Goal: Task Accomplishment & Management: Manage account settings

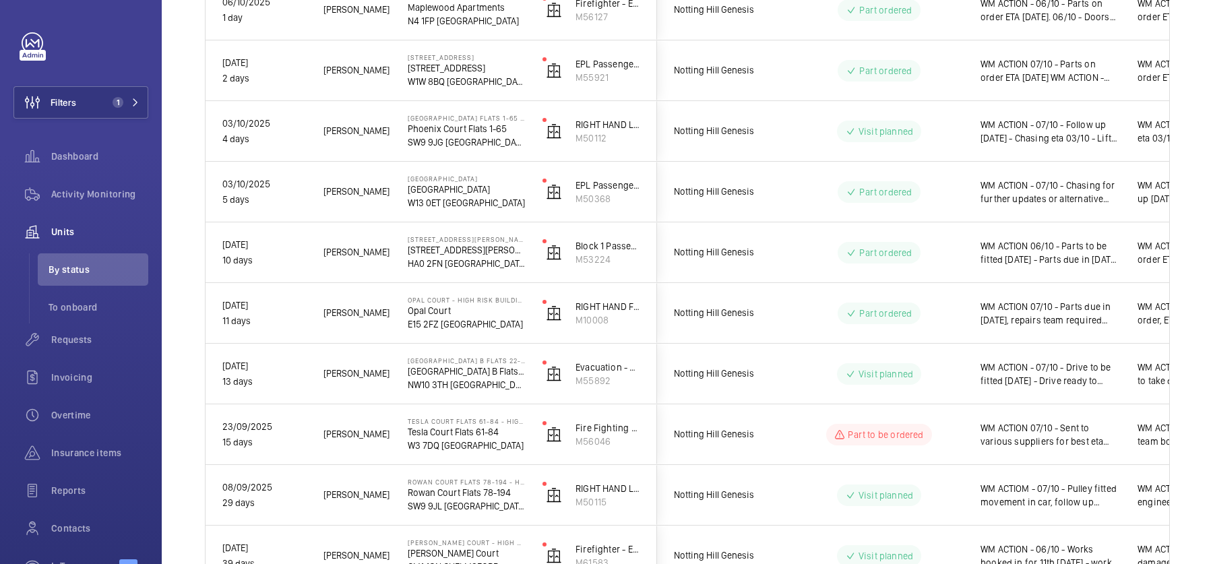
scroll to position [536, 0]
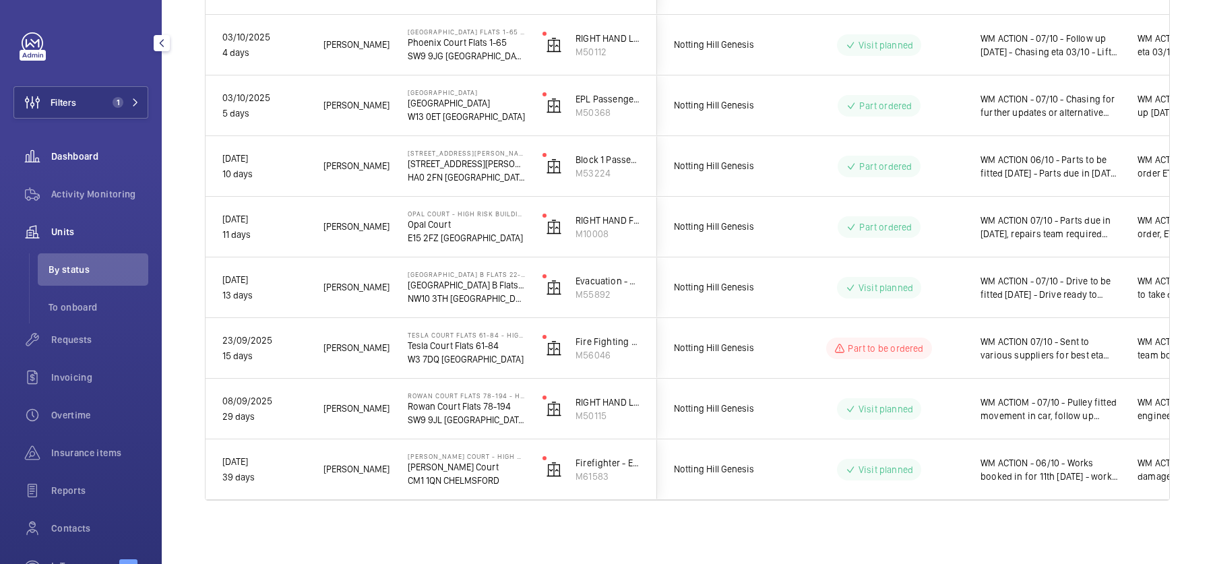
click at [100, 145] on div "Dashboard" at bounding box center [80, 156] width 135 height 32
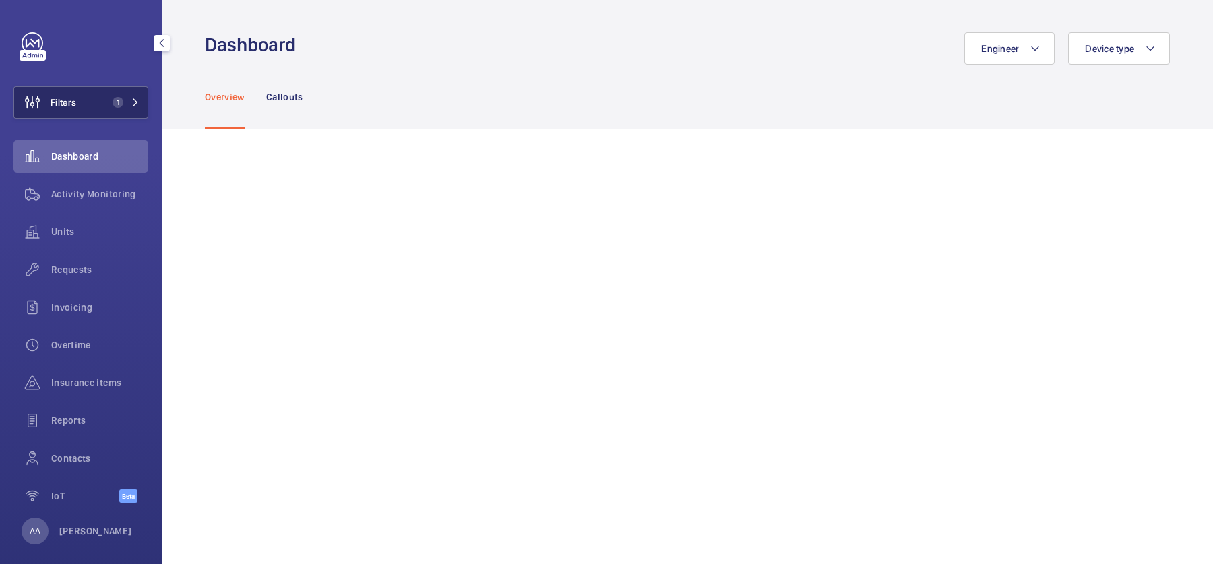
click at [94, 97] on button "Filters 1" at bounding box center [80, 102] width 135 height 32
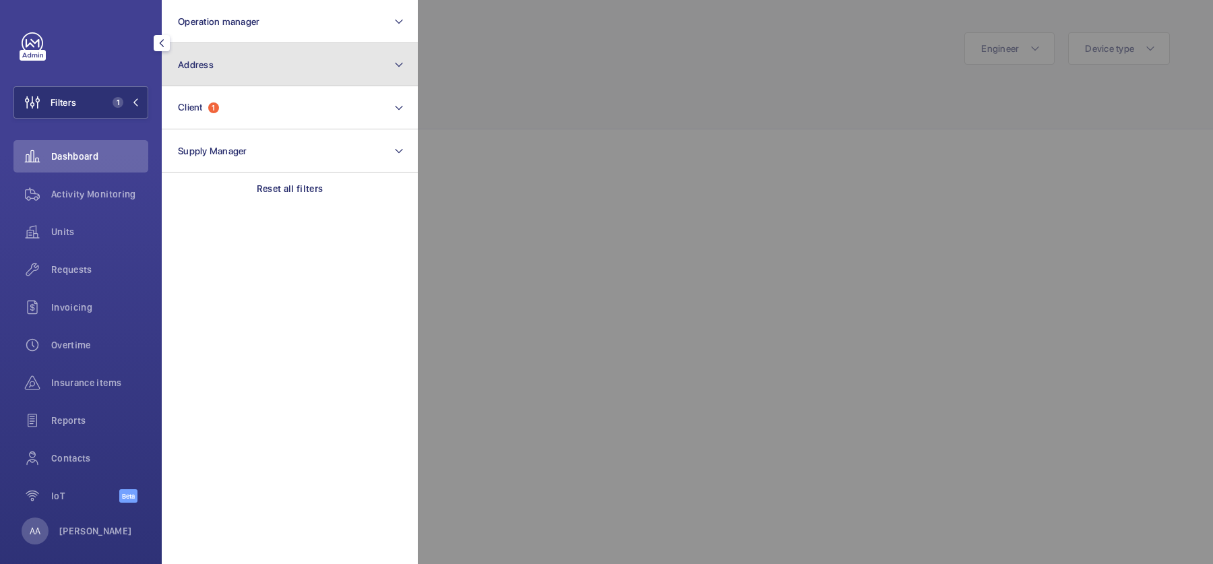
click at [278, 70] on button "Address" at bounding box center [290, 64] width 256 height 43
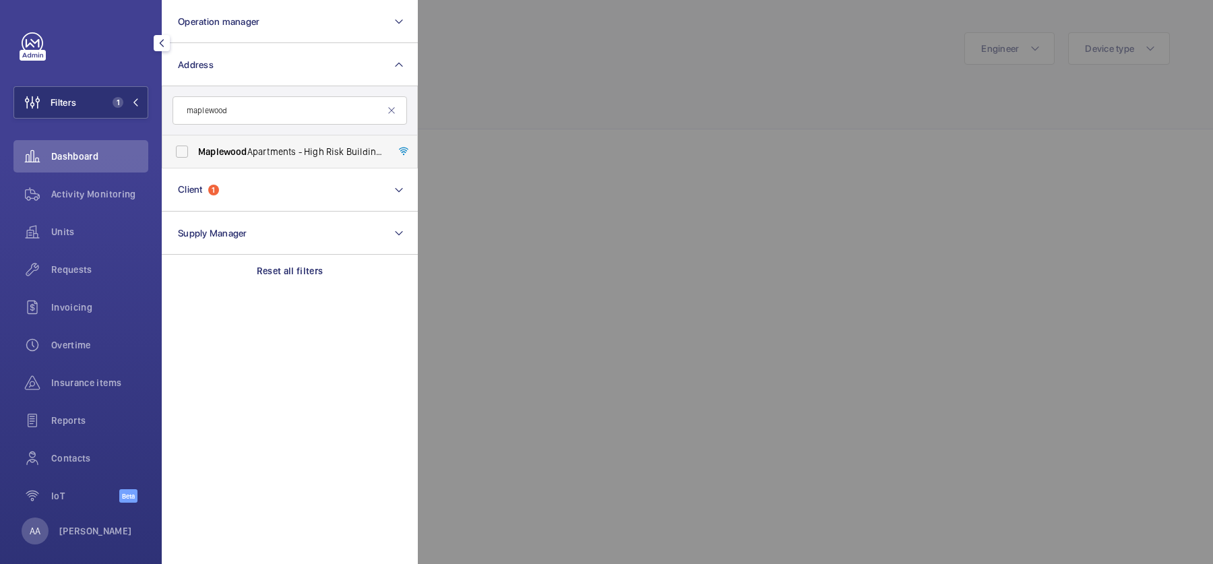
type input "maplewood"
click at [273, 150] on span "Maplewood Apartments - High Risk Building - Maplewood Apartments, LONDON N4 1FP" at bounding box center [290, 151] width 185 height 13
click at [195, 150] on input "Maplewood Apartments - High Risk Building - Maplewood Apartments, LONDON N4 1FP" at bounding box center [181, 151] width 27 height 27
checkbox input "true"
click at [511, 129] on div at bounding box center [1024, 282] width 1213 height 564
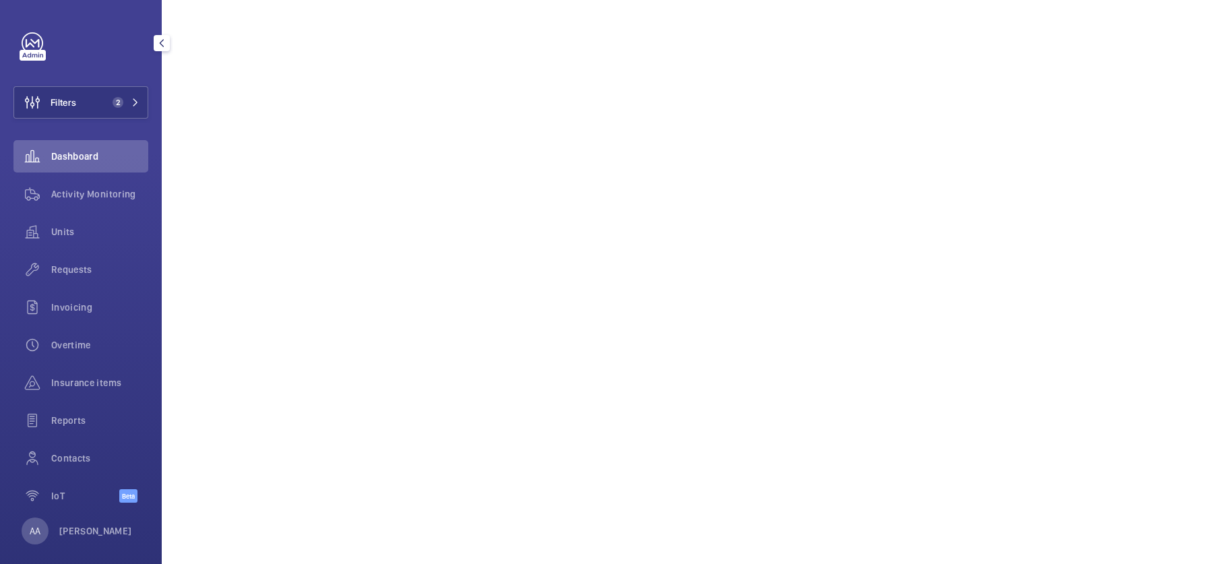
scroll to position [134, 0]
click at [92, 271] on span "Requests" at bounding box center [99, 269] width 97 height 13
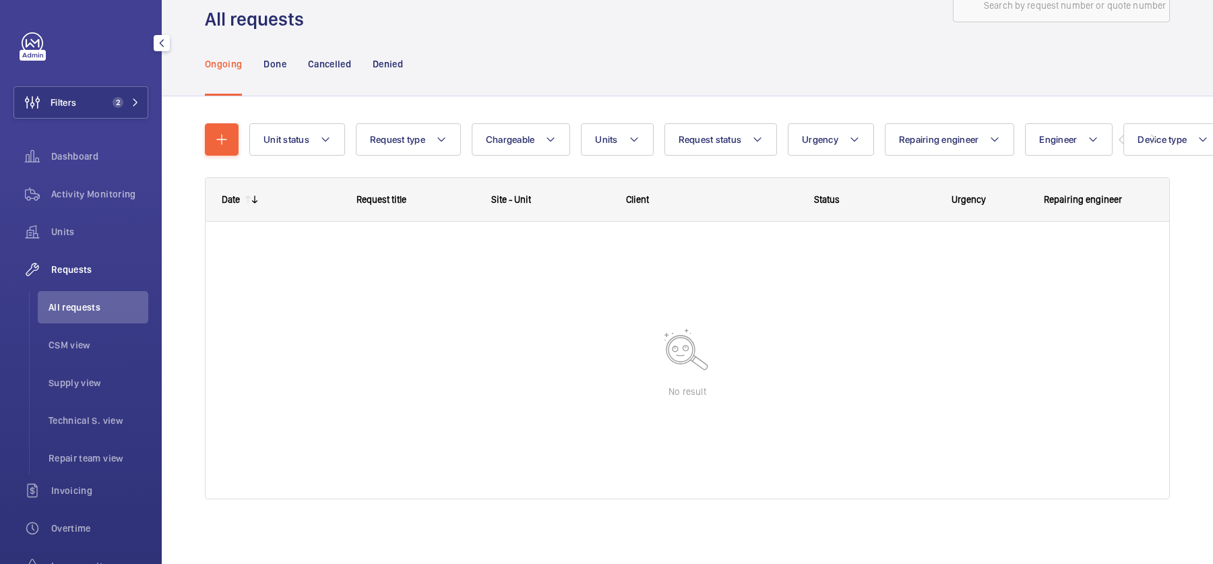
scroll to position [42, 0]
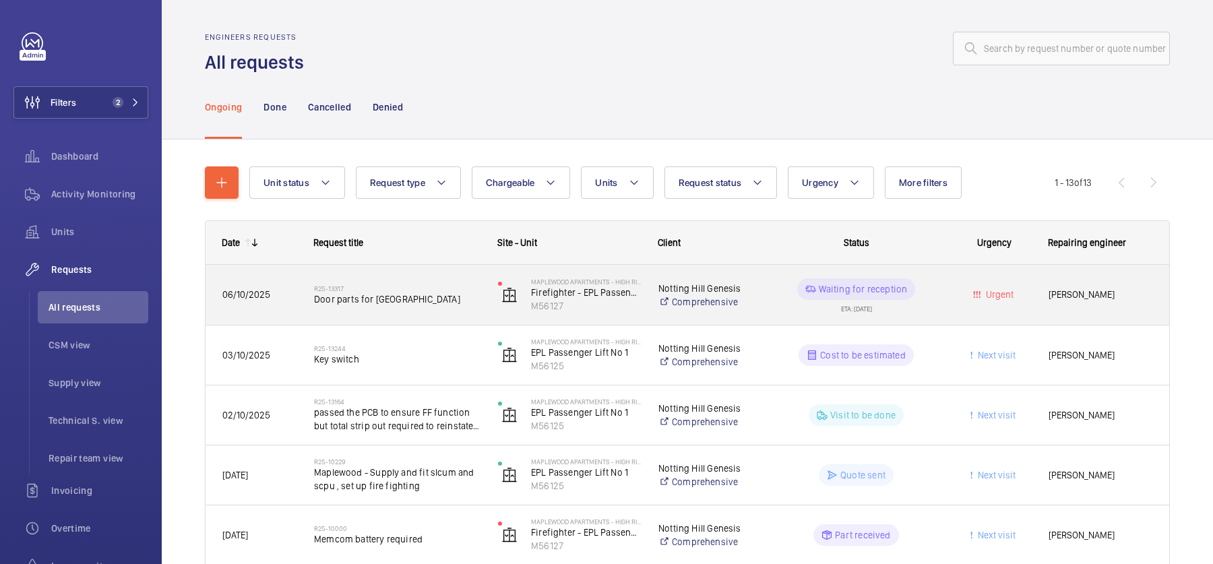
click at [400, 317] on div "R25-13317 Door parts for Maplewood" at bounding box center [389, 295] width 183 height 61
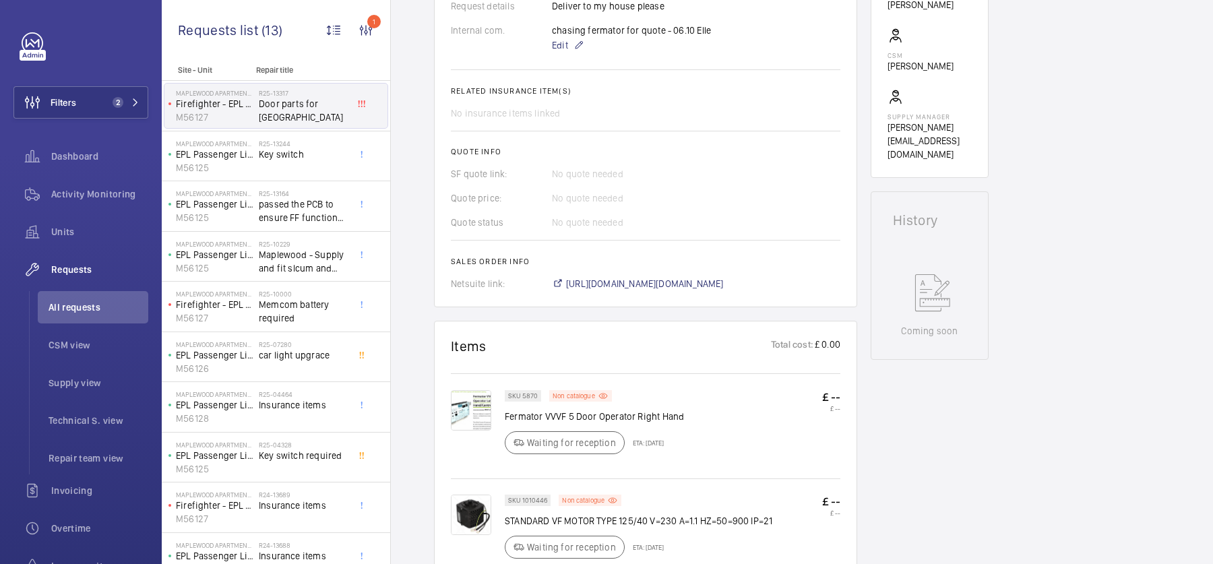
scroll to position [544, 0]
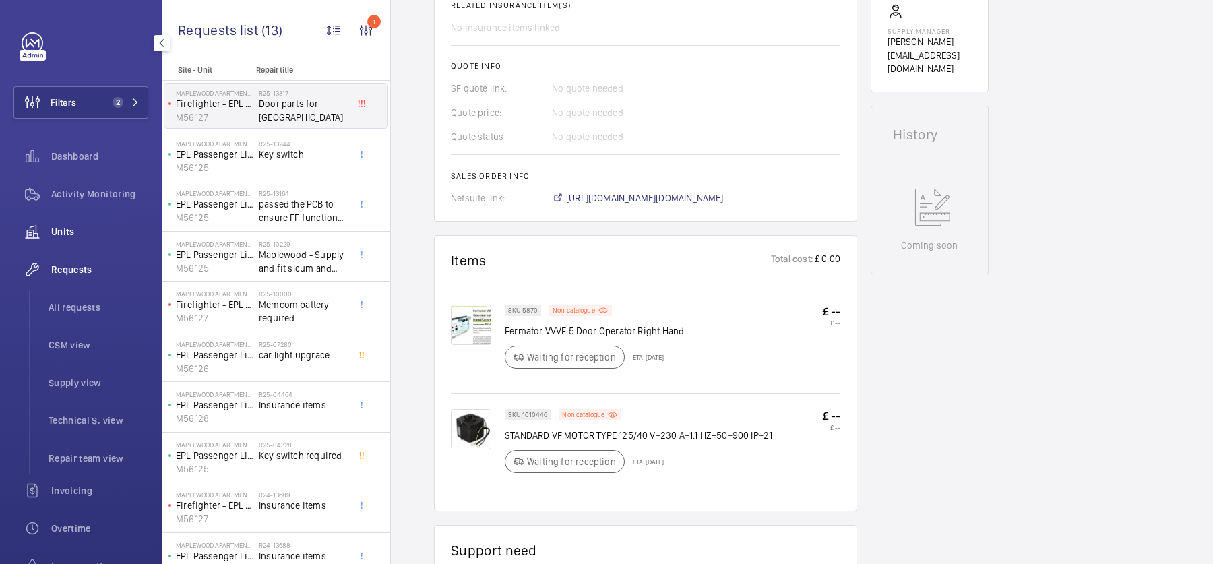
click at [90, 234] on span "Units" at bounding box center [99, 231] width 97 height 13
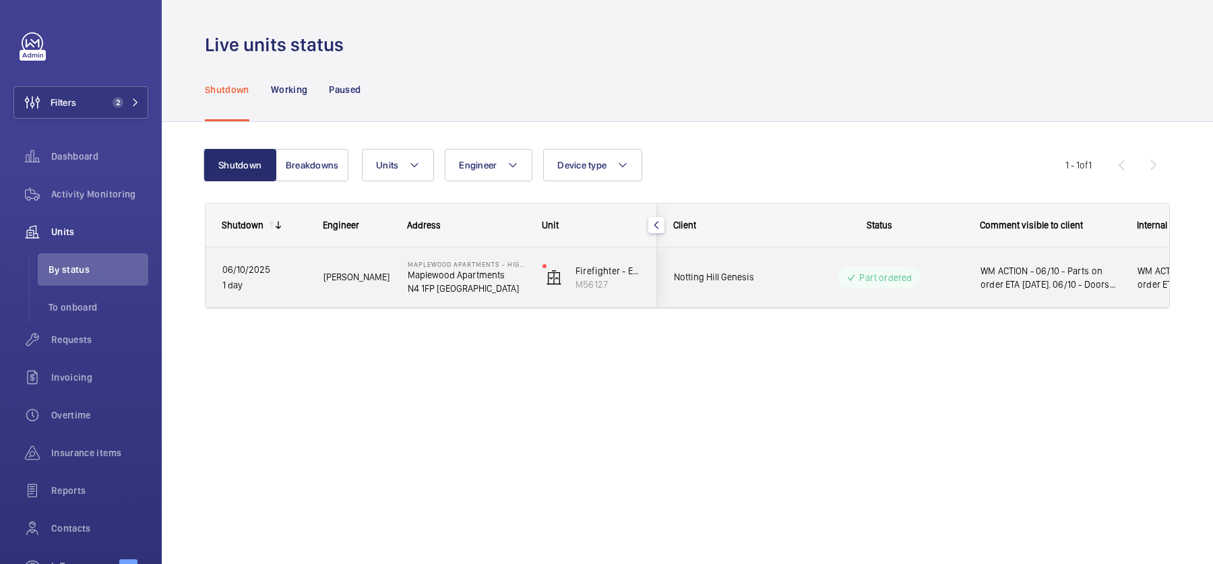
click at [912, 256] on div "Part ordered" at bounding box center [871, 277] width 184 height 49
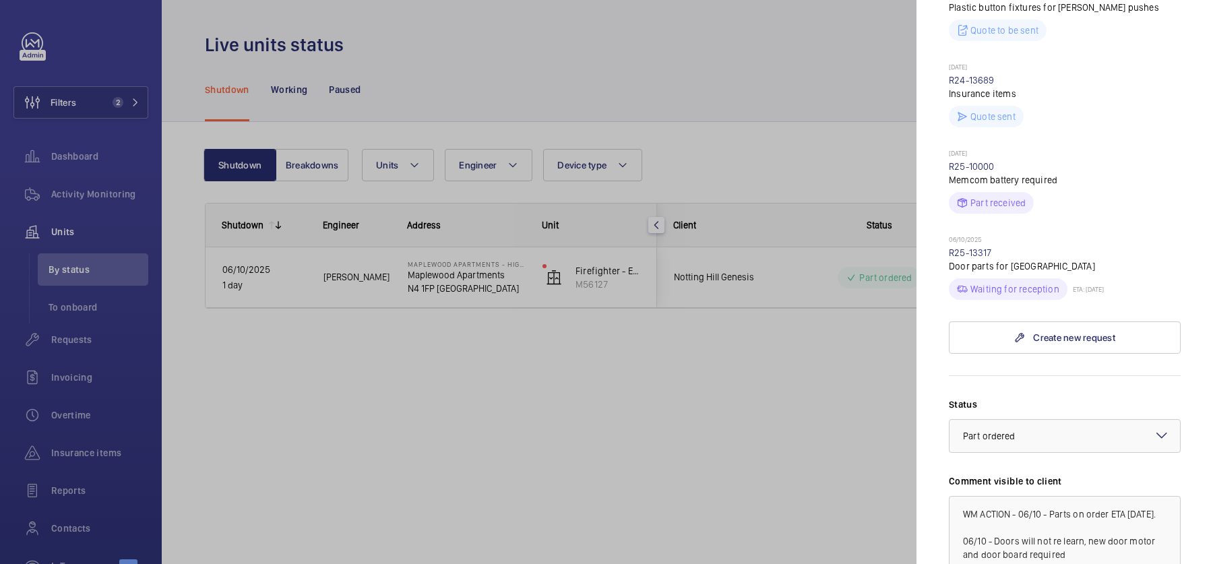
scroll to position [750, 0]
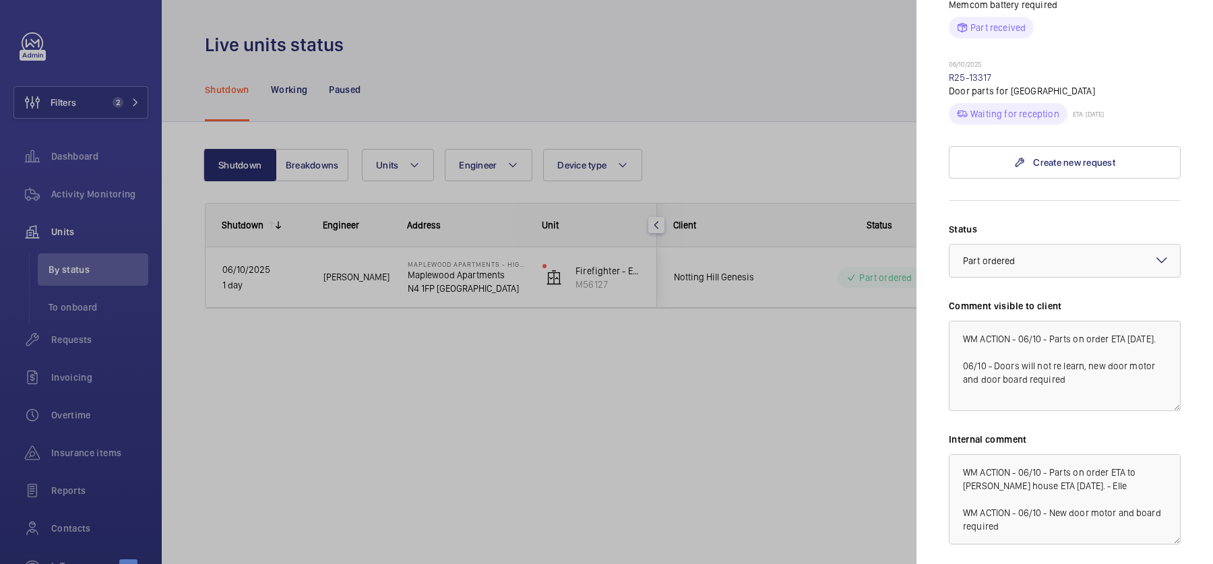
click at [812, 362] on div at bounding box center [606, 282] width 1213 height 564
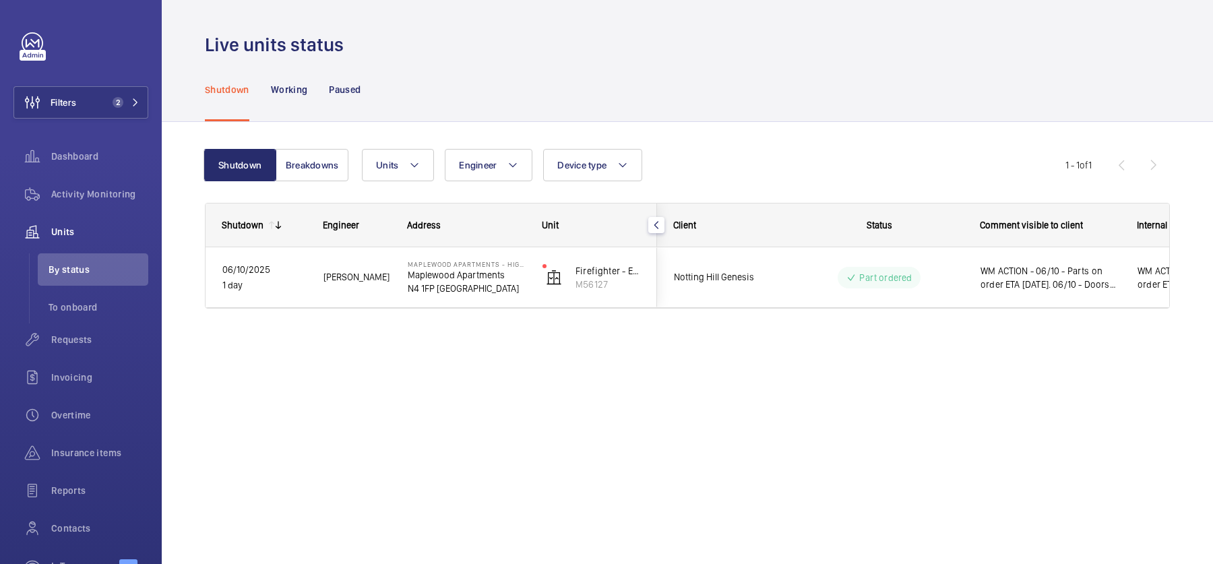
scroll to position [0, 0]
click at [105, 329] on div "Requests" at bounding box center [80, 339] width 135 height 32
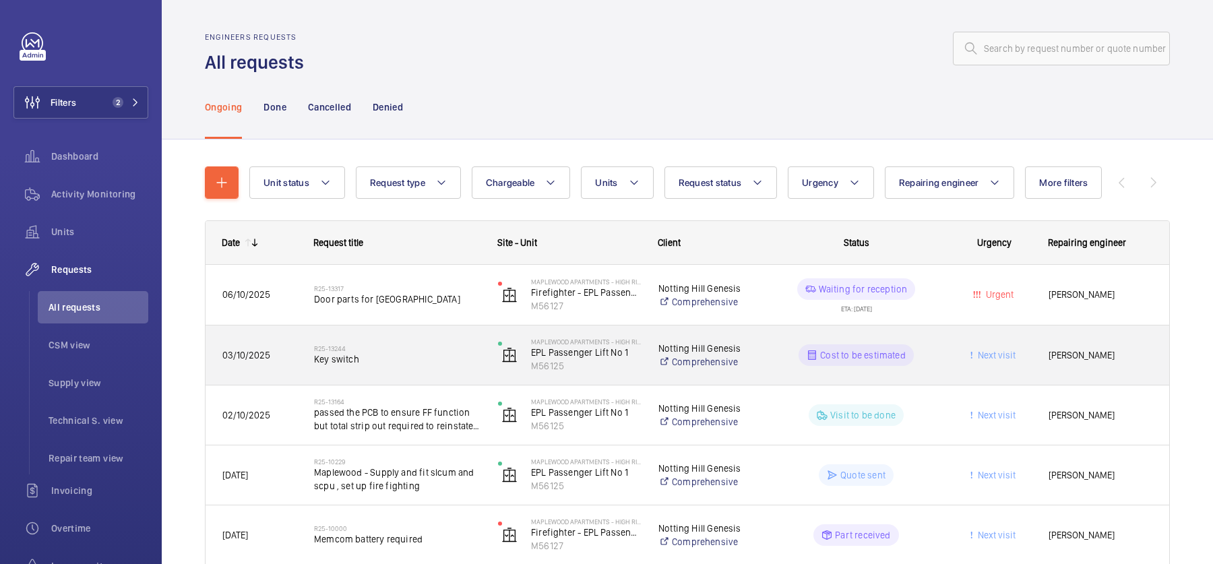
click at [462, 347] on h2 "R25-13244" at bounding box center [397, 348] width 166 height 8
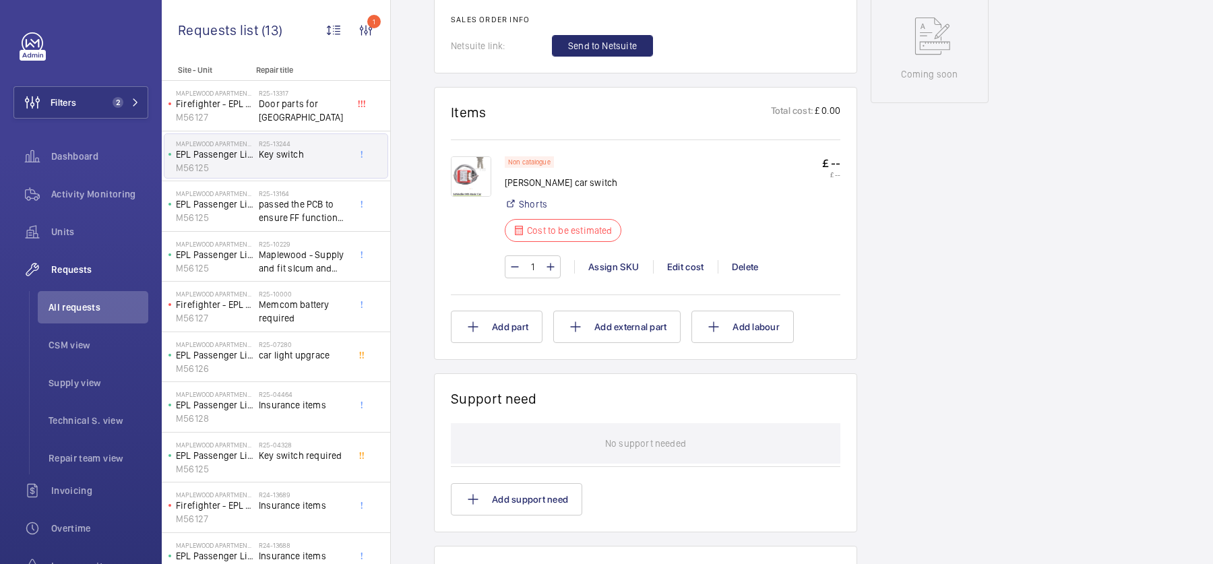
scroll to position [713, 0]
click at [471, 170] on img at bounding box center [471, 178] width 40 height 40
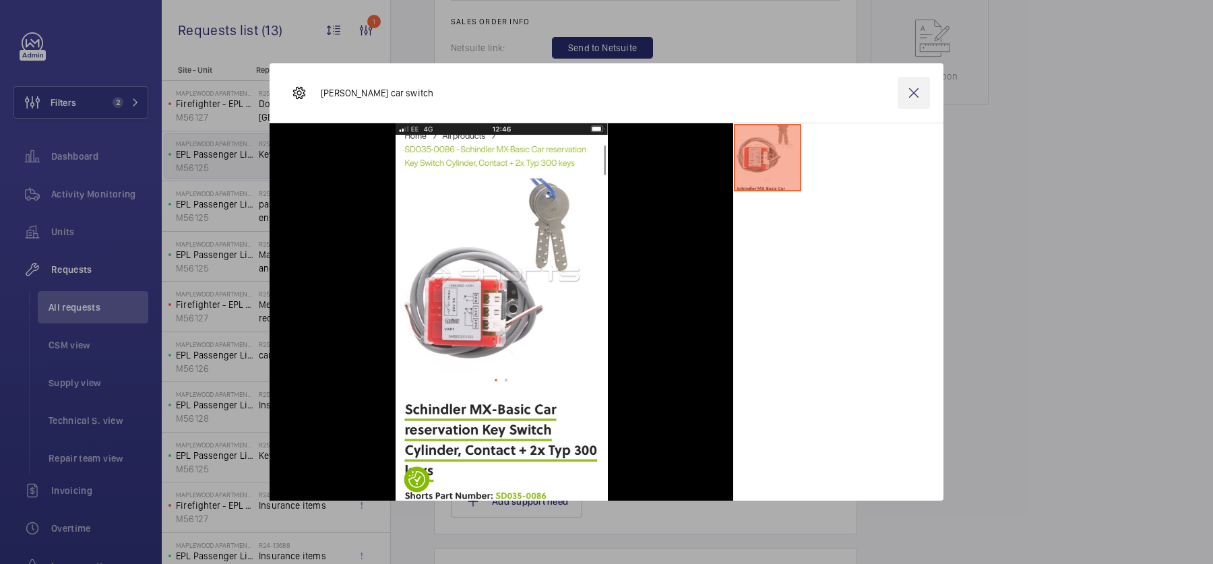
click at [908, 94] on wm-front-icon-button at bounding box center [913, 93] width 32 height 32
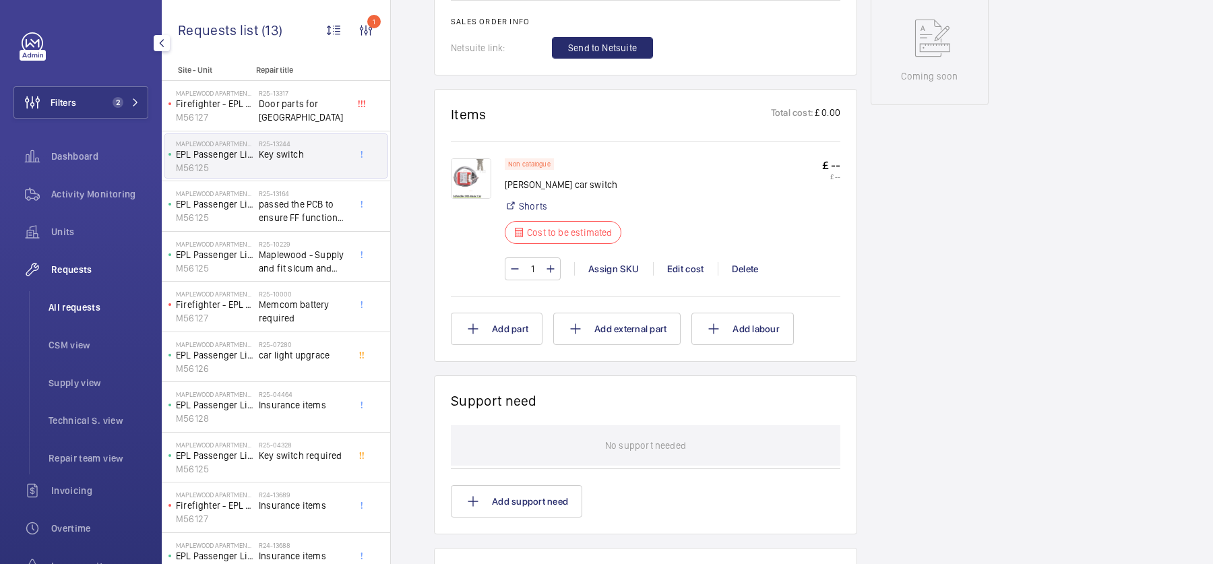
click at [93, 315] on li "All requests" at bounding box center [93, 307] width 110 height 32
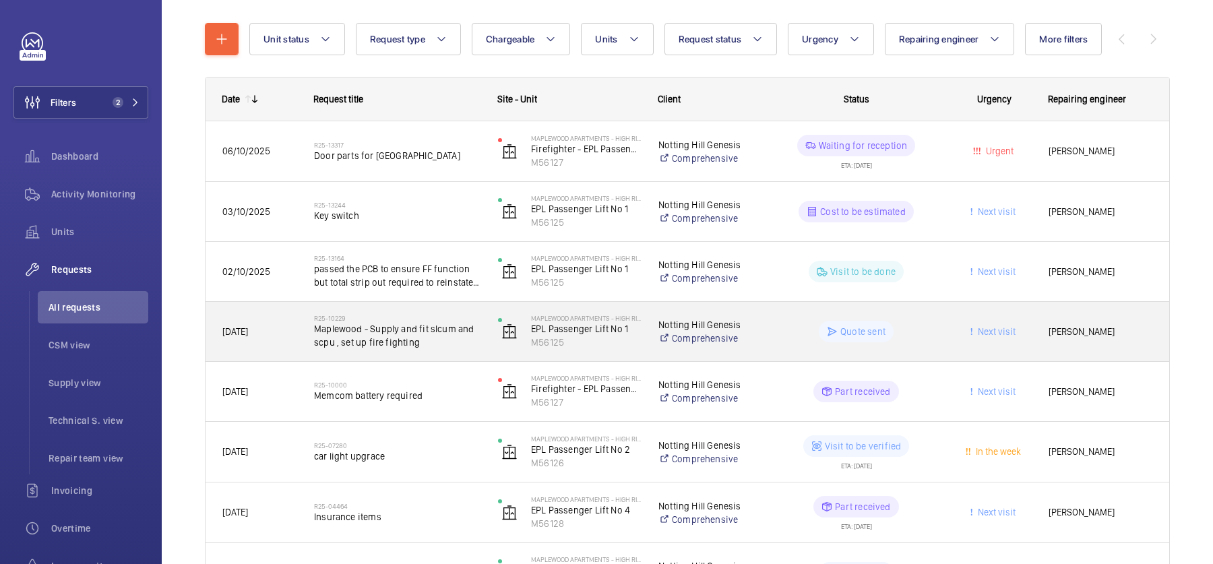
scroll to position [145, 0]
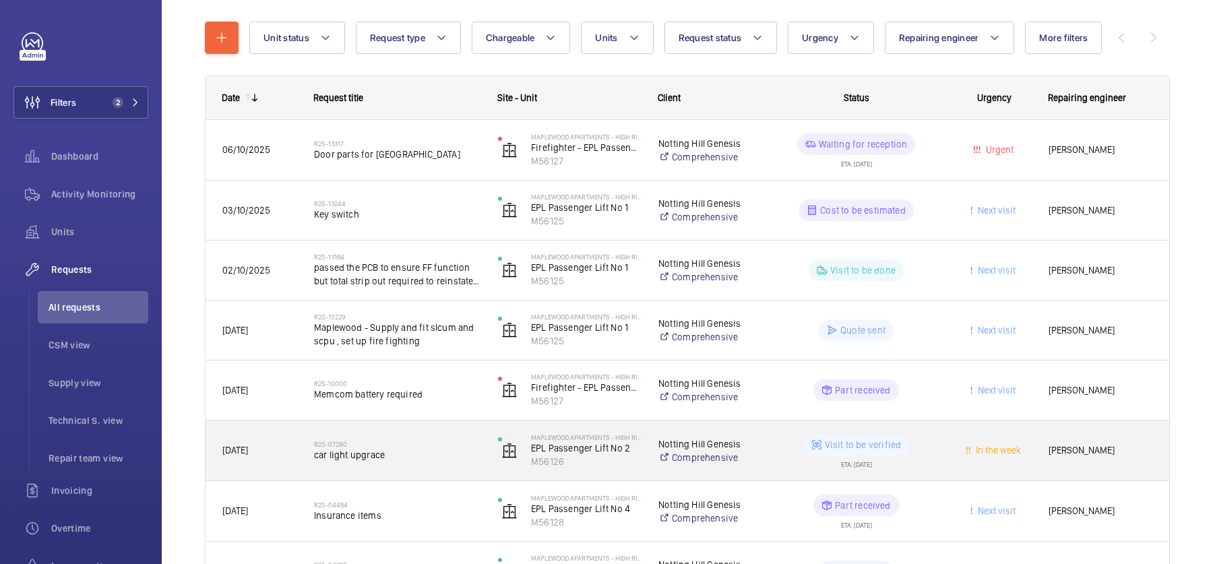
click at [445, 460] on span "car light upgrace" at bounding box center [397, 454] width 166 height 13
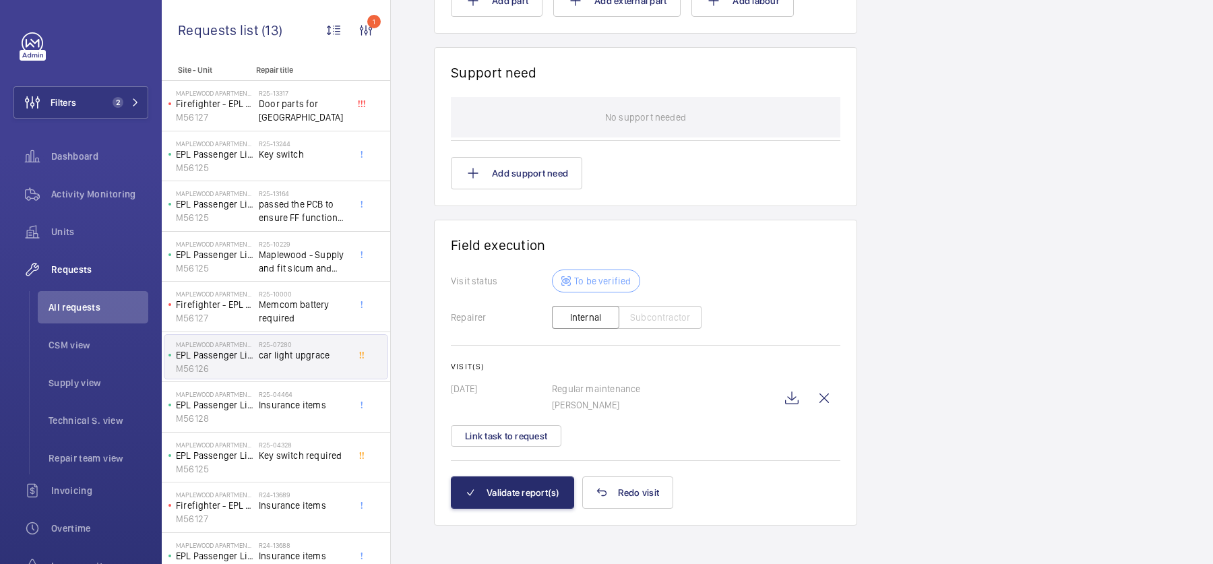
scroll to position [1075, 0]
click at [529, 482] on button "Validate report(s)" at bounding box center [512, 492] width 123 height 32
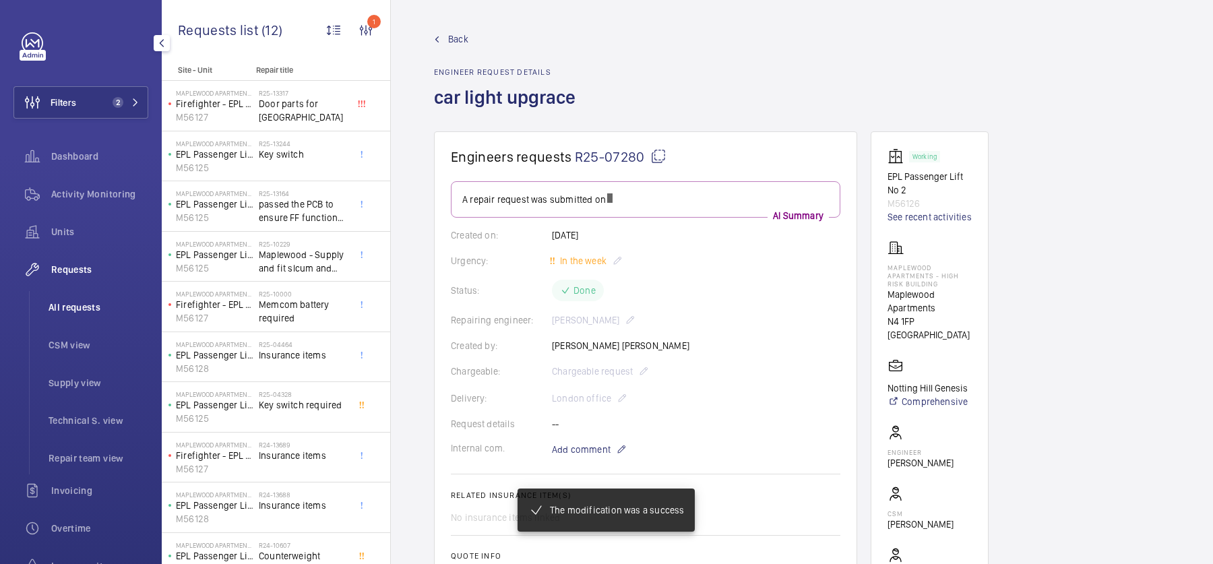
click at [102, 316] on li "All requests" at bounding box center [93, 307] width 110 height 32
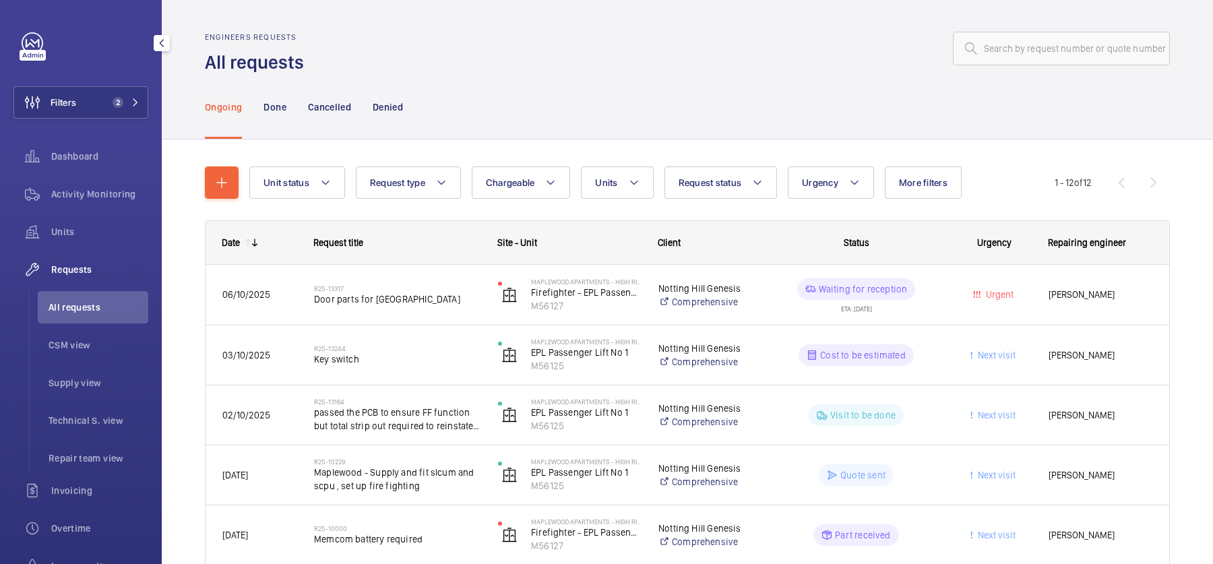
click at [53, 122] on div "Filters 2 Dashboard Activity Monitoring Units Requests All requests CSM view Su…" at bounding box center [80, 366] width 135 height 668
click at [56, 108] on span "Filters" at bounding box center [45, 102] width 62 height 32
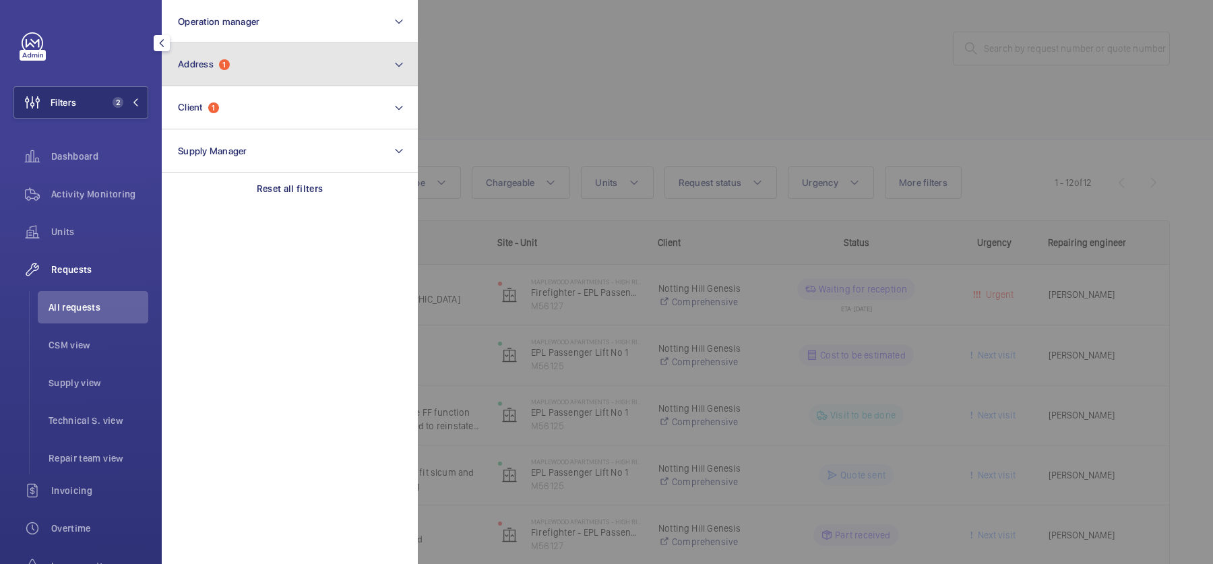
click at [213, 77] on button "Address 1" at bounding box center [290, 64] width 256 height 43
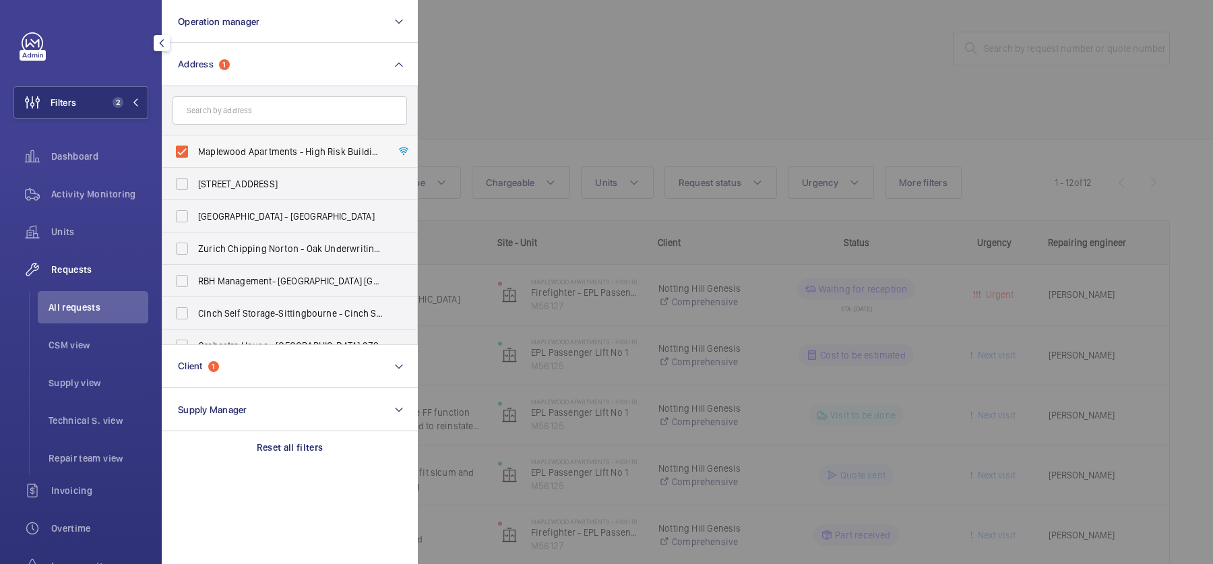
click at [221, 142] on label "Maplewood Apartments - High Risk Building - Maplewood Apartments, LONDON N4 1FP" at bounding box center [279, 151] width 234 height 32
click at [195, 142] on input "Maplewood Apartments - High Risk Building - Maplewood Apartments, LONDON N4 1FP" at bounding box center [181, 151] width 27 height 27
checkbox input "false"
click at [220, 99] on input "text" at bounding box center [289, 110] width 234 height 28
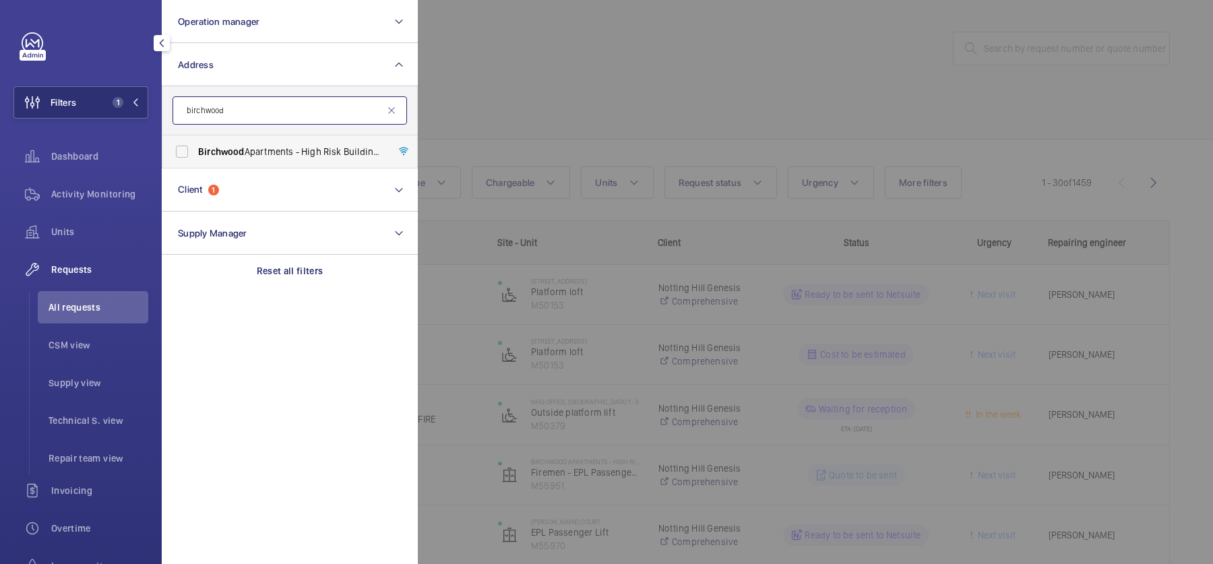
type input "birchwood"
click at [223, 156] on span "Birchwood" at bounding box center [221, 151] width 46 height 11
click at [195, 156] on input "Birchwood Apartments - High Risk Building - Birchwood Apartments, LONDON N4 1FR" at bounding box center [181, 151] width 27 height 27
checkbox input "true"
click at [82, 207] on div "Activity Monitoring" at bounding box center [80, 194] width 135 height 32
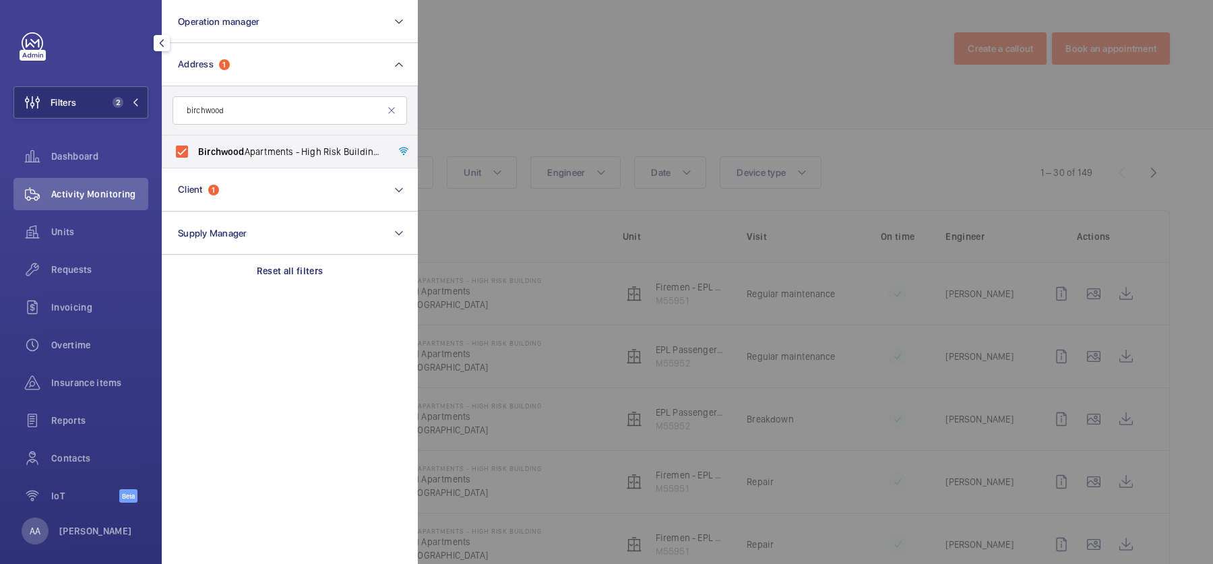
click at [528, 113] on div at bounding box center [1024, 282] width 1213 height 564
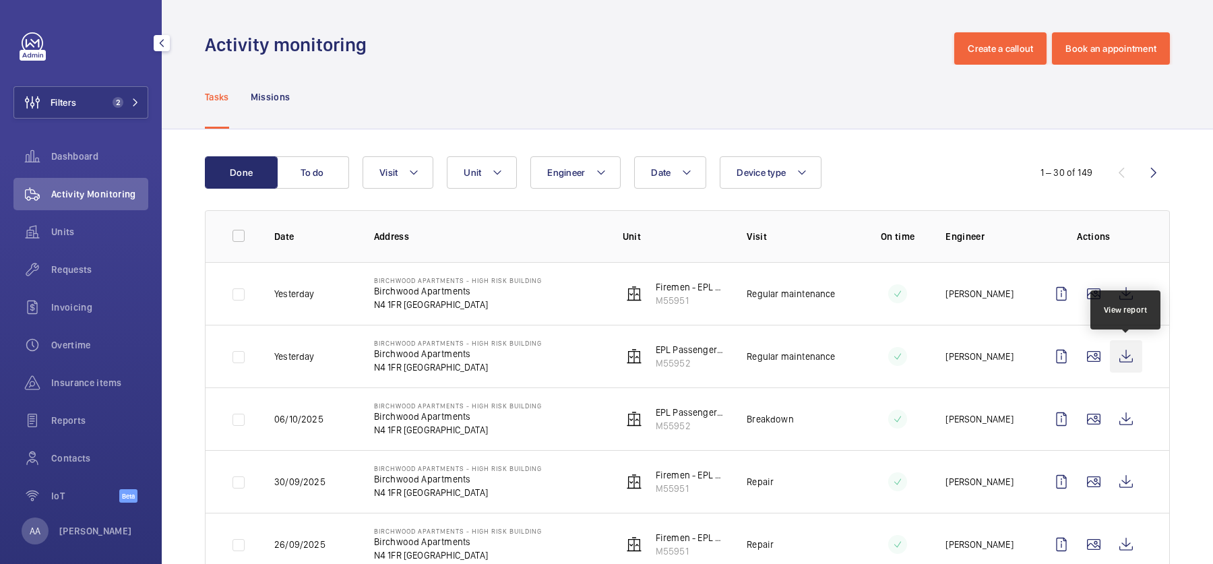
click at [1131, 348] on wm-front-icon-button at bounding box center [1126, 356] width 32 height 32
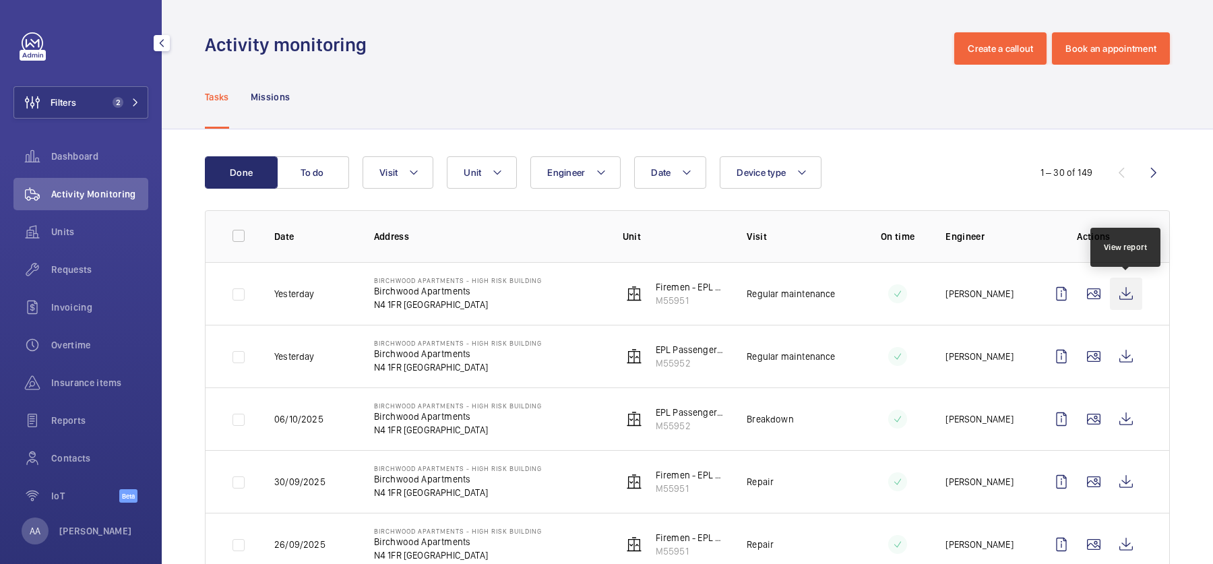
click at [1122, 290] on wm-front-icon-button at bounding box center [1126, 294] width 32 height 32
click at [108, 284] on div "Requests" at bounding box center [80, 269] width 135 height 32
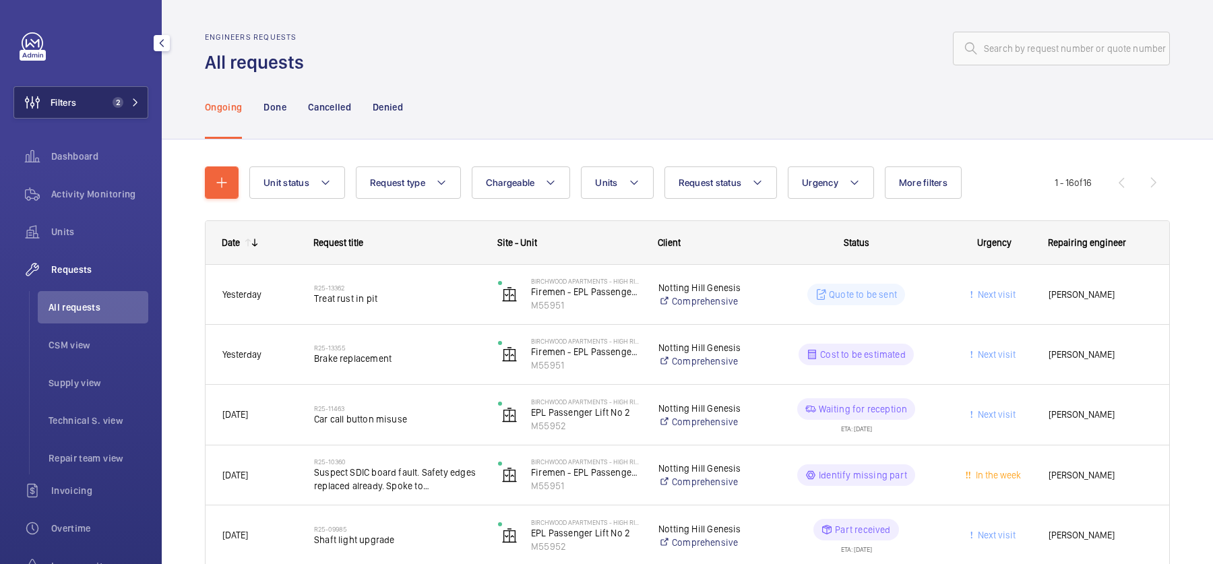
click at [116, 110] on button "Filters 2" at bounding box center [80, 102] width 135 height 32
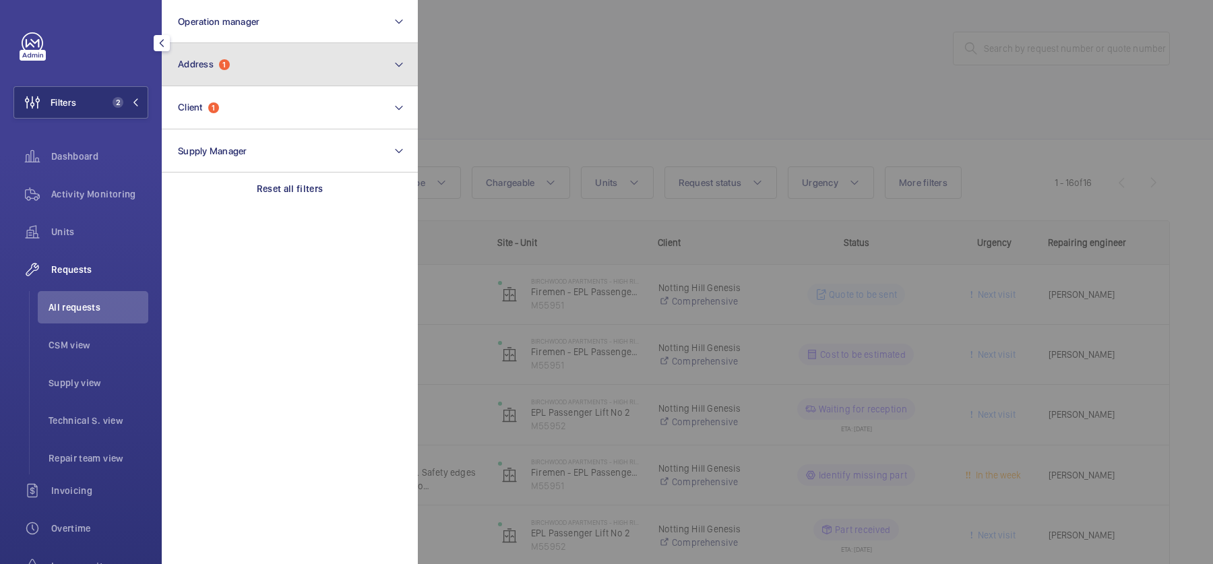
click at [246, 75] on button "Address 1" at bounding box center [290, 64] width 256 height 43
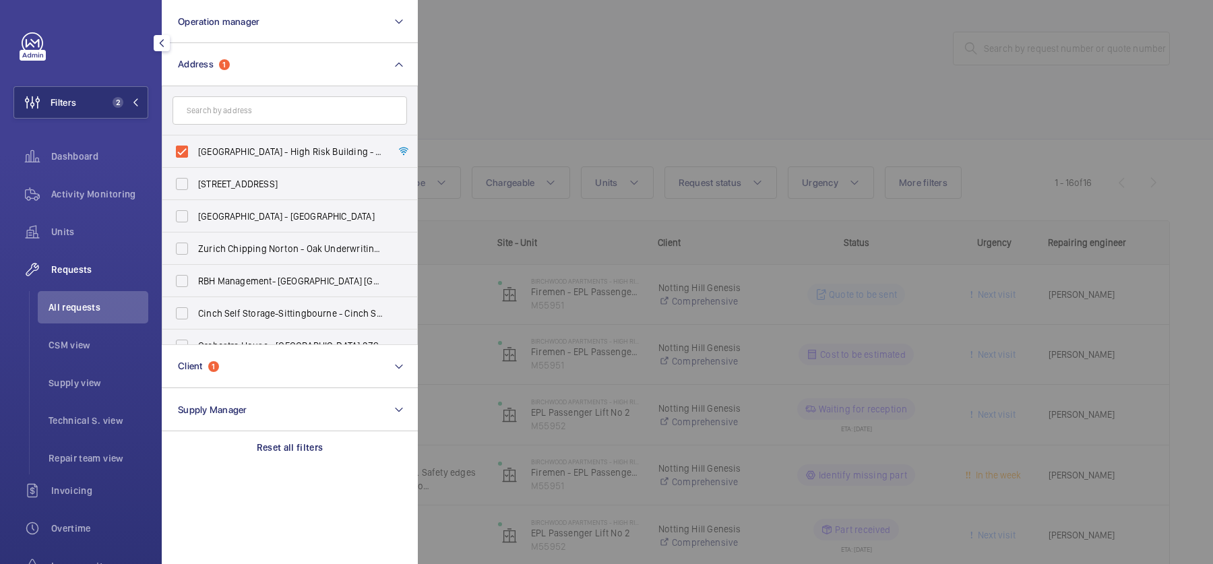
click at [548, 69] on div at bounding box center [1024, 282] width 1213 height 564
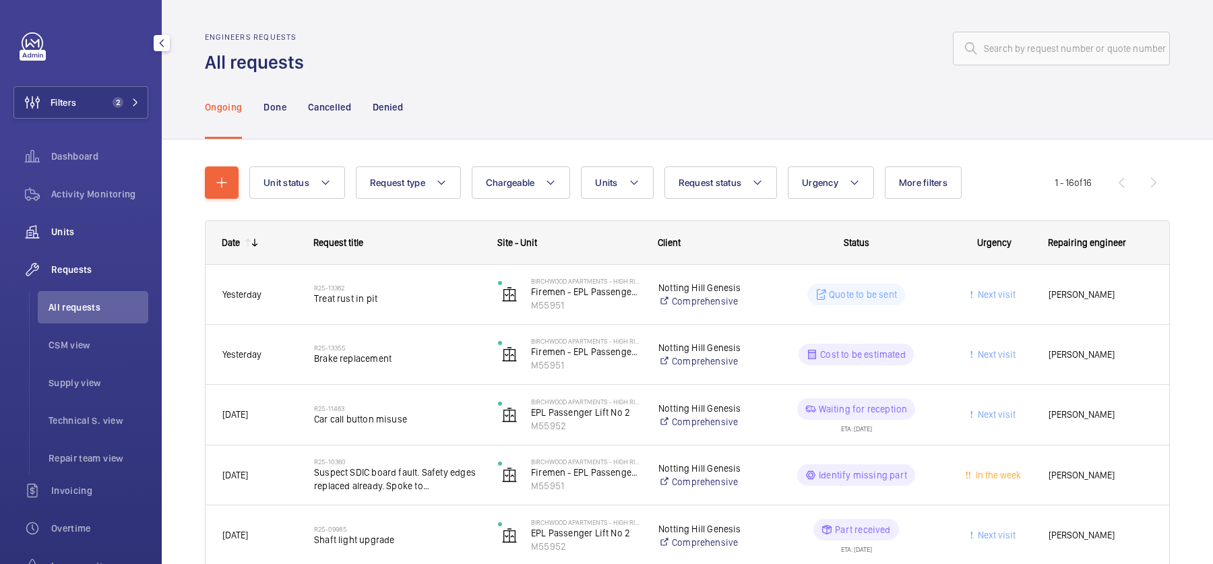
click at [67, 230] on span "Units" at bounding box center [99, 231] width 97 height 13
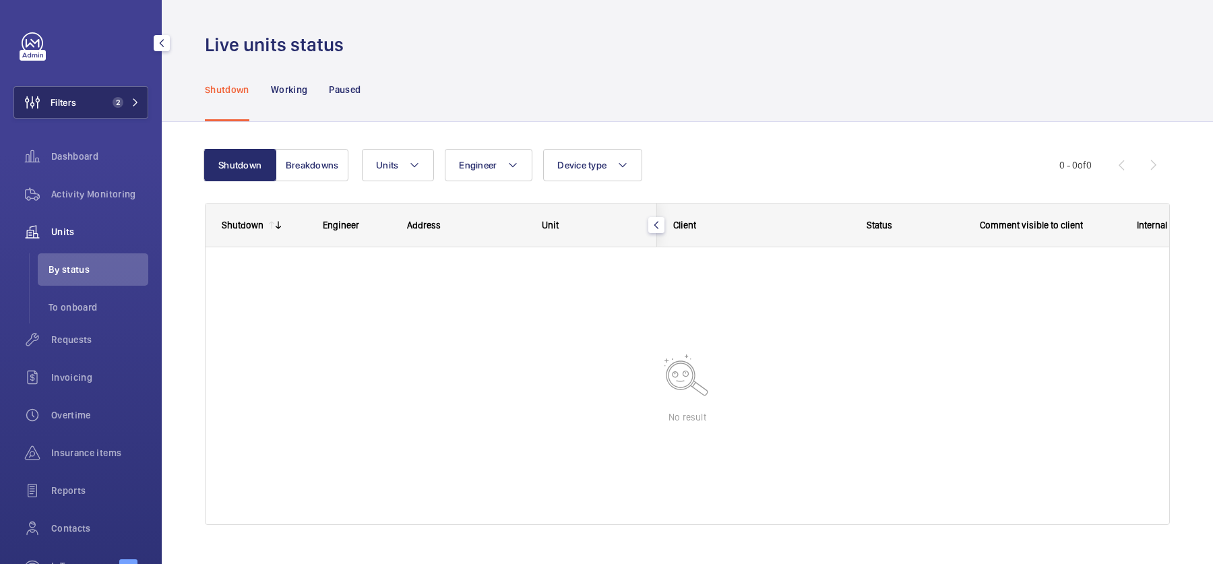
click at [99, 117] on button "Filters 2" at bounding box center [80, 102] width 135 height 32
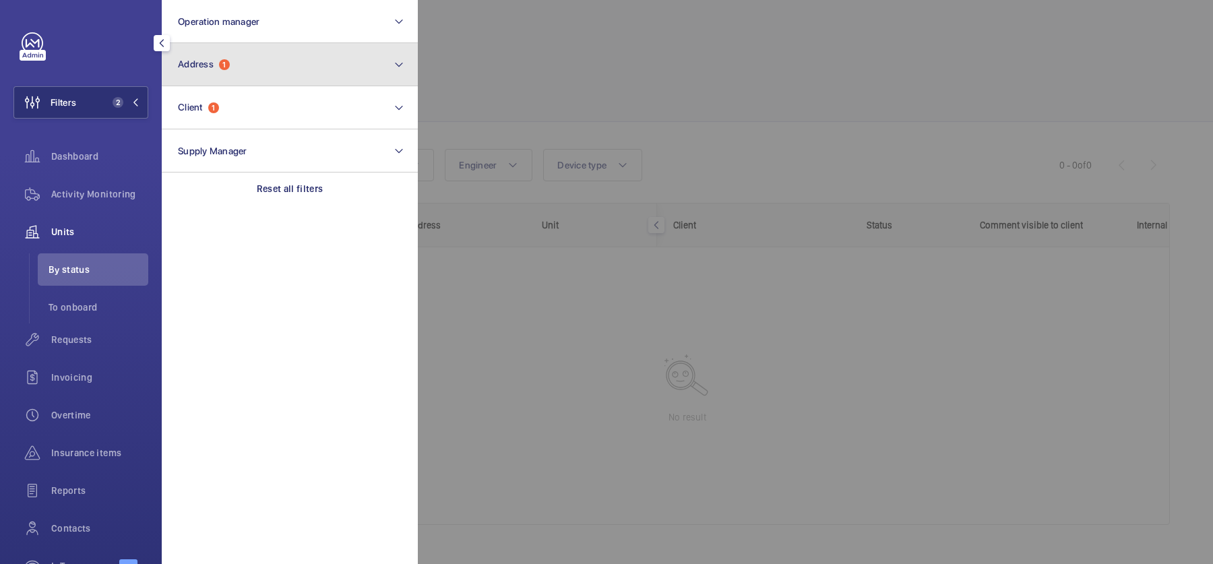
click at [240, 49] on button "Address 1" at bounding box center [290, 64] width 256 height 43
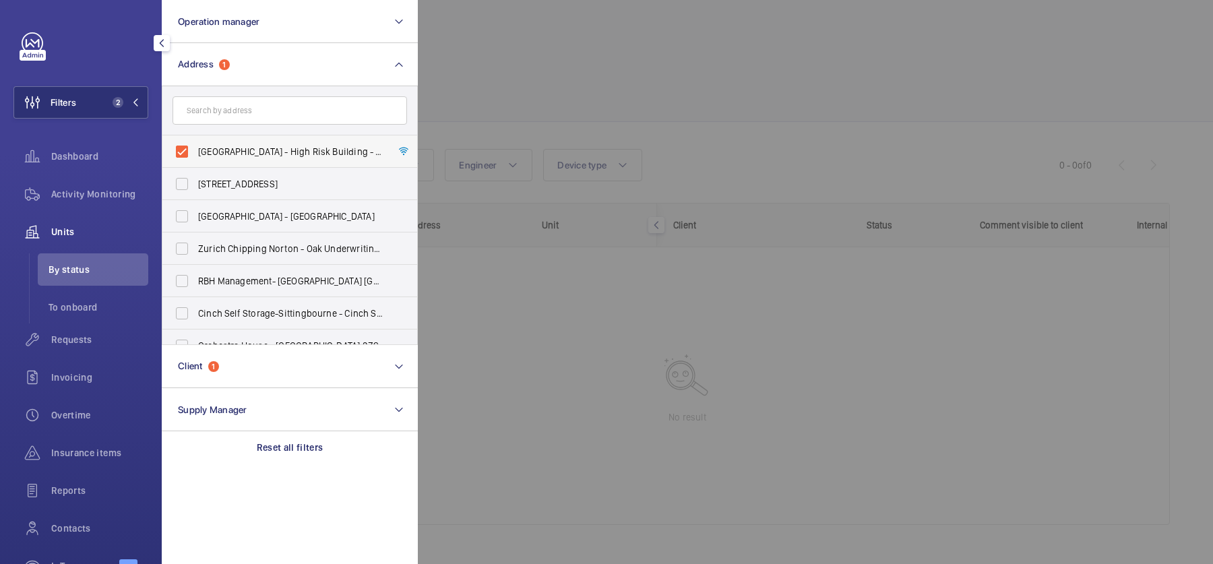
click at [222, 153] on span "Birchwood Apartments - High Risk Building - Birchwood Apartments, LONDON N4 1FR" at bounding box center [290, 151] width 185 height 13
click at [195, 153] on input "Birchwood Apartments - High Risk Building - Birchwood Apartments, LONDON N4 1FR" at bounding box center [181, 151] width 27 height 27
checkbox input "false"
click at [608, 116] on div at bounding box center [1024, 282] width 1213 height 564
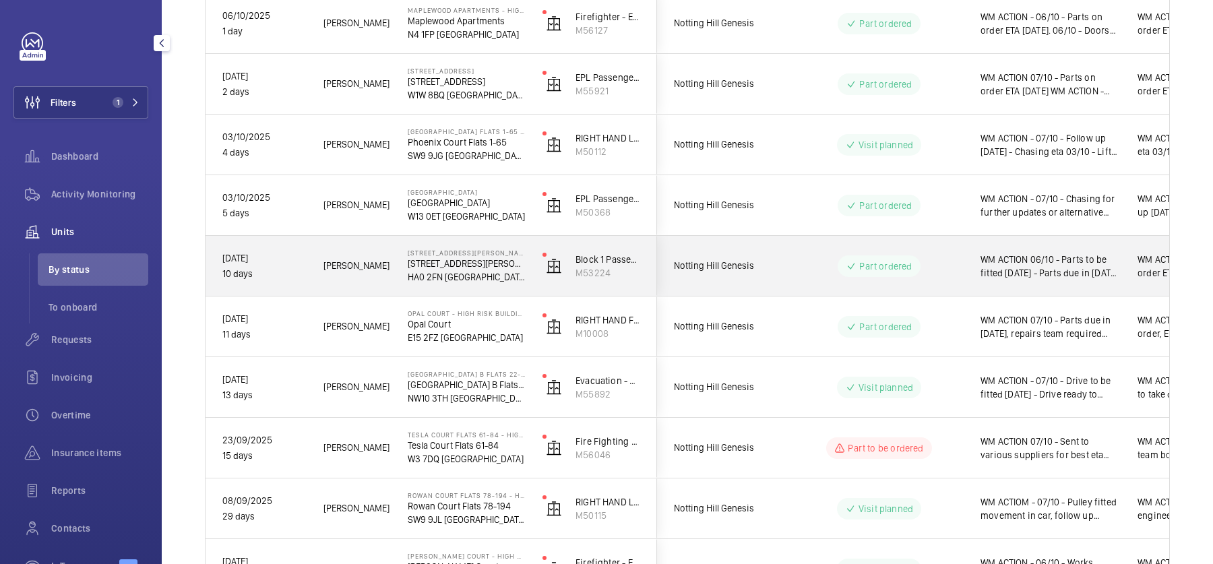
scroll to position [438, 0]
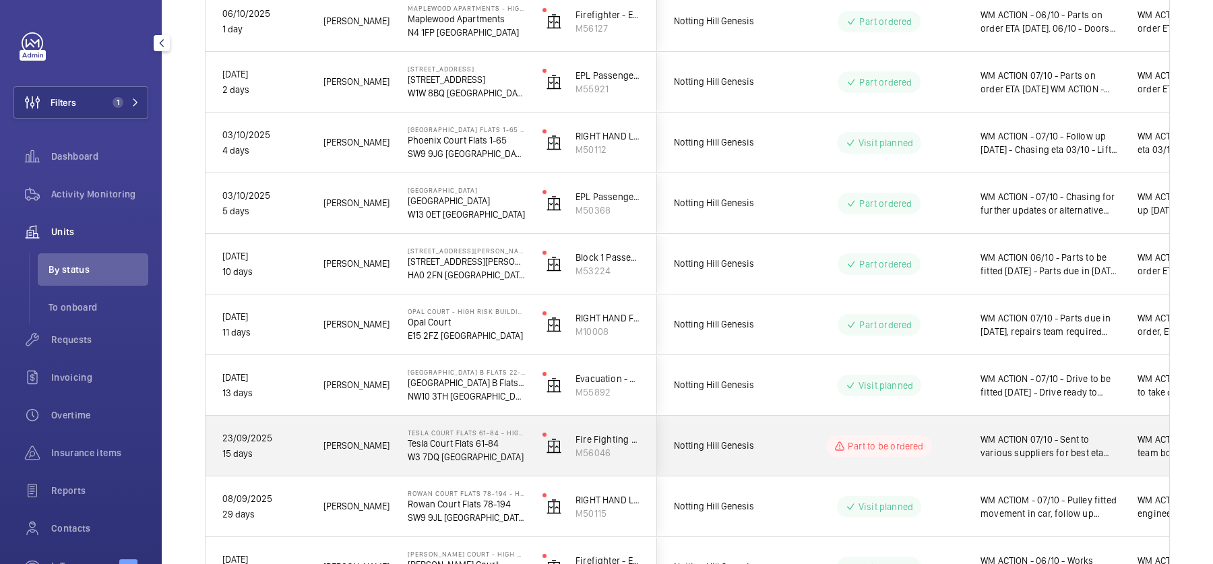
click at [764, 447] on span "Notting Hill Genesis" at bounding box center [726, 445] width 104 height 15
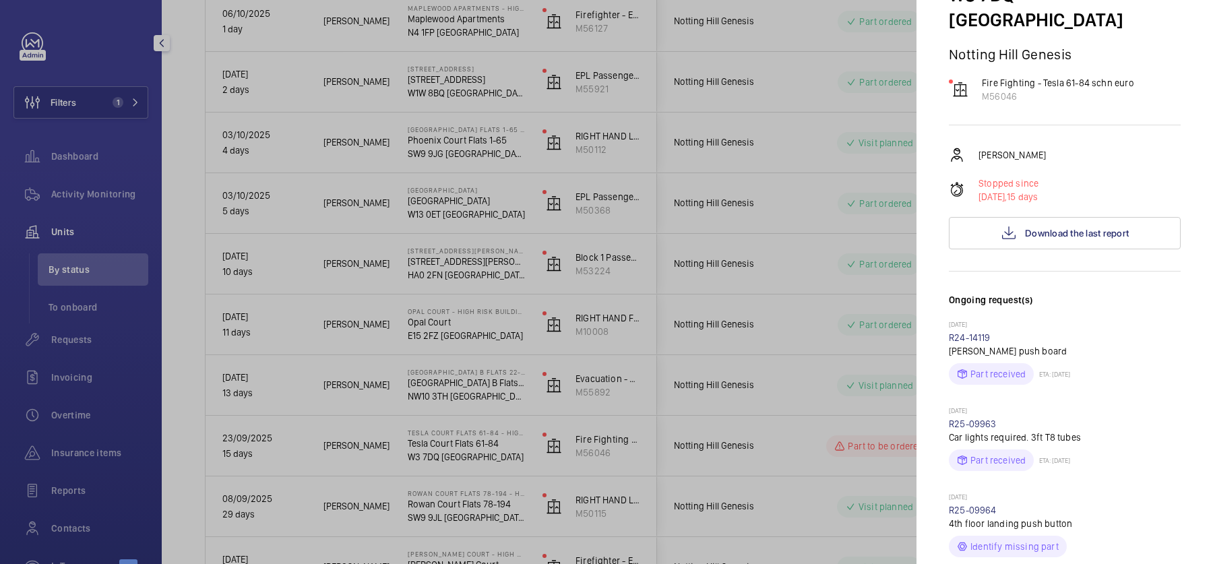
scroll to position [146, 0]
click at [1103, 222] on button "Download the last report" at bounding box center [1065, 232] width 232 height 32
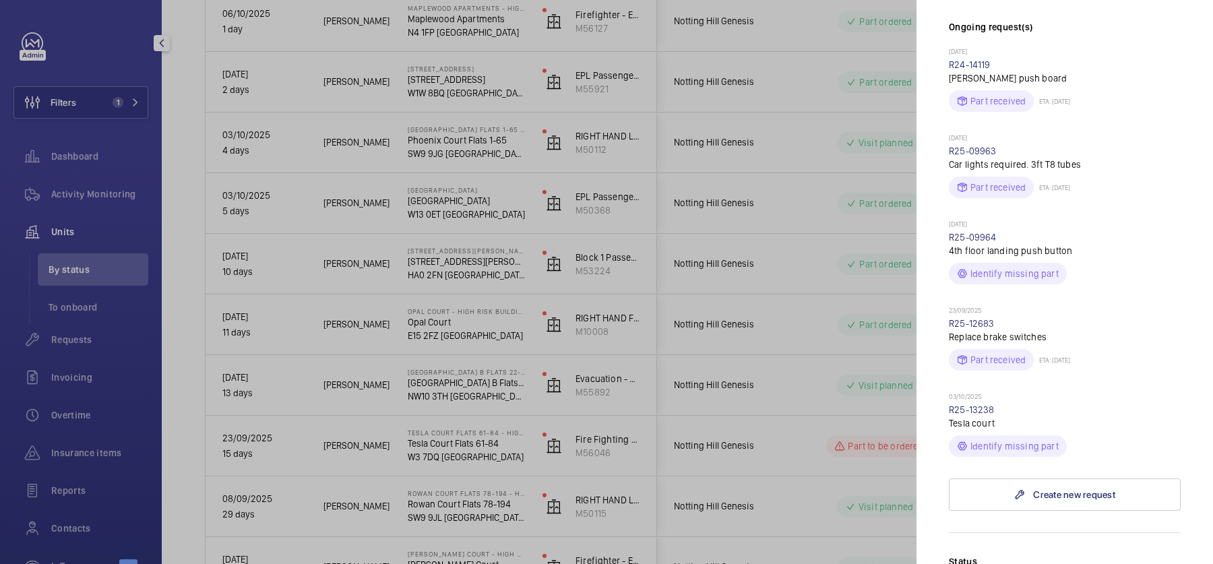
scroll to position [418, 0]
click at [982, 404] on link "R25-13238" at bounding box center [972, 409] width 46 height 11
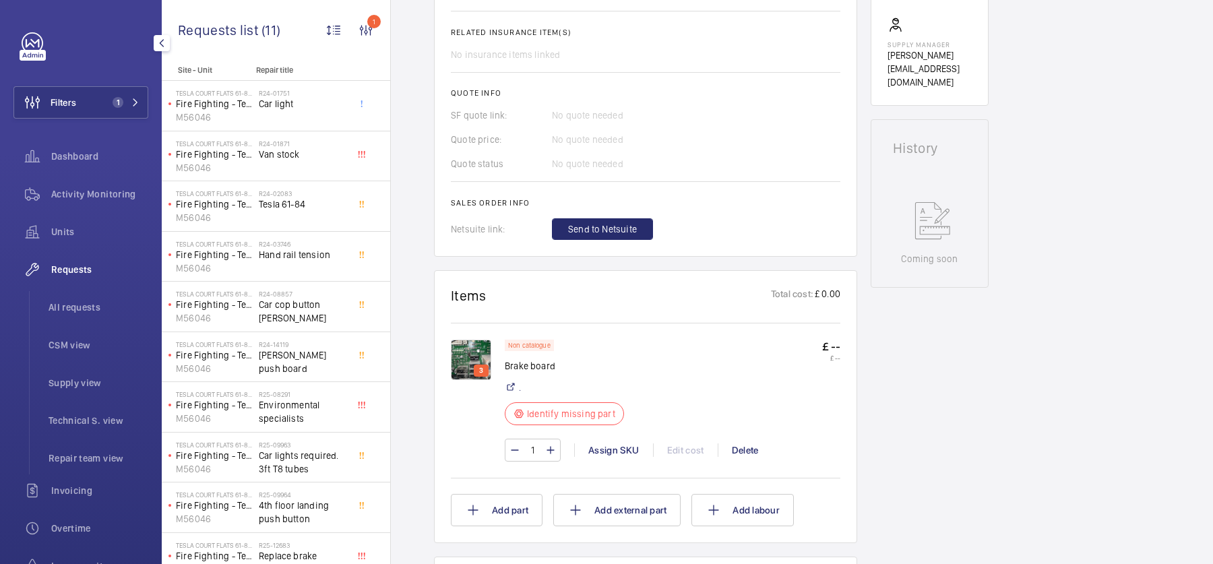
scroll to position [560, 0]
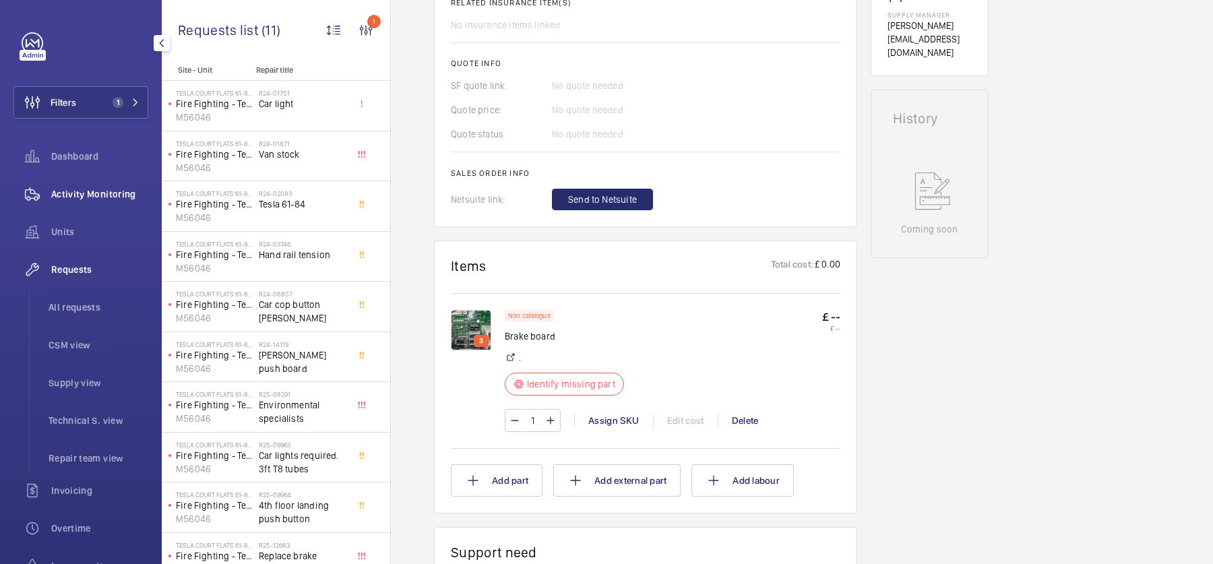
click at [95, 187] on span "Activity Monitoring" at bounding box center [99, 193] width 97 height 13
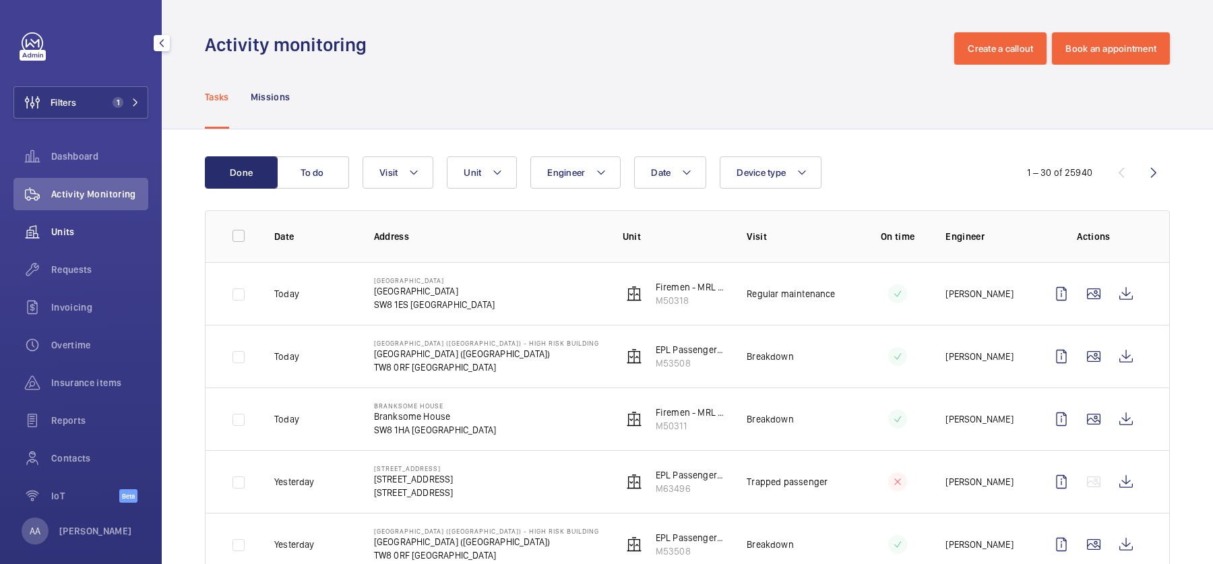
click at [87, 234] on span "Units" at bounding box center [99, 231] width 97 height 13
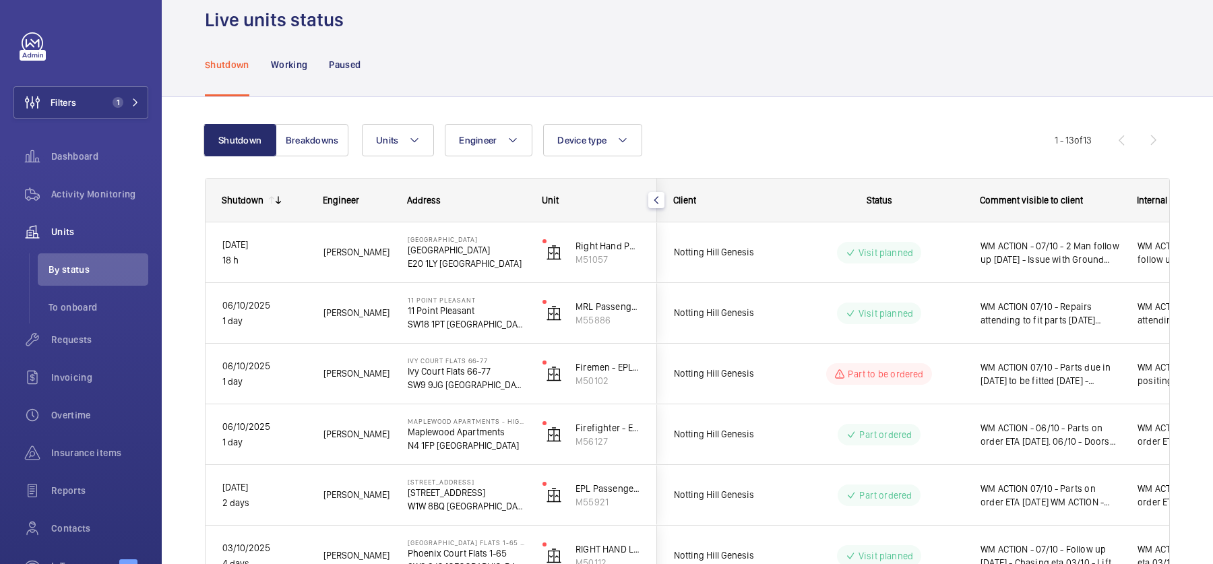
scroll to position [536, 0]
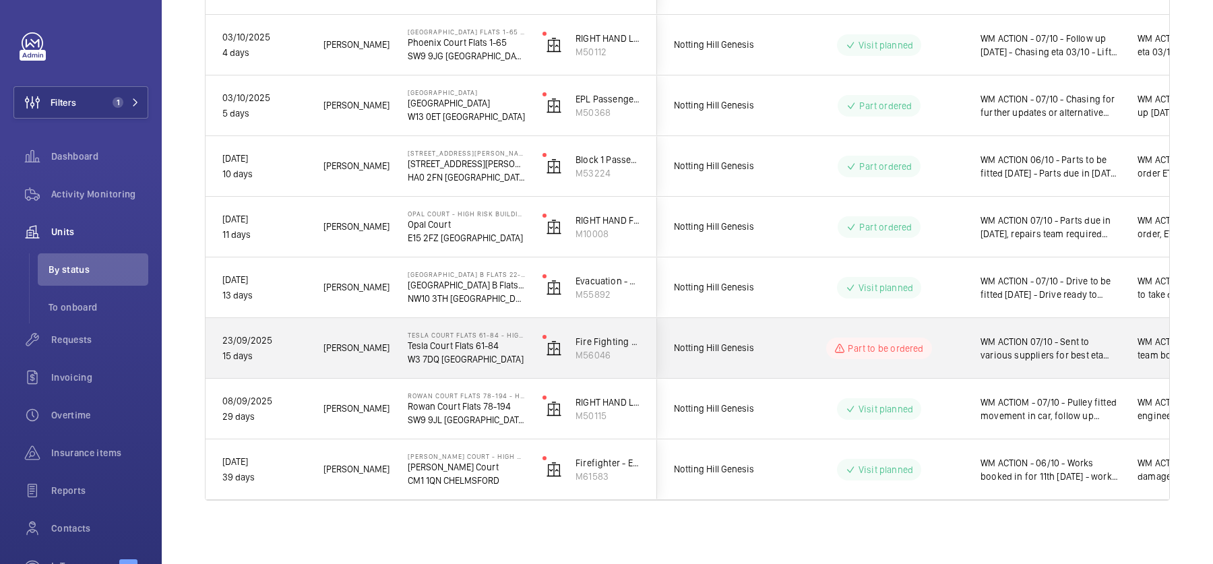
click at [823, 329] on div "Part to be ordered" at bounding box center [871, 348] width 184 height 49
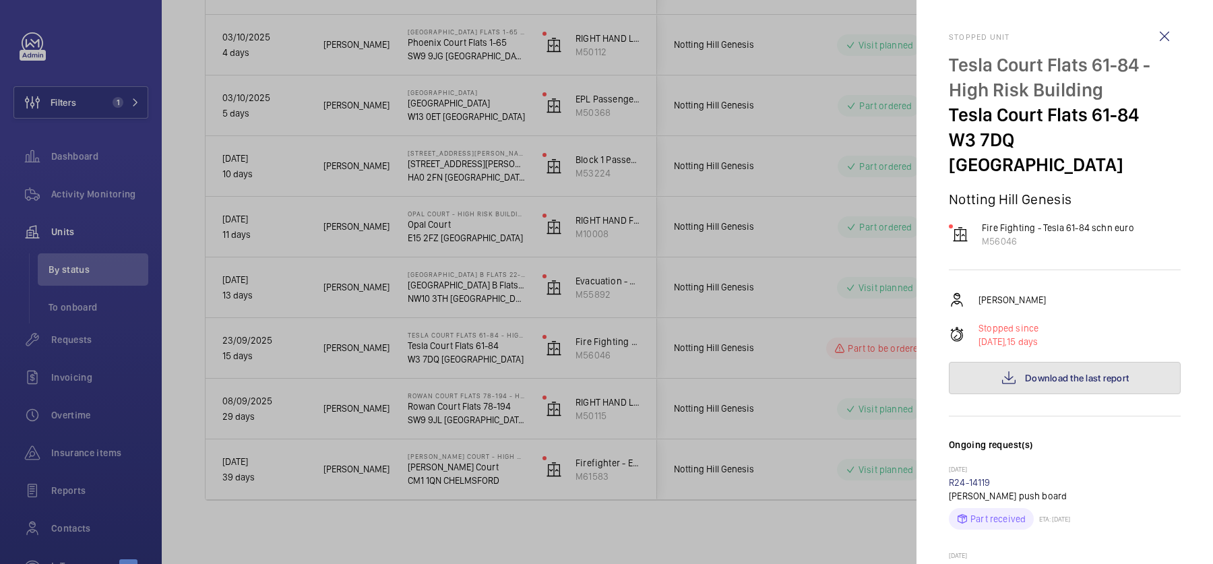
click at [1052, 373] on span "Download the last report" at bounding box center [1077, 378] width 104 height 11
click at [75, 172] on div at bounding box center [606, 282] width 1213 height 564
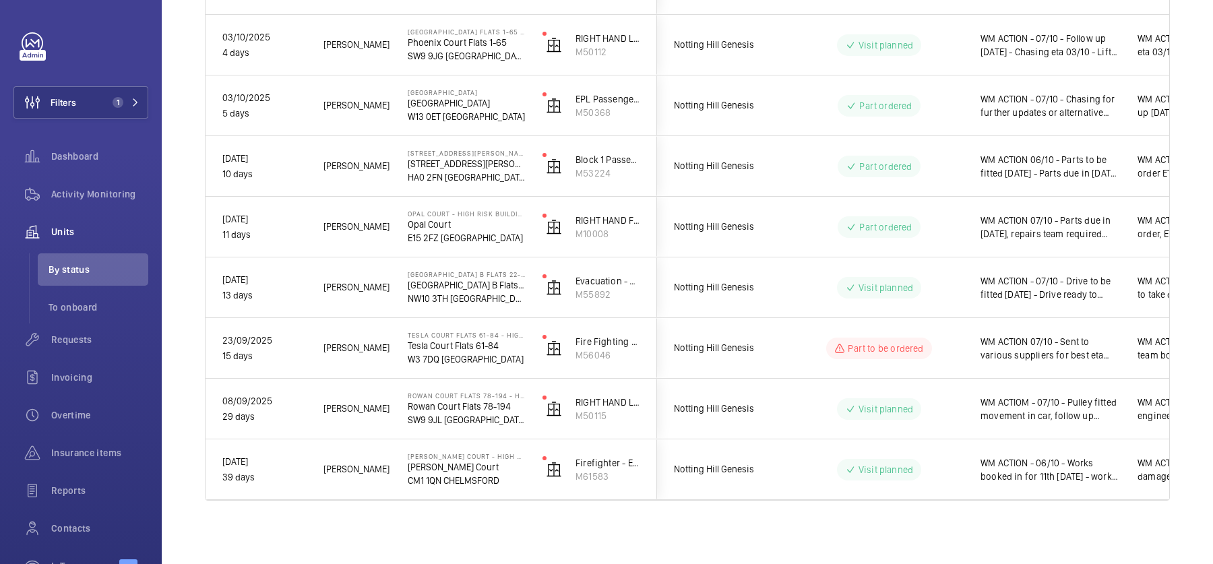
click at [93, 195] on div at bounding box center [606, 282] width 1213 height 564
click at [93, 195] on span "Activity Monitoring" at bounding box center [99, 193] width 97 height 13
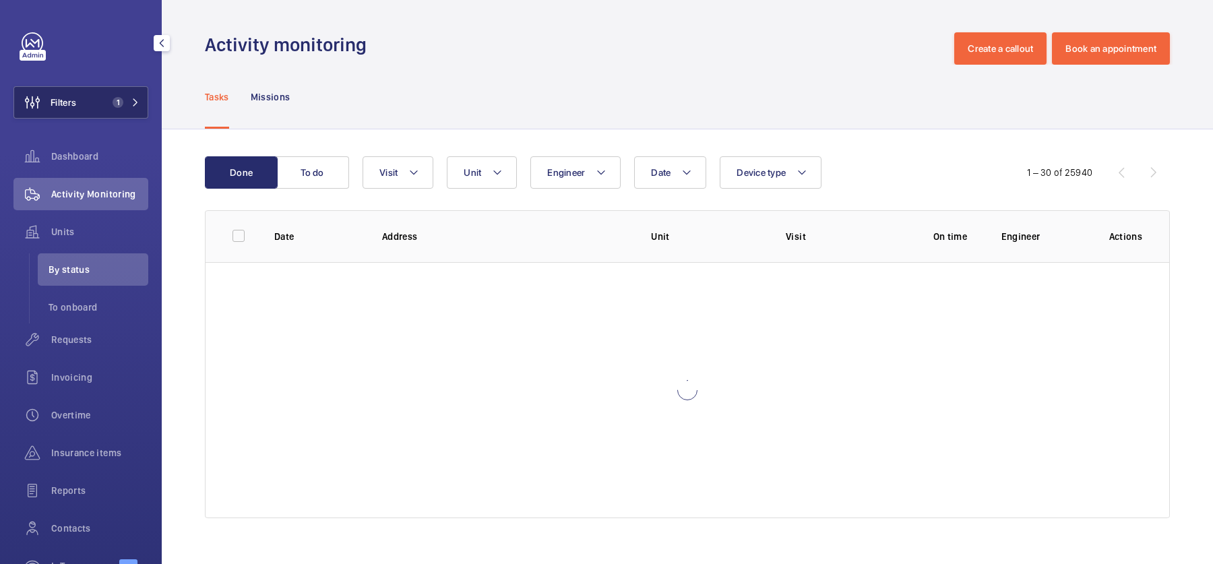
click at [102, 104] on button "Filters 1" at bounding box center [80, 102] width 135 height 32
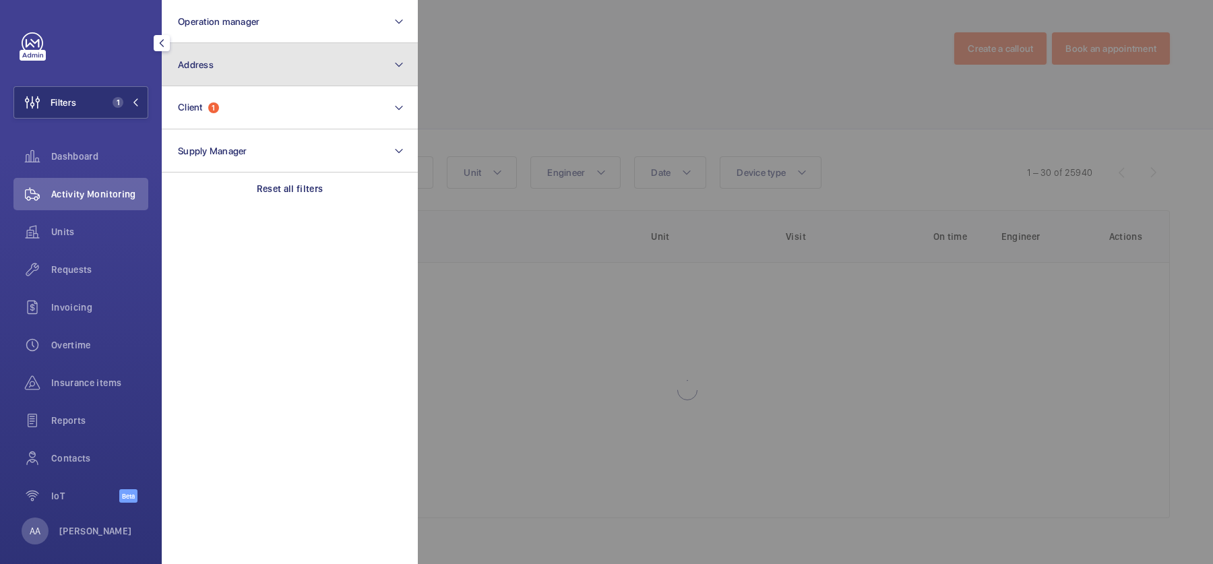
click at [203, 69] on span "Address" at bounding box center [196, 64] width 36 height 11
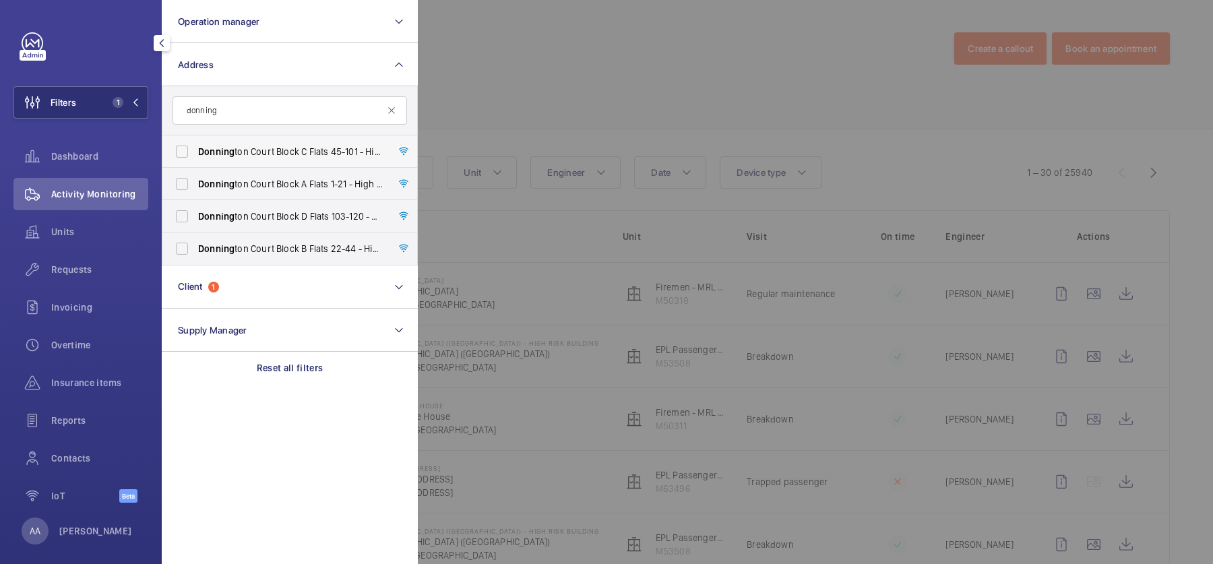
type input "donning"
click at [278, 146] on span "Donning ton Court Block C Flats 45-101 - High Risk Building - Donning ton Court…" at bounding box center [290, 151] width 185 height 13
click at [195, 146] on input "Donning ton Court Block C Flats 45-101 - High Risk Building - Donning ton Court…" at bounding box center [181, 151] width 27 height 27
checkbox input "true"
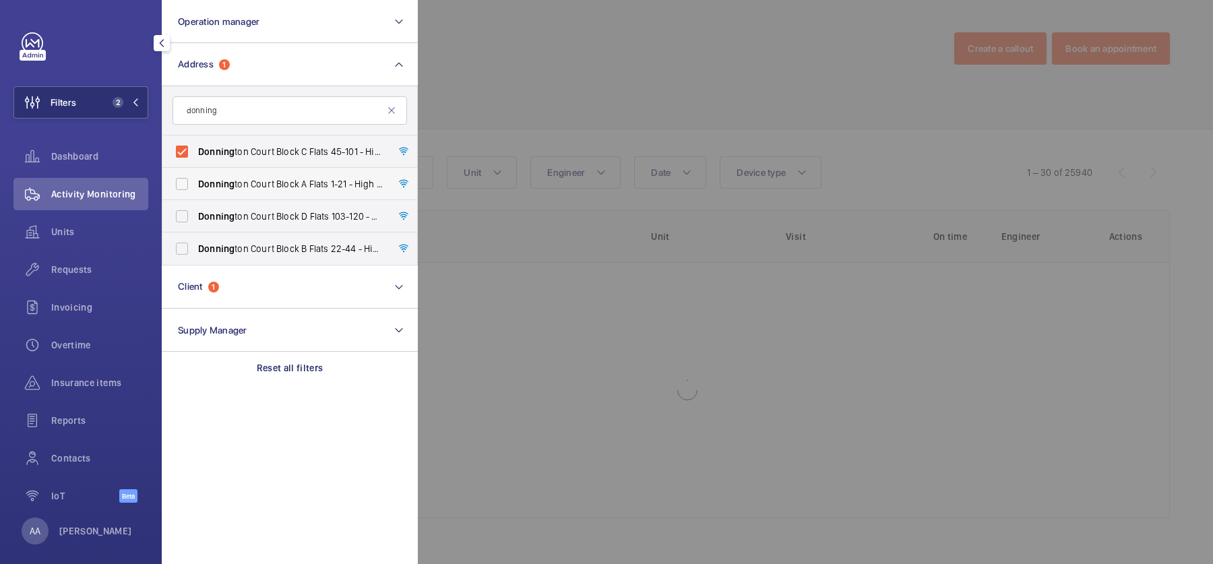
click at [280, 189] on span "Donning ton Court Block A Flats 1-21 - High Risk Building - Donning ton Court B…" at bounding box center [290, 183] width 185 height 13
click at [195, 189] on input "Donning ton Court Block A Flats 1-21 - High Risk Building - Donning ton Court B…" at bounding box center [181, 183] width 27 height 27
checkbox input "true"
click at [281, 228] on label "Donning ton Court Block D Flats 103-120 - High Risk Building - Donning ton Cour…" at bounding box center [279, 216] width 234 height 32
click at [195, 228] on input "Donning ton Court Block D Flats 103-120 - High Risk Building - Donning ton Cour…" at bounding box center [181, 216] width 27 height 27
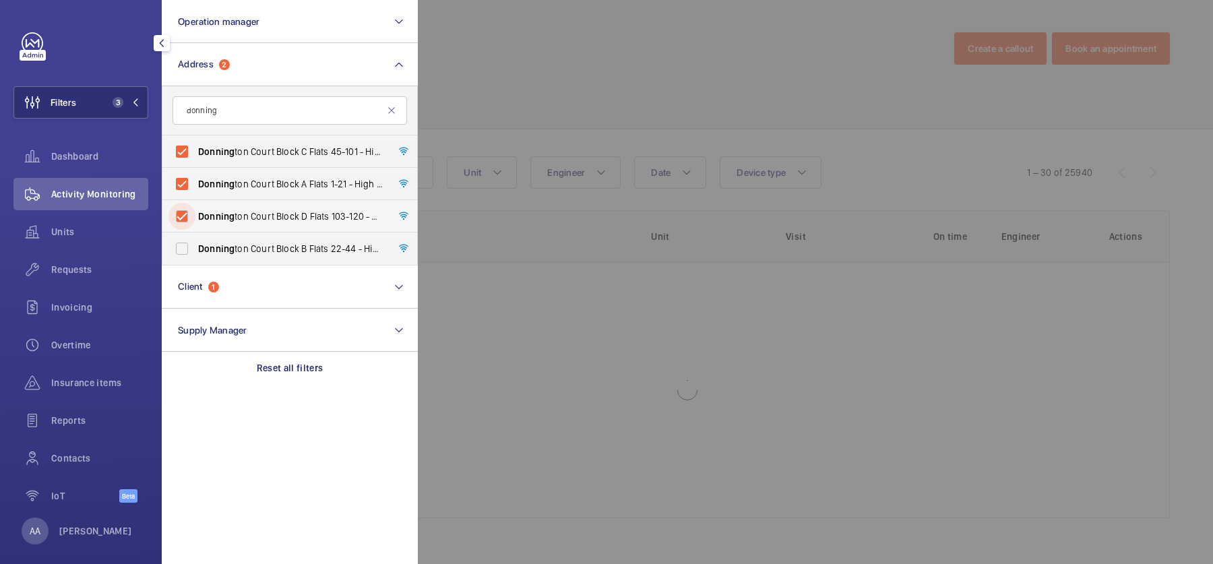
checkbox input "true"
click at [280, 260] on label "Donning ton Court Block B Flats 22-44 - High Risk Building - Donning ton Court …" at bounding box center [279, 248] width 234 height 32
click at [195, 260] on input "Donning ton Court Block B Flats 22-44 - High Risk Building - Donning ton Court …" at bounding box center [181, 248] width 27 height 27
checkbox input "true"
click at [553, 125] on div at bounding box center [1024, 282] width 1213 height 564
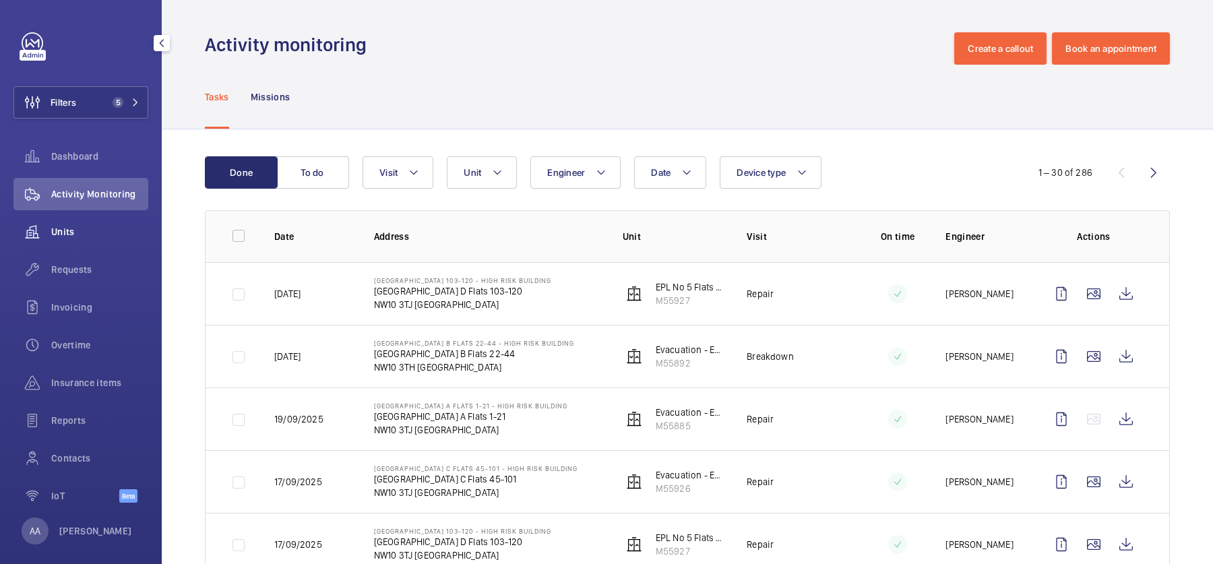
click at [82, 220] on div "Units" at bounding box center [80, 232] width 135 height 32
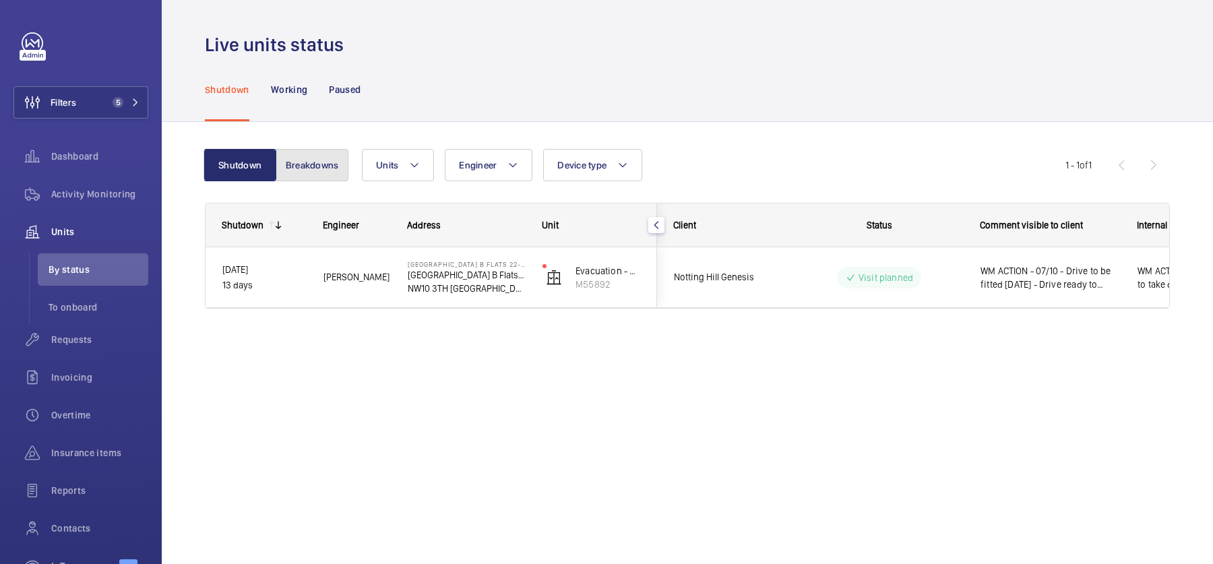
click at [319, 152] on button "Breakdowns" at bounding box center [312, 165] width 73 height 32
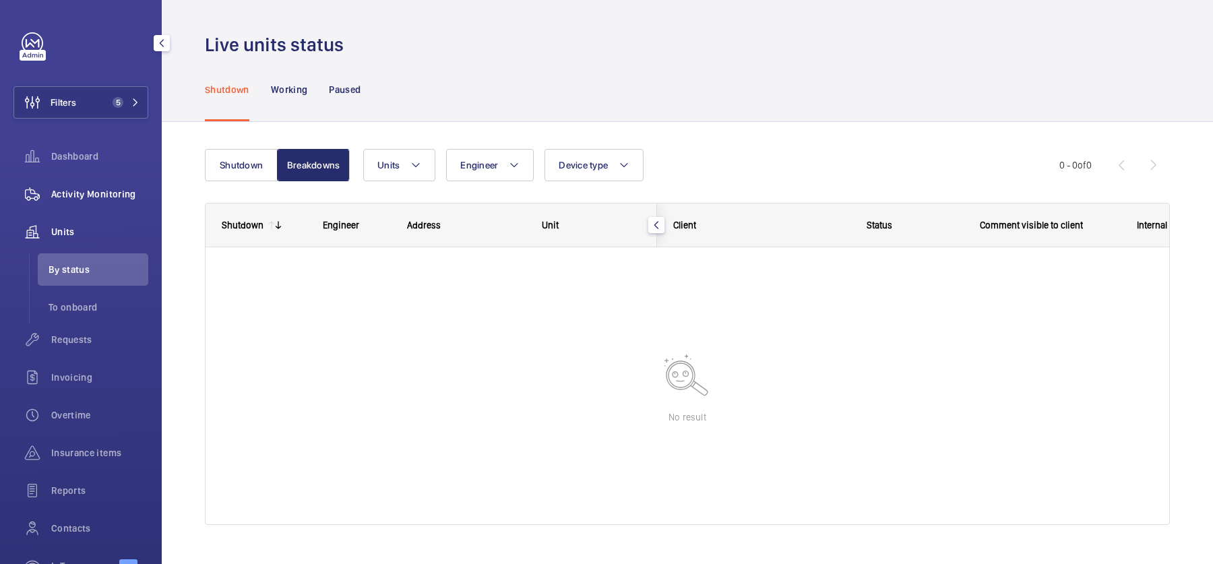
click at [97, 200] on span "Activity Monitoring" at bounding box center [99, 193] width 97 height 13
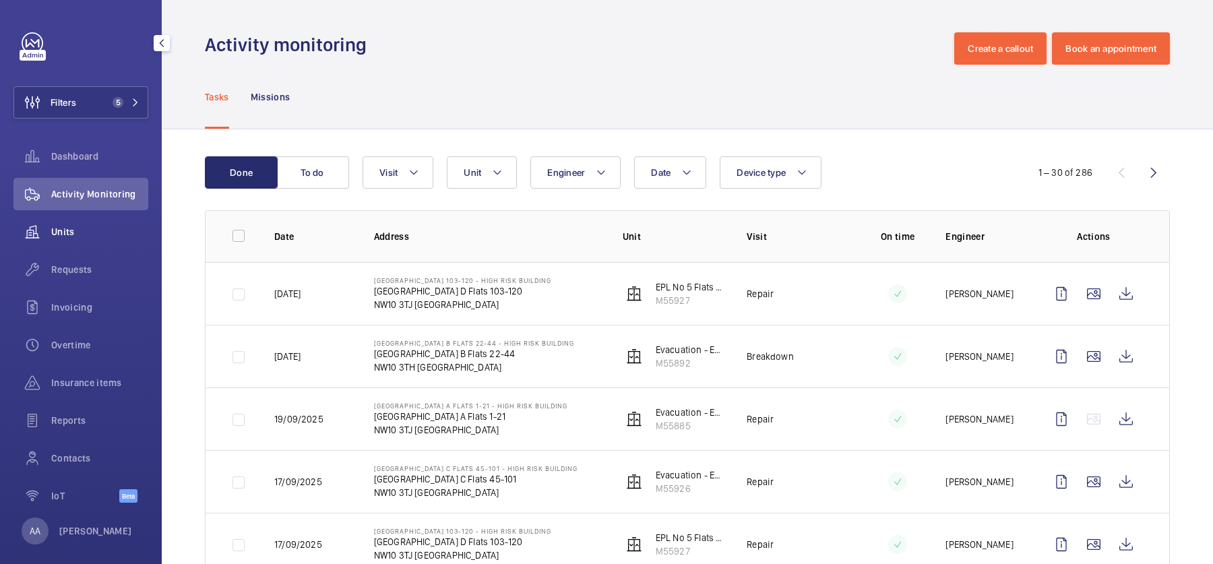
click at [113, 232] on span "Units" at bounding box center [99, 231] width 97 height 13
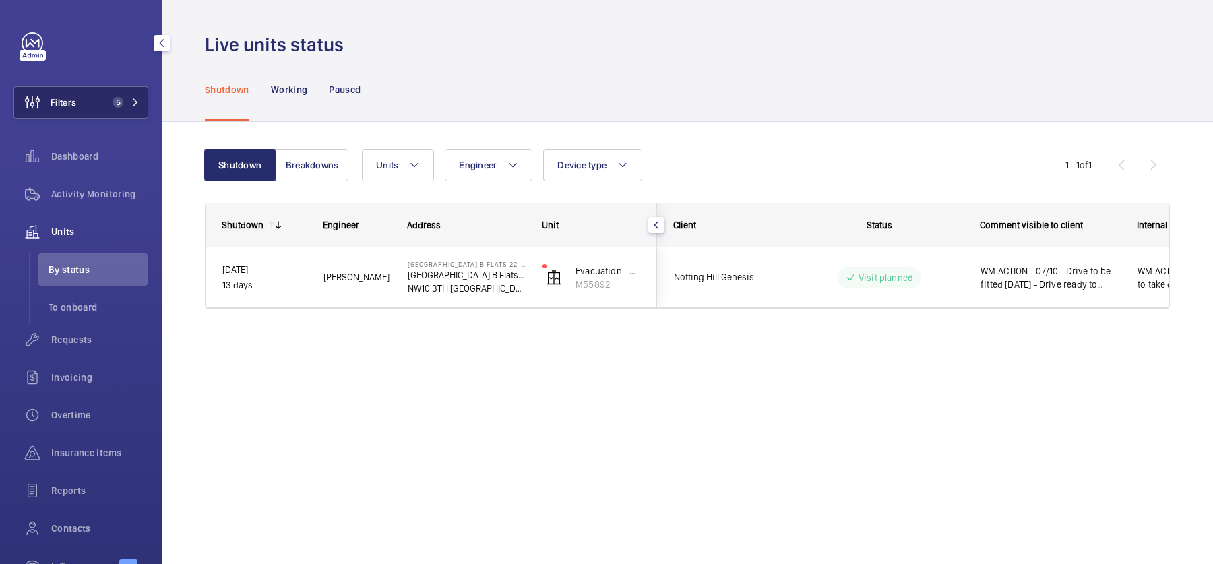
click at [117, 94] on button "Filters 5" at bounding box center [80, 102] width 135 height 32
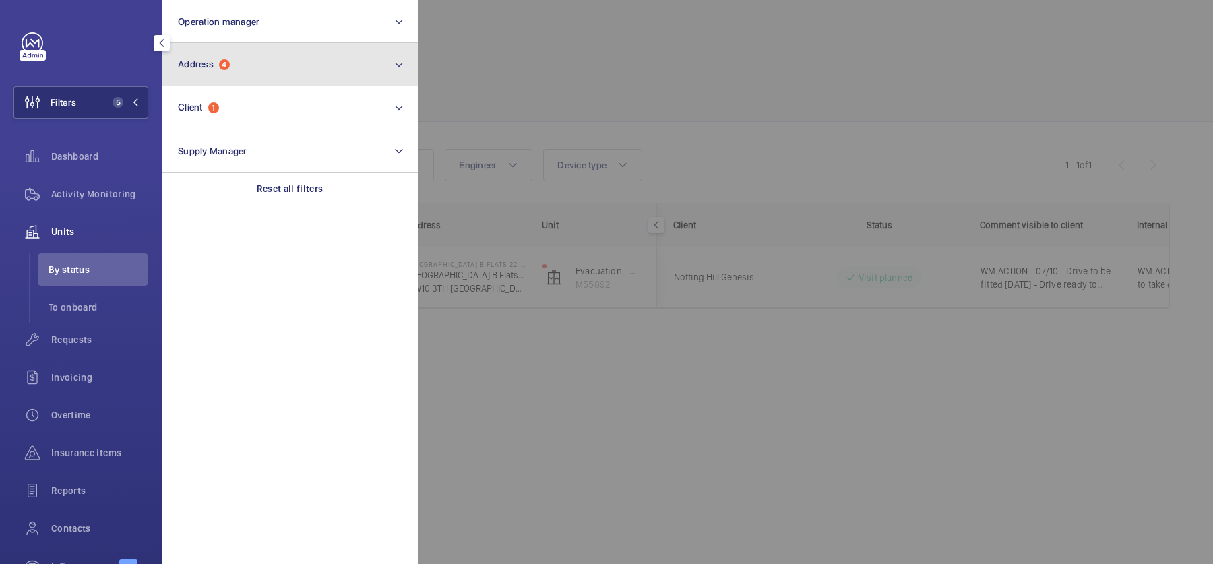
click at [243, 55] on button "Address 4" at bounding box center [290, 64] width 256 height 43
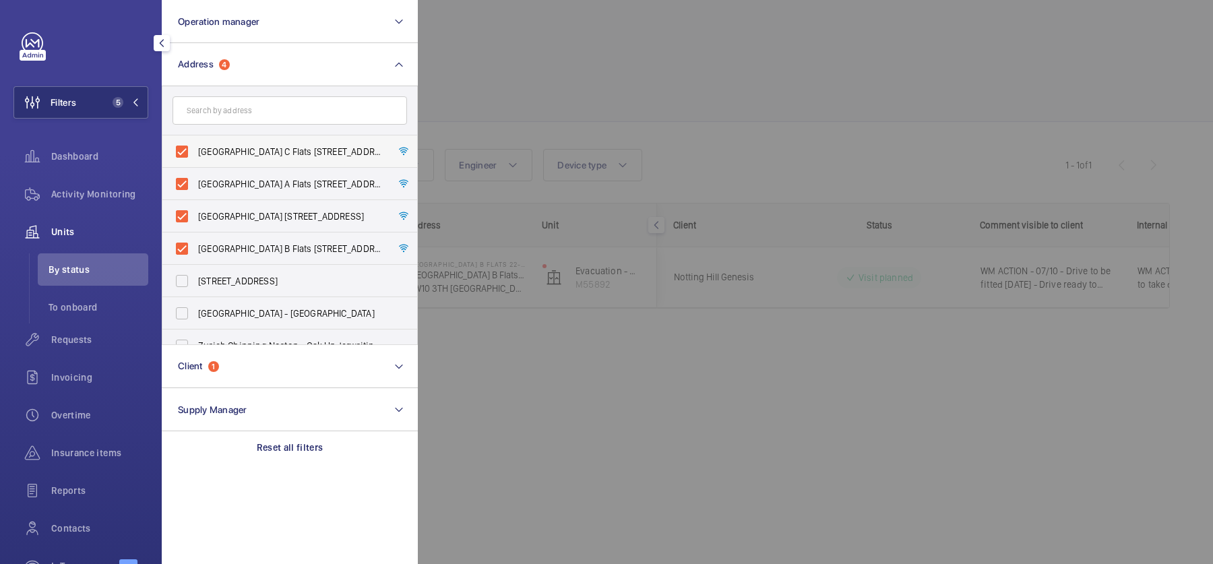
click at [217, 150] on span "Donnington Court Block C Flats 45-101 - High Risk Building - Donnington Court B…" at bounding box center [290, 151] width 185 height 13
click at [195, 150] on input "Donnington Court Block C Flats 45-101 - High Risk Building - Donnington Court B…" at bounding box center [181, 151] width 27 height 27
checkbox input "false"
click at [220, 184] on span "Donnington Court Block A Flats 1-21 - High Risk Building - Donnington Court Blo…" at bounding box center [290, 183] width 185 height 13
click at [195, 184] on input "Donnington Court Block A Flats 1-21 - High Risk Building - Donnington Court Blo…" at bounding box center [181, 183] width 27 height 27
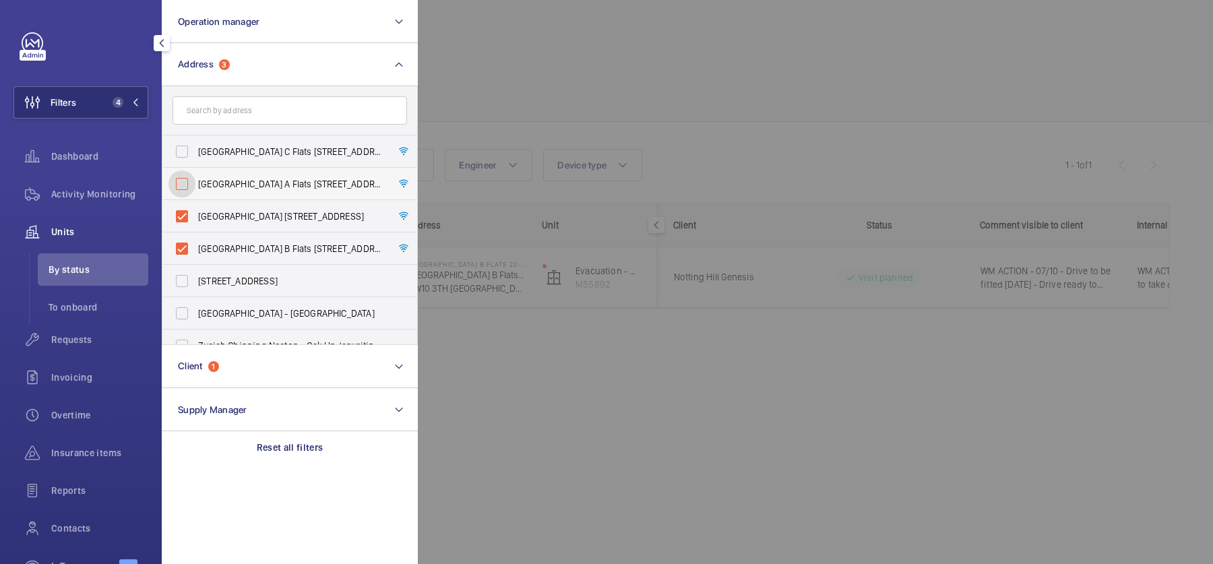
checkbox input "false"
click at [224, 224] on label "Donnington Court Block D Flats 103-120 - High Risk Building - Donnington Court …" at bounding box center [279, 216] width 234 height 32
click at [195, 224] on input "Donnington Court Block D Flats 103-120 - High Risk Building - Donnington Court …" at bounding box center [181, 216] width 27 height 27
checkbox input "false"
click at [224, 247] on span "Donnington Court Block B Flats 22-44 - High Risk Building - Donnington Court Bl…" at bounding box center [290, 248] width 185 height 13
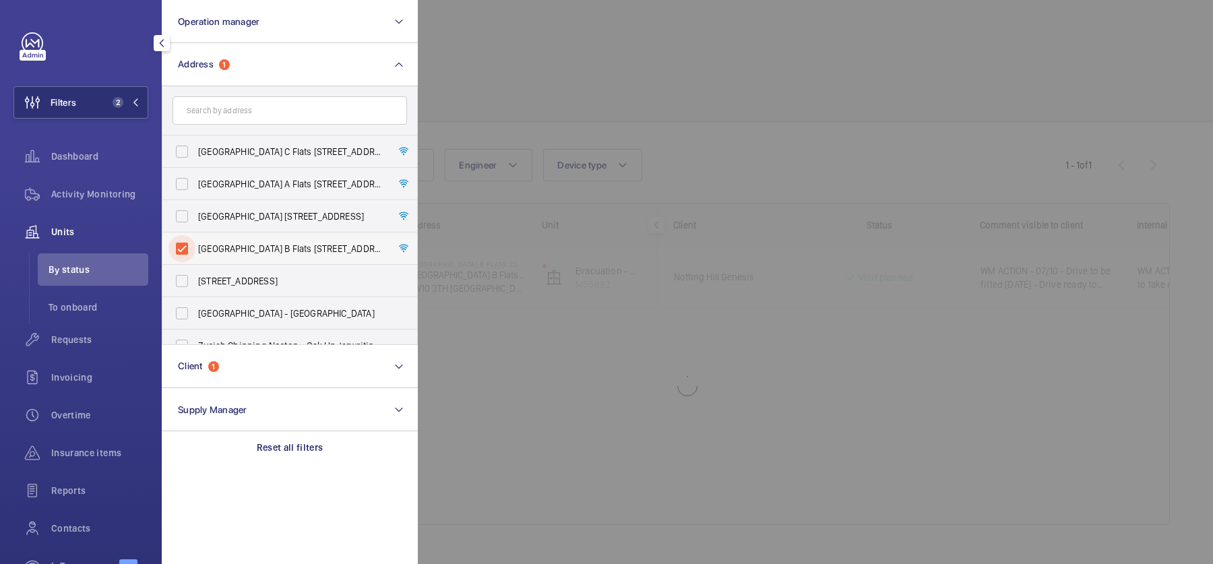
click at [195, 247] on input "Donnington Court Block B Flats 22-44 - High Risk Building - Donnington Court Bl…" at bounding box center [181, 248] width 27 height 27
checkbox input "false"
click at [250, 120] on input "text" at bounding box center [289, 110] width 234 height 28
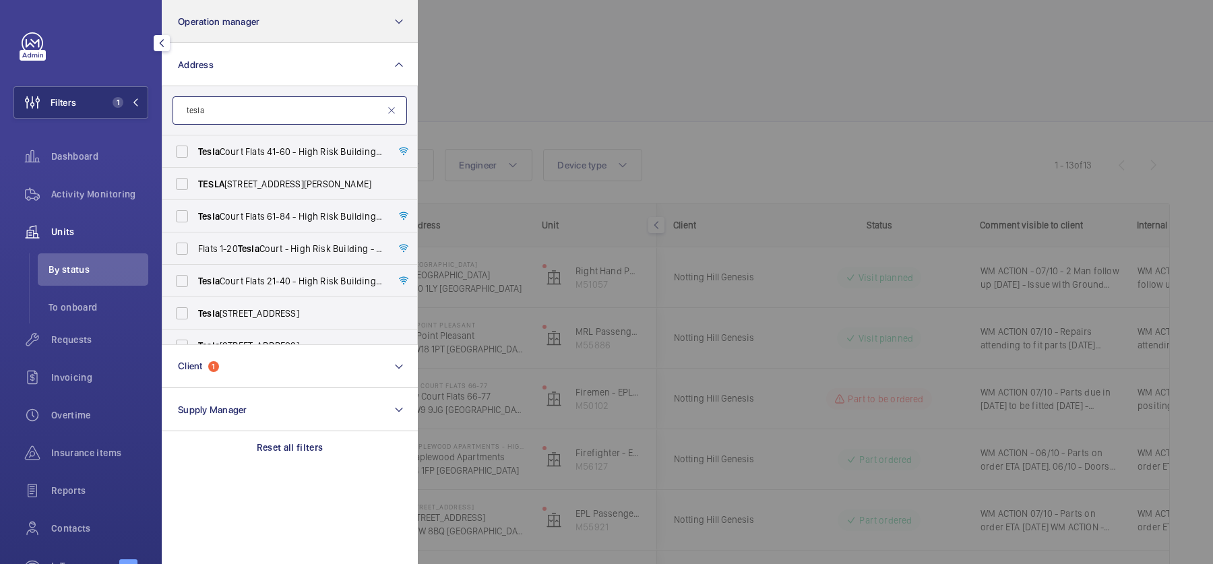
type input "tesla"
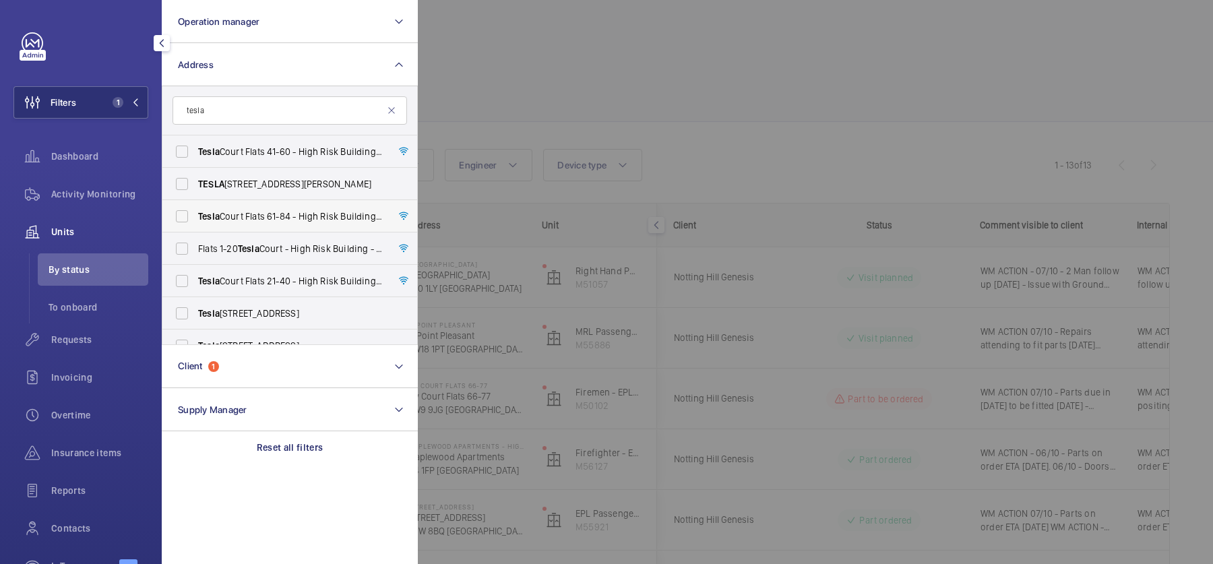
click at [327, 214] on span "Tesla Court Flats [STREET_ADDRESS]" at bounding box center [290, 216] width 185 height 13
click at [195, 214] on input "Tesla Court Flats [STREET_ADDRESS]" at bounding box center [181, 216] width 27 height 27
checkbox input "true"
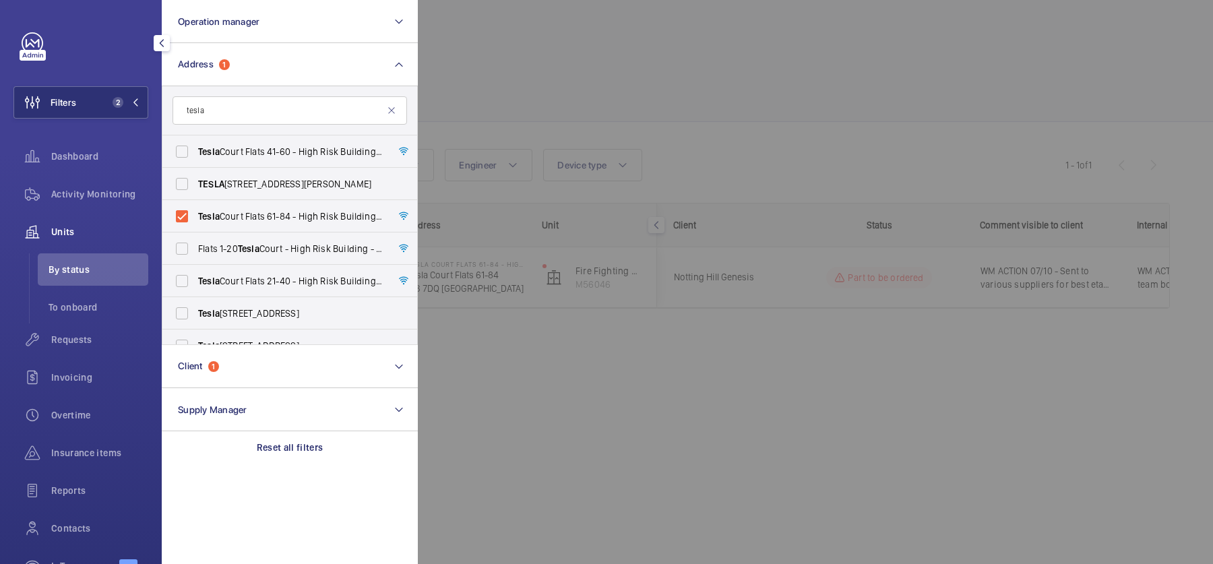
click at [701, 106] on div at bounding box center [1024, 282] width 1213 height 564
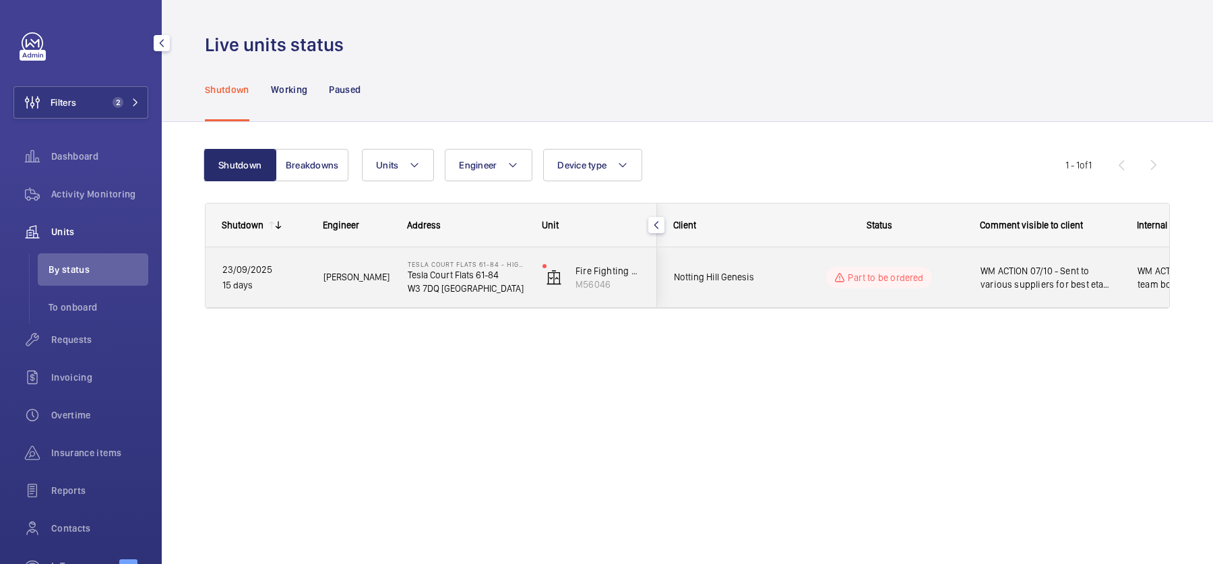
click at [926, 274] on div "Part to be ordered" at bounding box center [878, 278] width 105 height 22
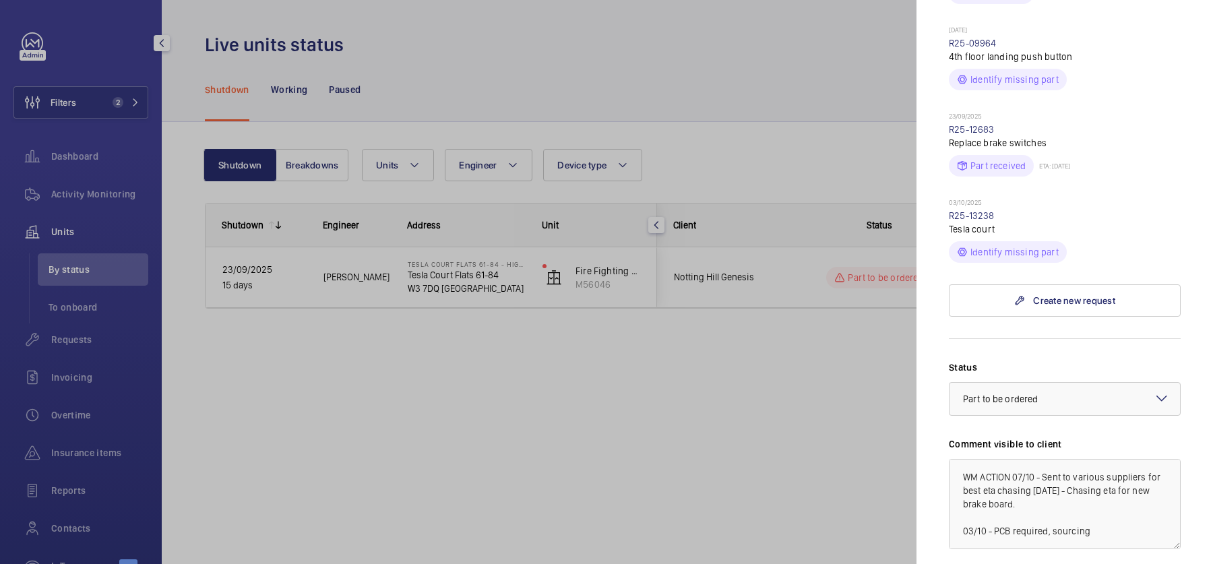
scroll to position [613, 0]
drag, startPoint x: 1005, startPoint y: 194, endPoint x: 943, endPoint y: 190, distance: 62.8
click at [943, 190] on mat-sidenav "Stopped unit Tesla Court Flats 61-84 - High Risk Building Tesla Court Flats 61-…" at bounding box center [1064, 282] width 296 height 564
copy link "R25-13238"
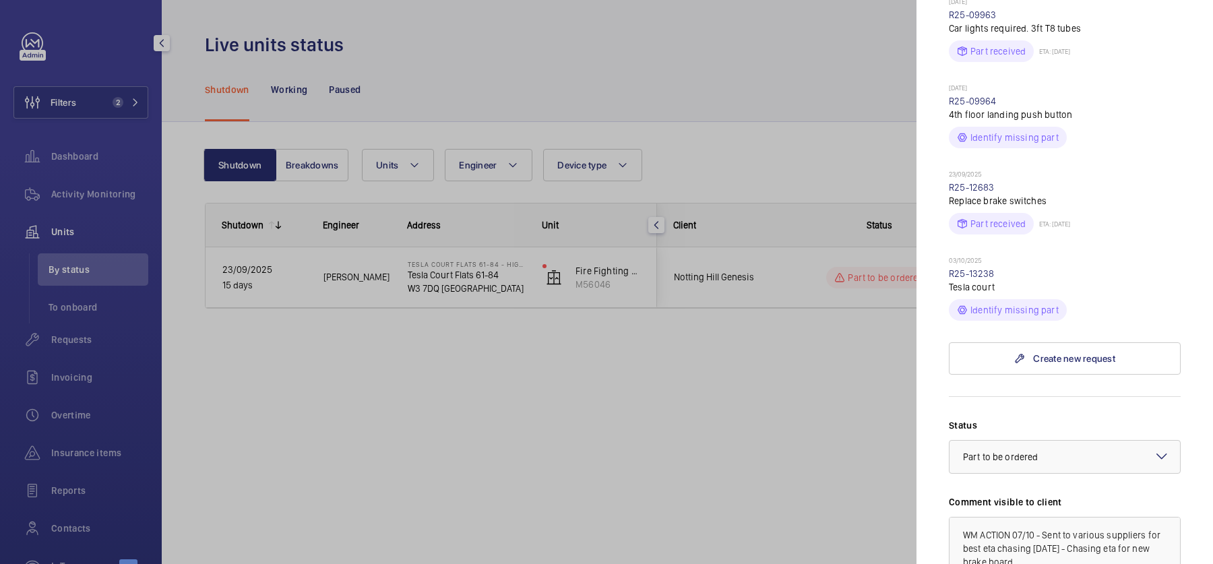
scroll to position [552, 0]
drag, startPoint x: 1002, startPoint y: 80, endPoint x: 942, endPoint y: 78, distance: 60.0
click at [942, 78] on mat-sidenav "Stopped unit Tesla Court Flats 61-84 - High Risk Building Tesla Court Flats 61-…" at bounding box center [1064, 282] width 296 height 564
copy link "R25-09964"
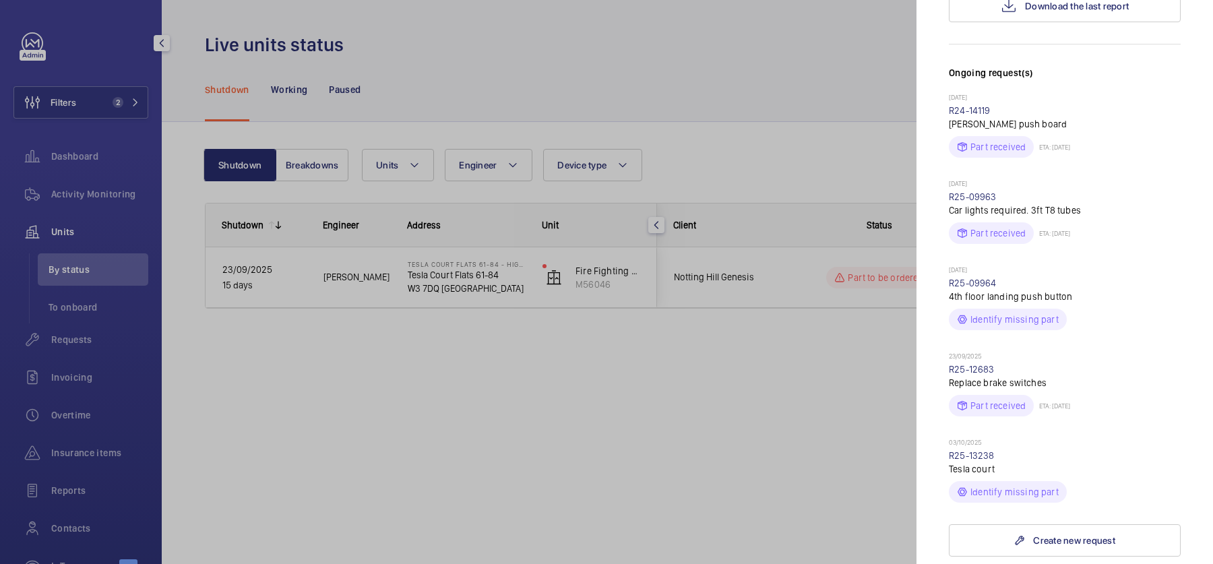
scroll to position [273, 0]
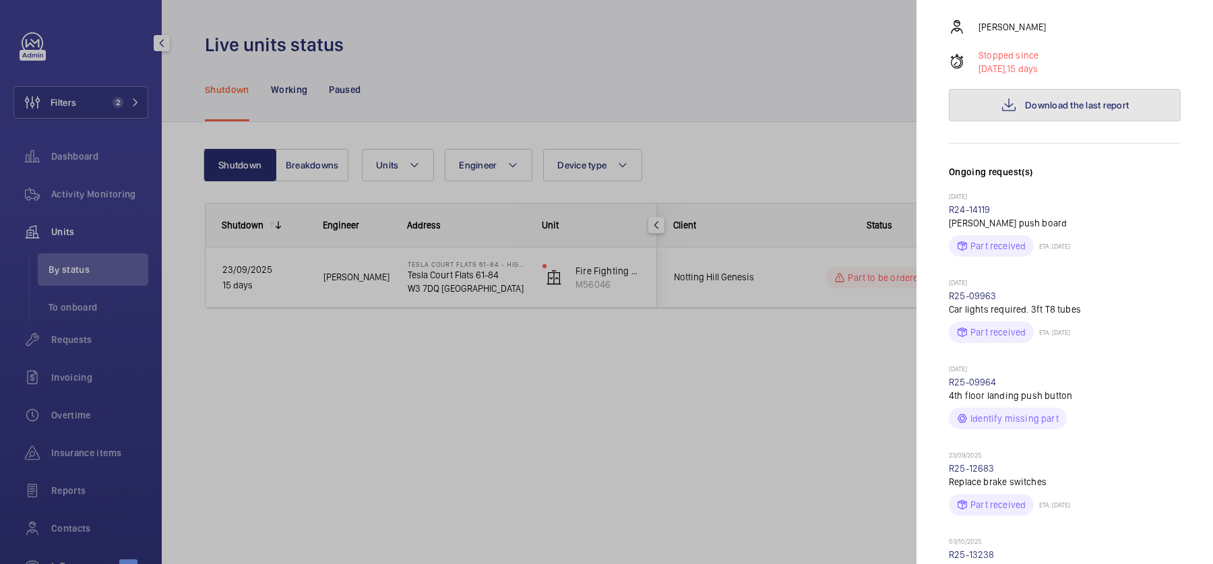
click at [1053, 100] on span "Download the last report" at bounding box center [1077, 105] width 104 height 11
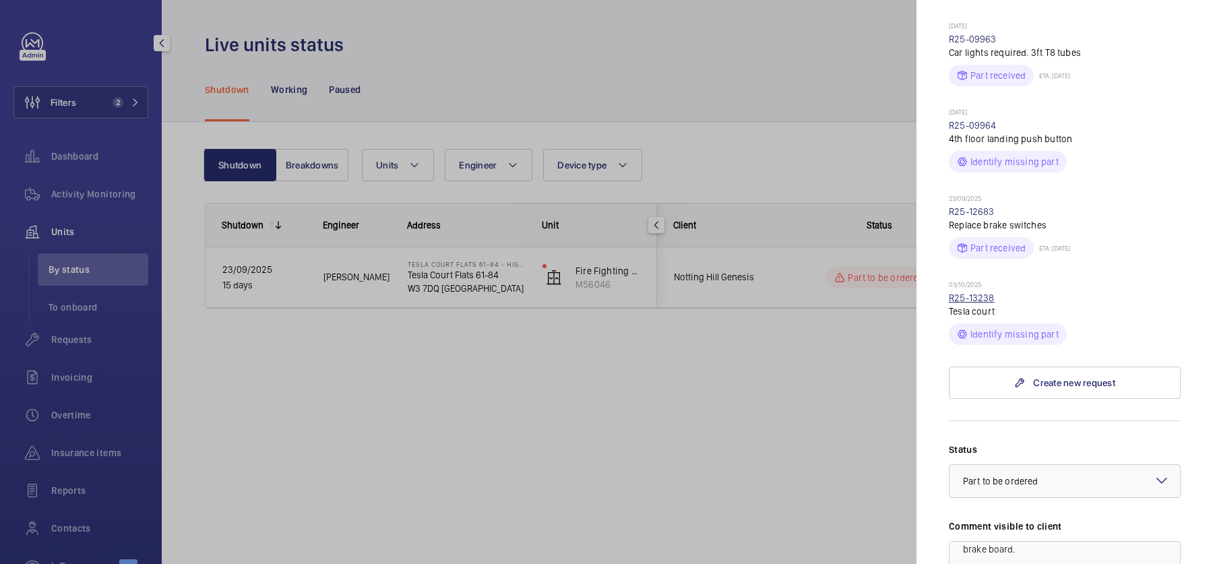
click at [982, 292] on link "R25-13238" at bounding box center [972, 297] width 46 height 11
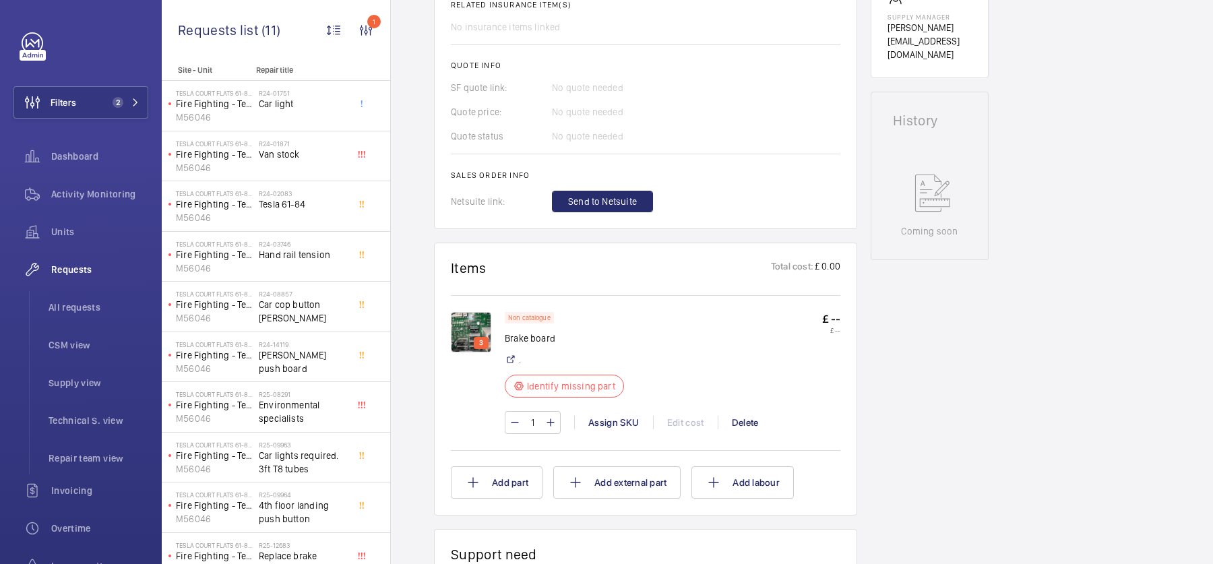
scroll to position [844, 0]
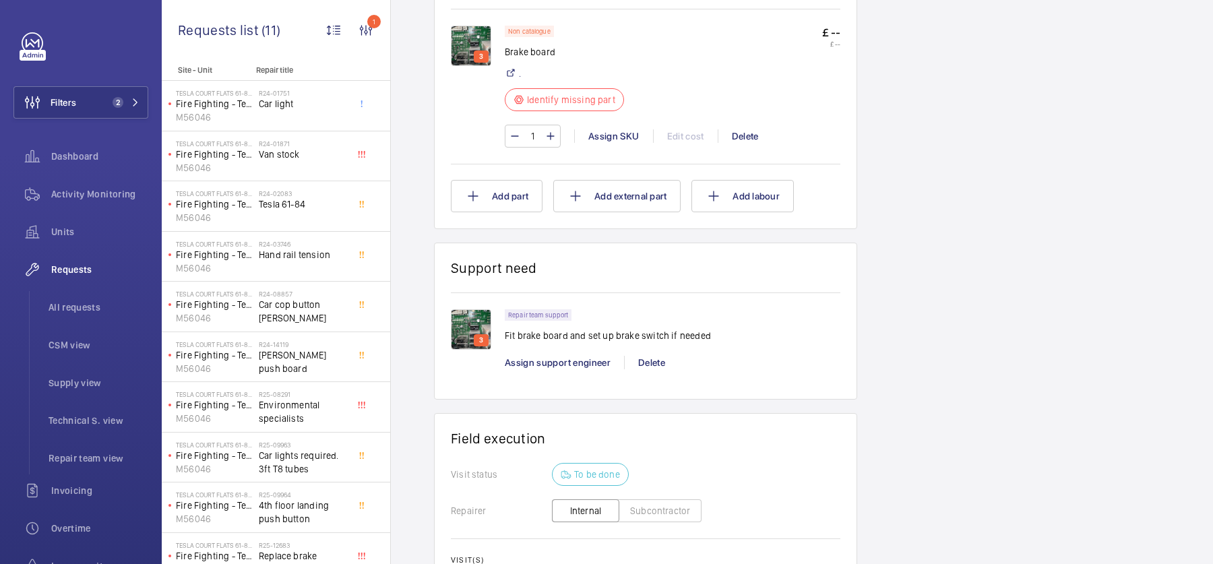
click at [468, 323] on img at bounding box center [471, 329] width 40 height 40
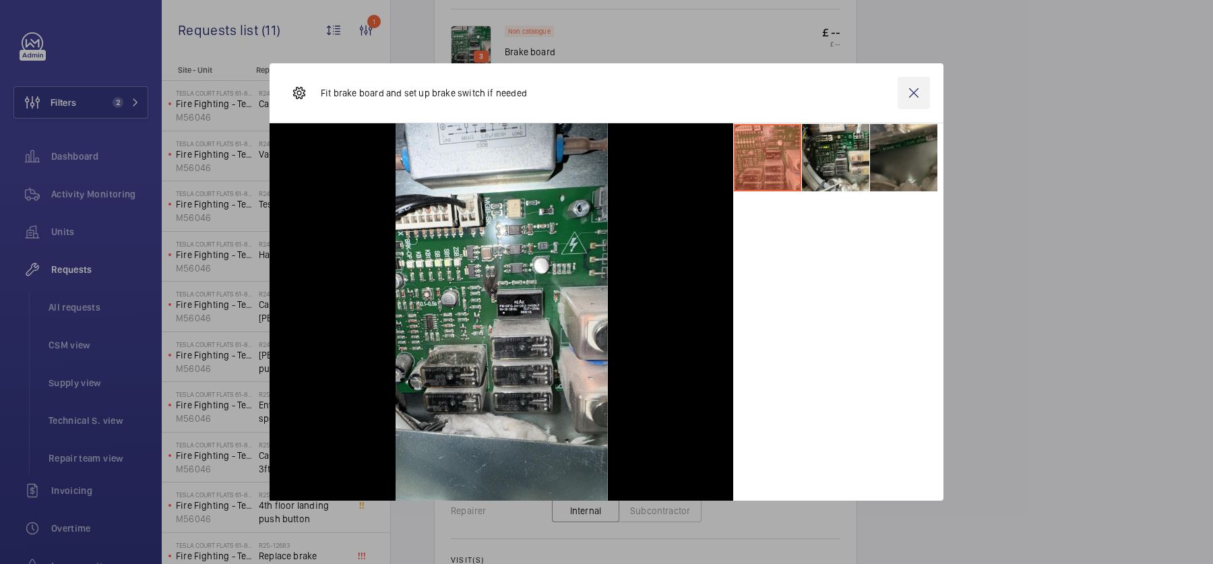
click at [908, 96] on wm-front-icon-button at bounding box center [913, 93] width 32 height 32
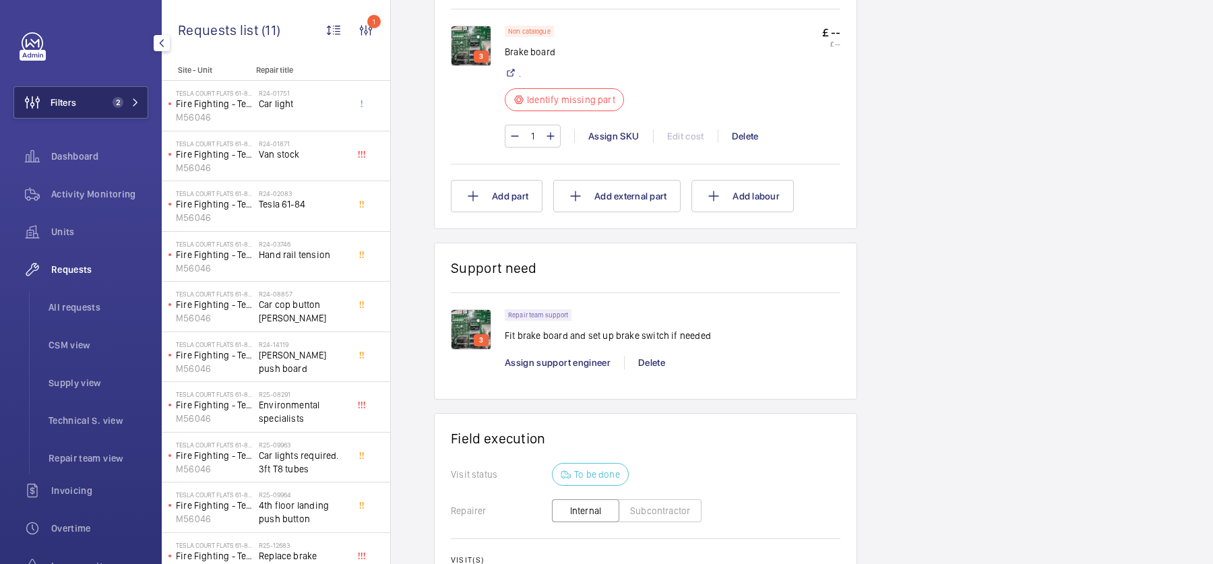
click at [86, 188] on span "Activity Monitoring" at bounding box center [99, 193] width 97 height 13
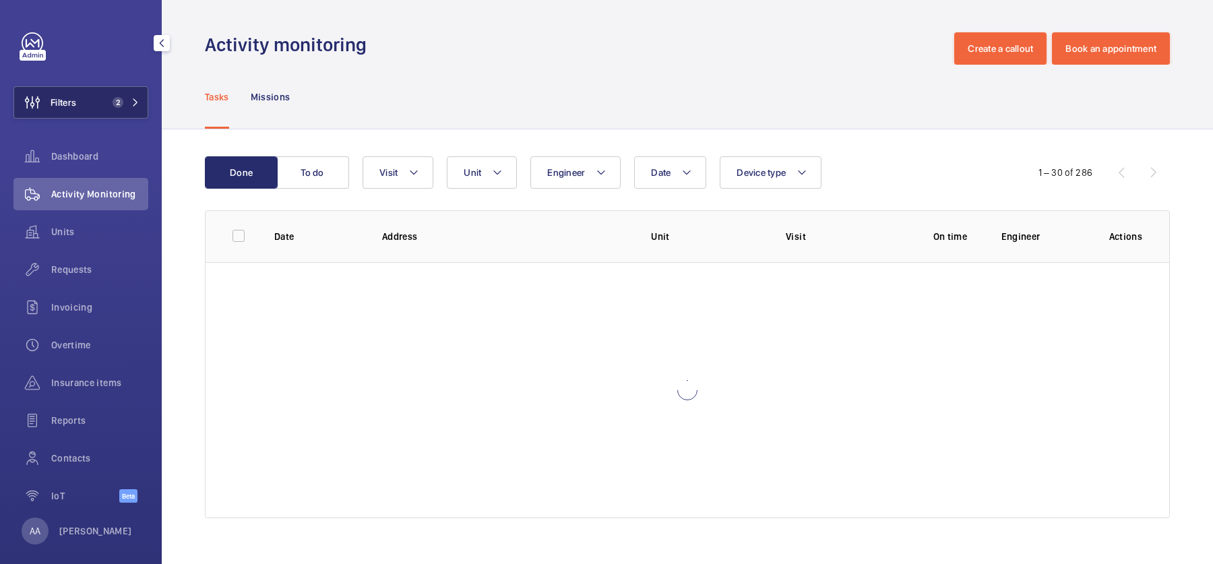
click at [94, 94] on button "Filters 2" at bounding box center [80, 102] width 135 height 32
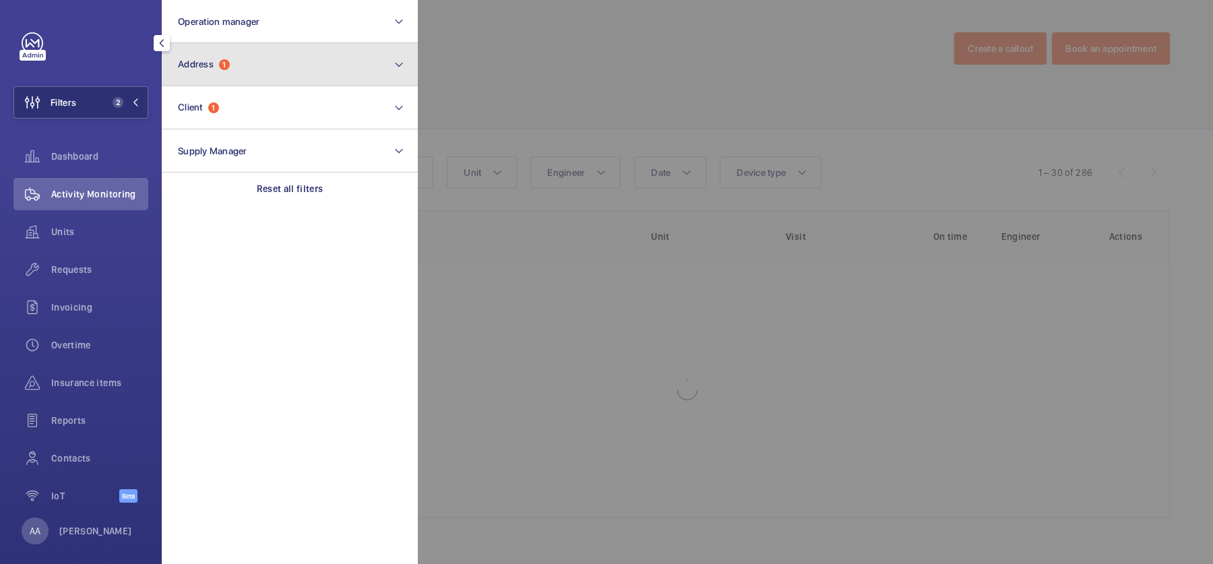
click at [222, 64] on span "1" at bounding box center [224, 64] width 11 height 11
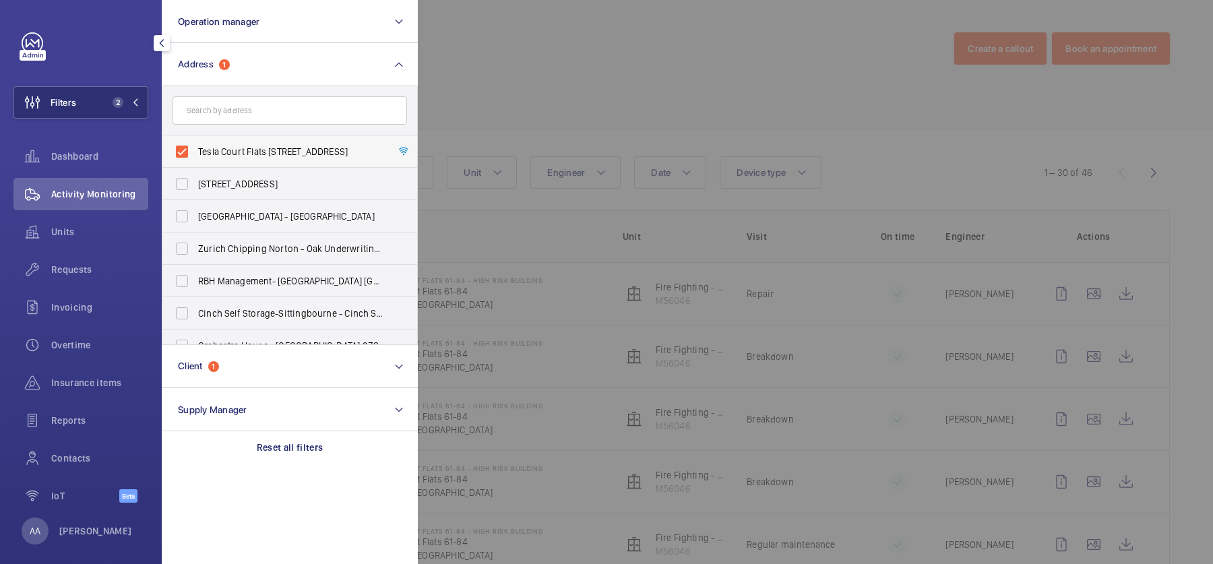
click at [232, 149] on span "Tesla Court Flats [STREET_ADDRESS]" at bounding box center [290, 151] width 185 height 13
click at [195, 149] on input "Tesla Court Flats [STREET_ADDRESS]" at bounding box center [181, 151] width 27 height 27
checkbox input "false"
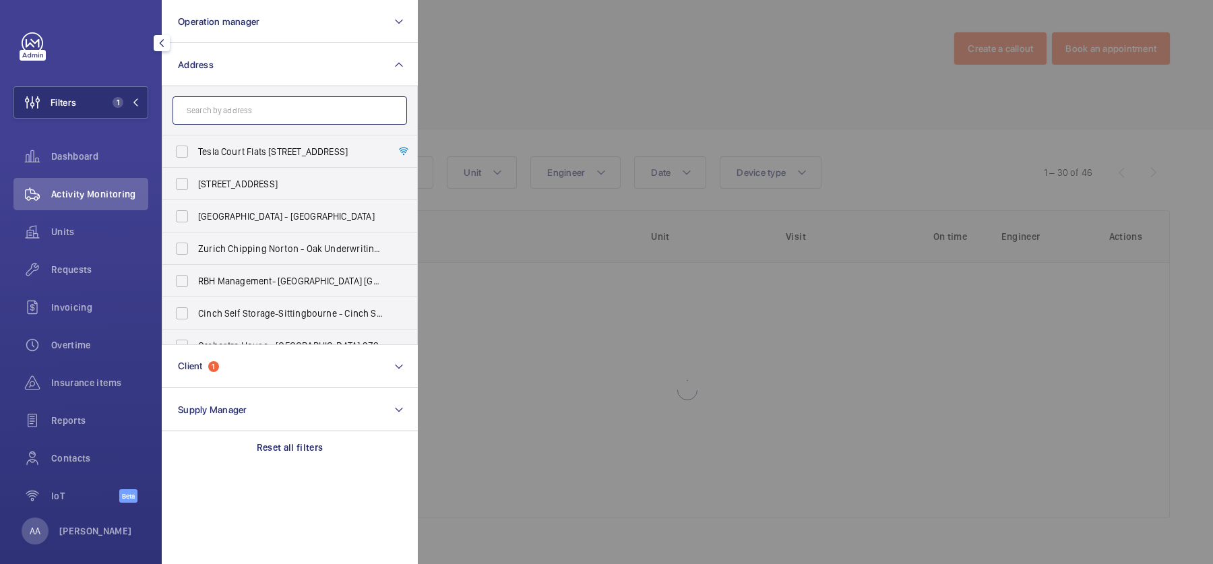
click at [226, 118] on input "text" at bounding box center [289, 110] width 234 height 28
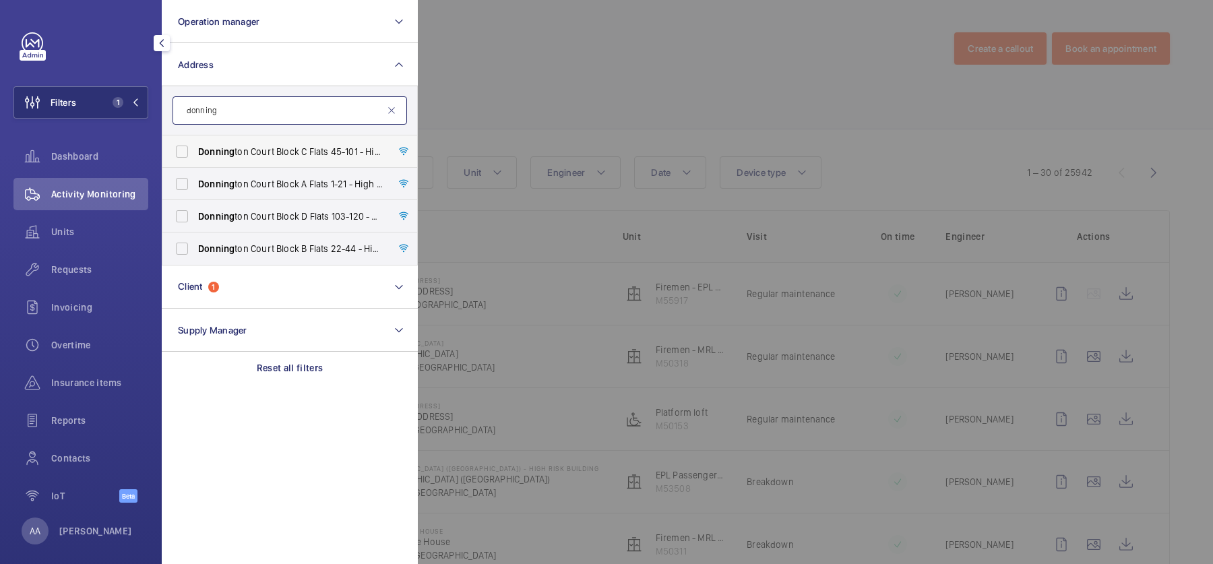
type input "donning"
click at [234, 159] on label "Donning ton Court Block C Flats 45-101 - High Risk Building - Donning ton Court…" at bounding box center [279, 151] width 234 height 32
click at [195, 159] on input "Donning ton Court Block C Flats 45-101 - High Risk Building - Donning ton Court…" at bounding box center [181, 151] width 27 height 27
checkbox input "true"
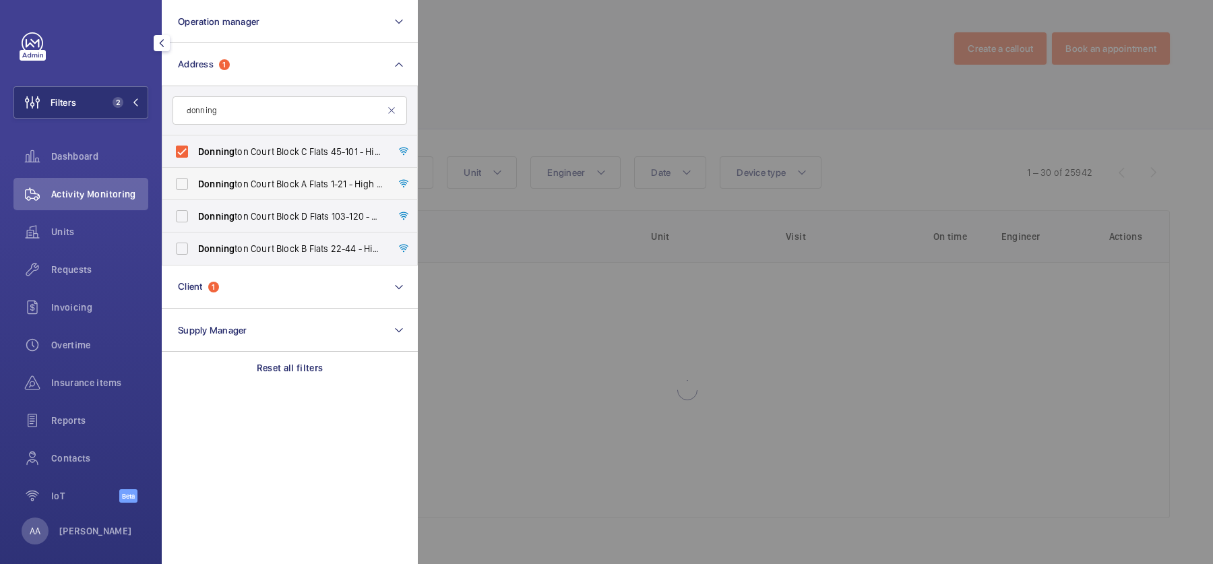
click at [248, 183] on span "Donning ton Court Block A Flats 1-21 - High Risk Building - Donning ton Court B…" at bounding box center [290, 183] width 185 height 13
click at [195, 183] on input "Donning ton Court Block A Flats 1-21 - High Risk Building - Donning ton Court B…" at bounding box center [181, 183] width 27 height 27
checkbox input "true"
click at [248, 200] on label "Donning ton Court Block D Flats 103-120 - High Risk Building - Donning ton Cour…" at bounding box center [279, 216] width 234 height 32
click at [195, 203] on input "Donning ton Court Block D Flats 103-120 - High Risk Building - Donning ton Cour…" at bounding box center [181, 216] width 27 height 27
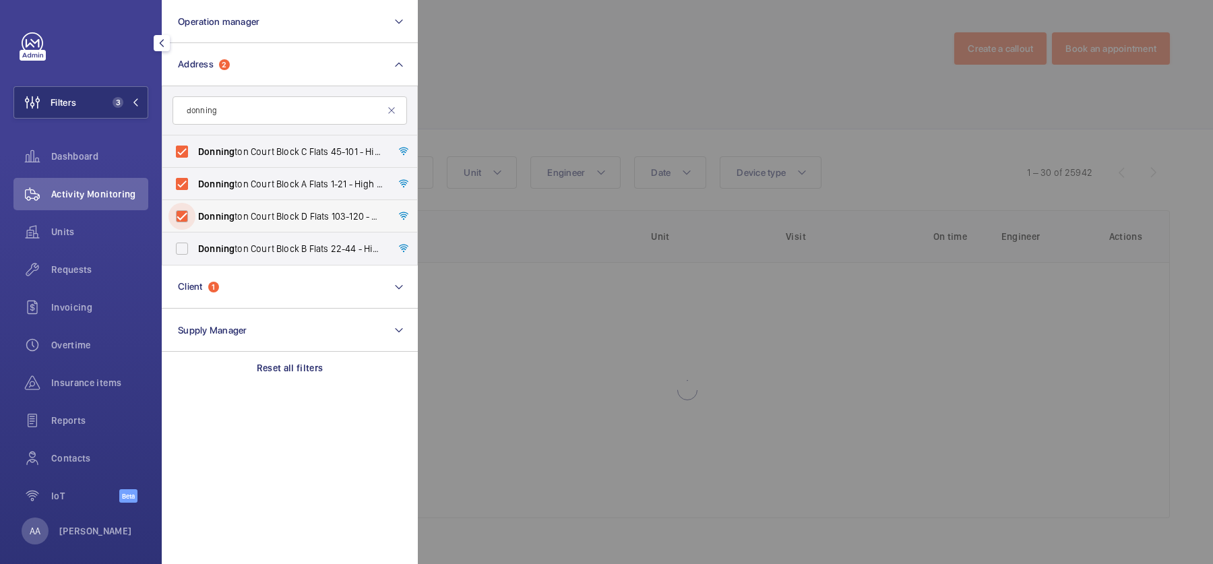
checkbox input "true"
click at [256, 248] on span "Donning ton Court Block B Flats 22-44 - High Risk Building - Donning ton Court …" at bounding box center [290, 248] width 185 height 13
click at [195, 248] on input "Donning ton Court Block B Flats 22-44 - High Risk Building - Donning ton Court …" at bounding box center [181, 248] width 27 height 27
checkbox input "true"
click at [573, 57] on div at bounding box center [1024, 282] width 1213 height 564
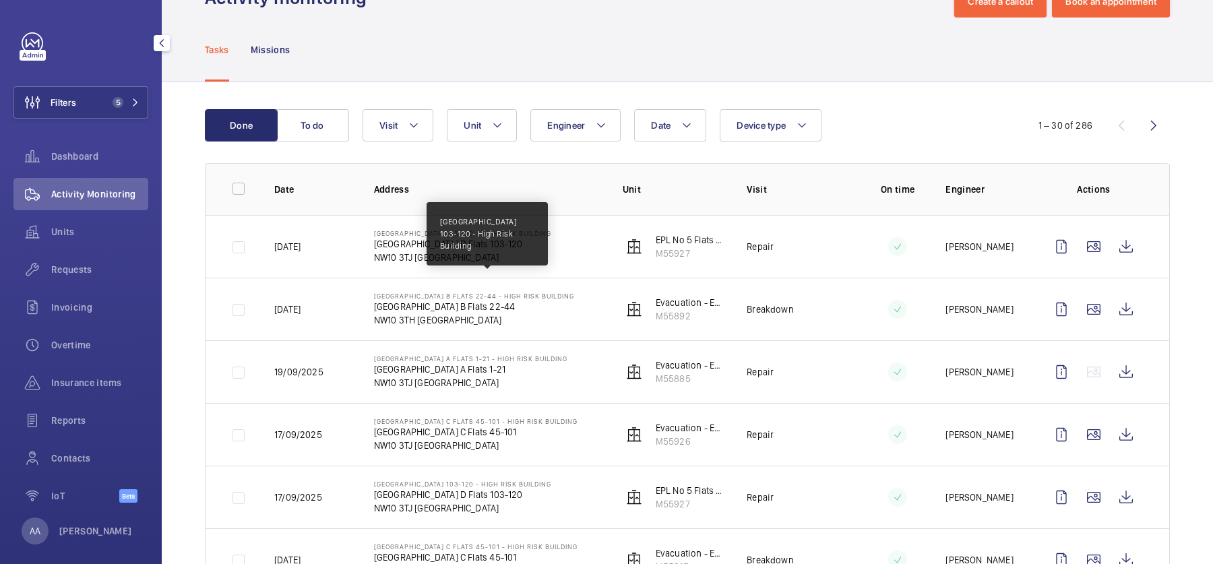
scroll to position [53, 0]
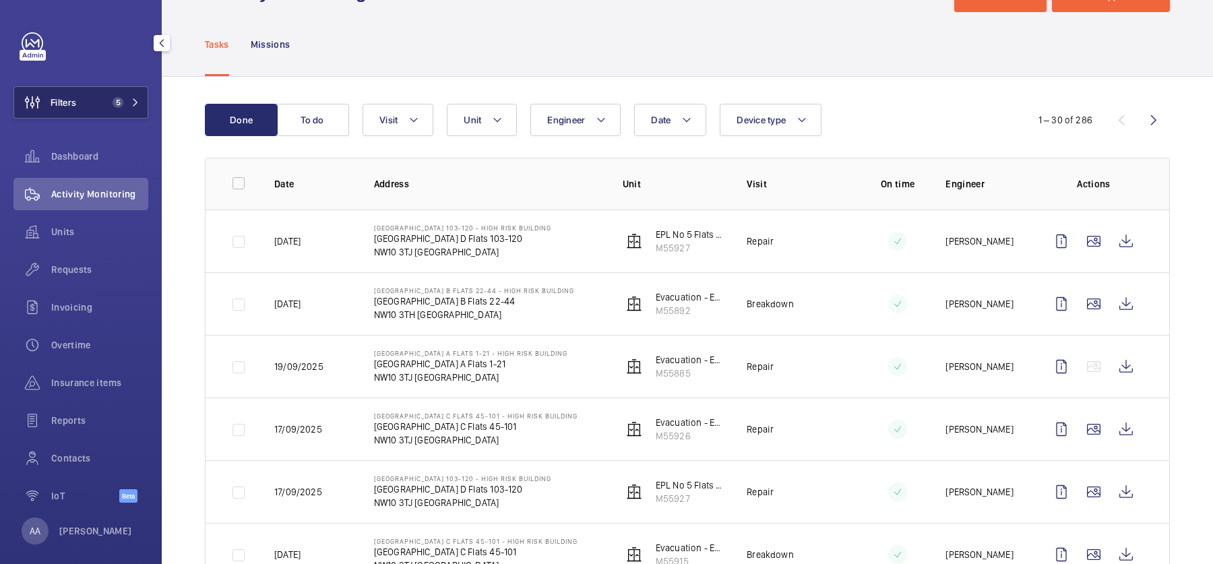
click at [100, 106] on button "Filters 5" at bounding box center [80, 102] width 135 height 32
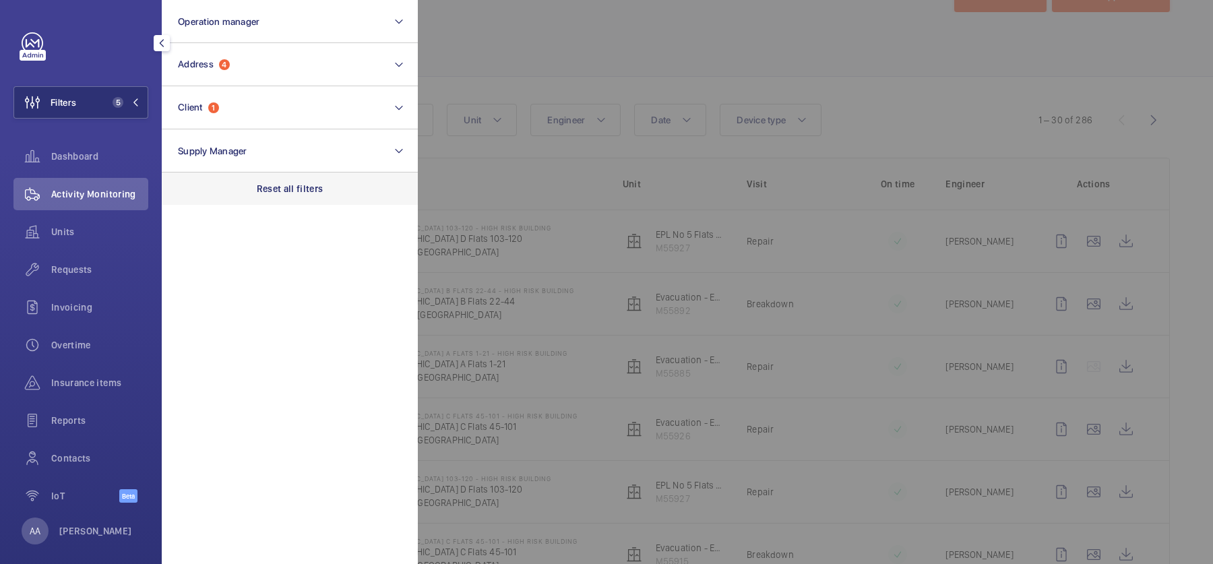
click at [300, 196] on div "Reset all filters" at bounding box center [290, 188] width 256 height 32
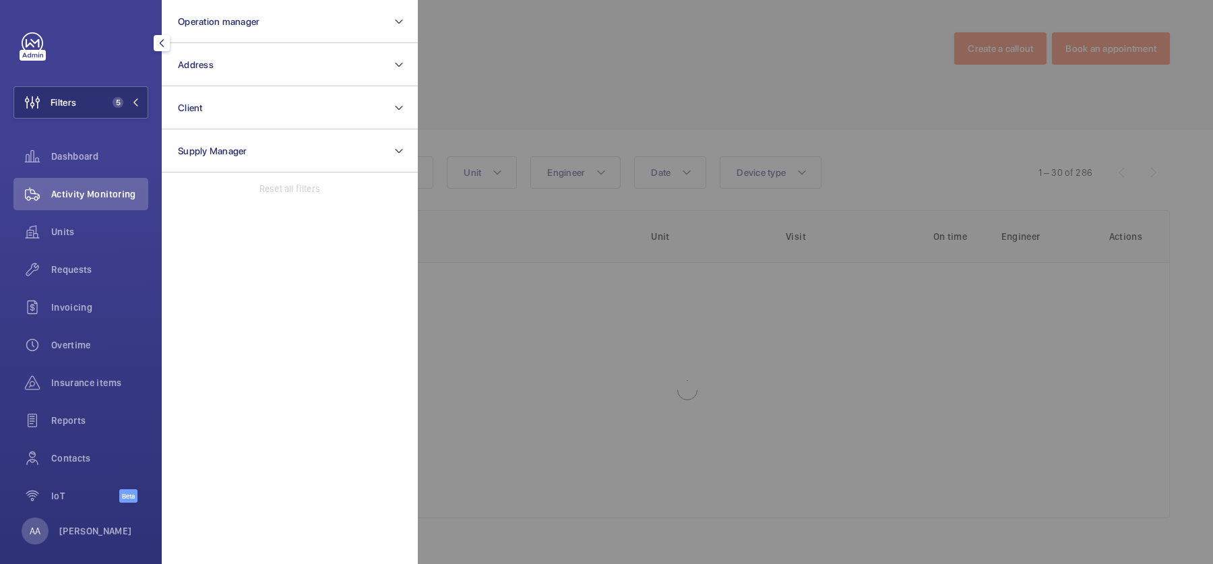
click at [536, 54] on div at bounding box center [1024, 282] width 1213 height 564
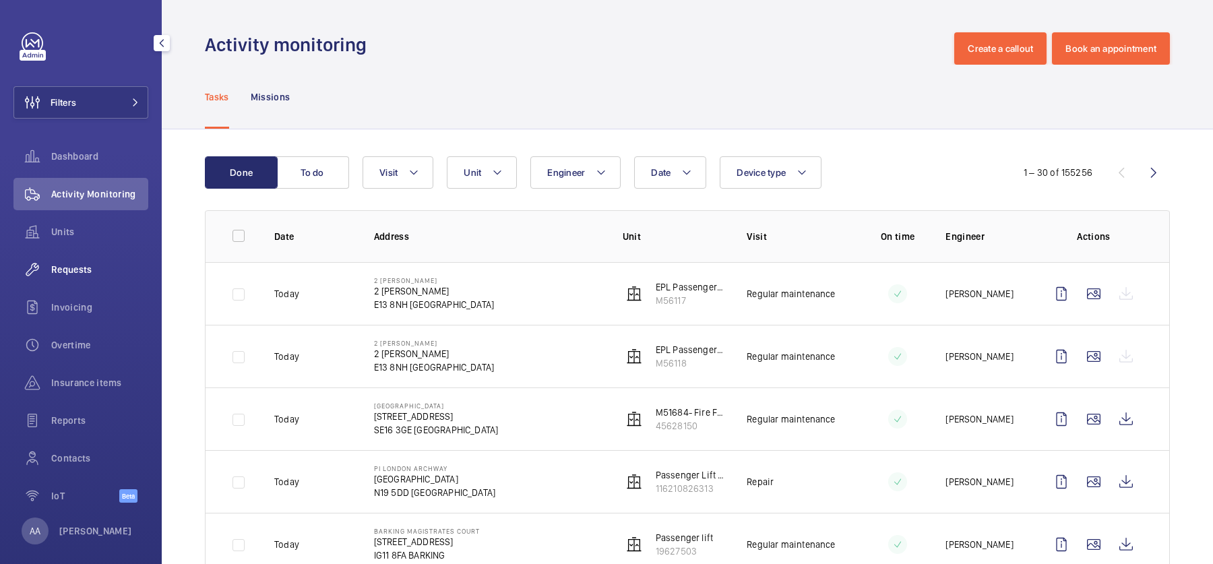
click at [95, 270] on span "Requests" at bounding box center [99, 269] width 97 height 13
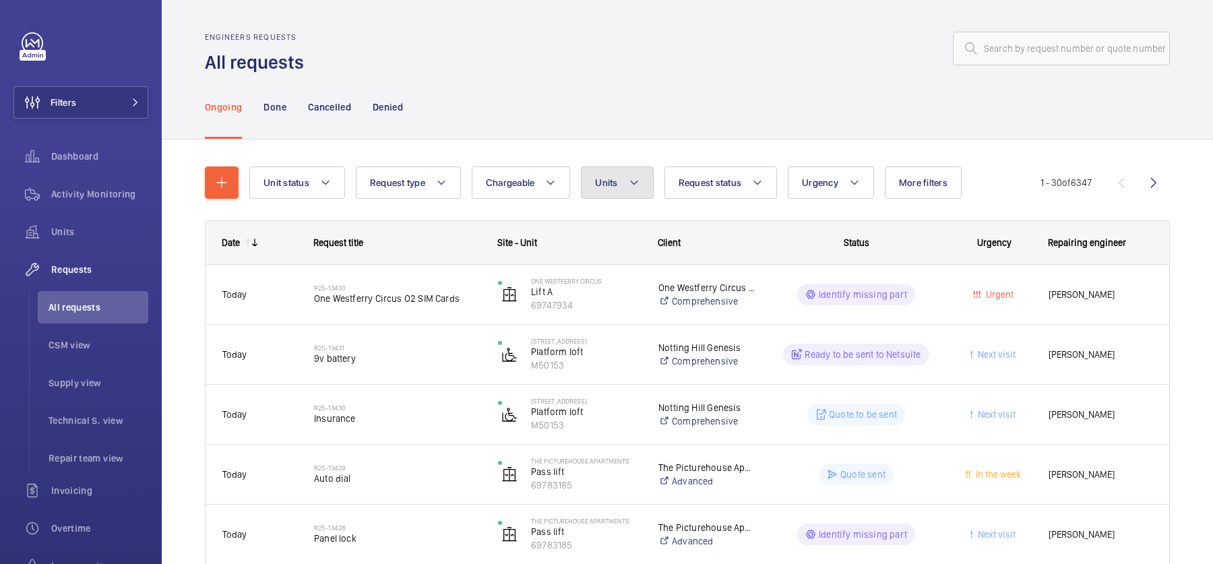
click at [629, 174] on button "Units" at bounding box center [617, 182] width 72 height 32
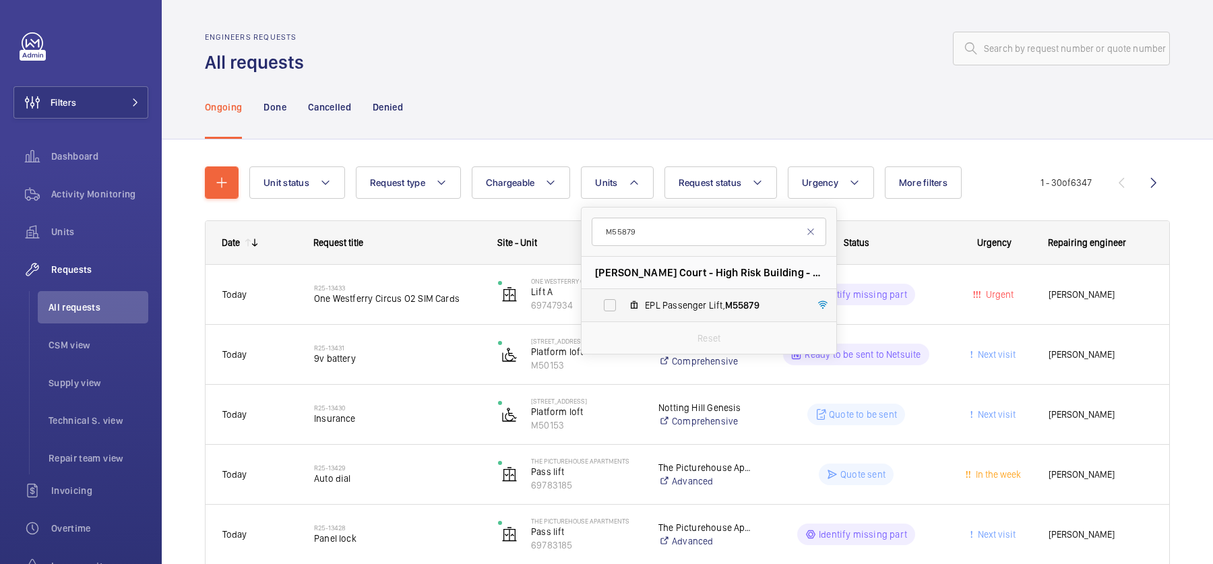
type input "M55879"
click at [659, 292] on label "EPL Passenger Lift, M55879" at bounding box center [697, 305] width 233 height 32
click at [623, 292] on input "EPL Passenger Lift, M55879" at bounding box center [609, 305] width 27 height 27
checkbox input "true"
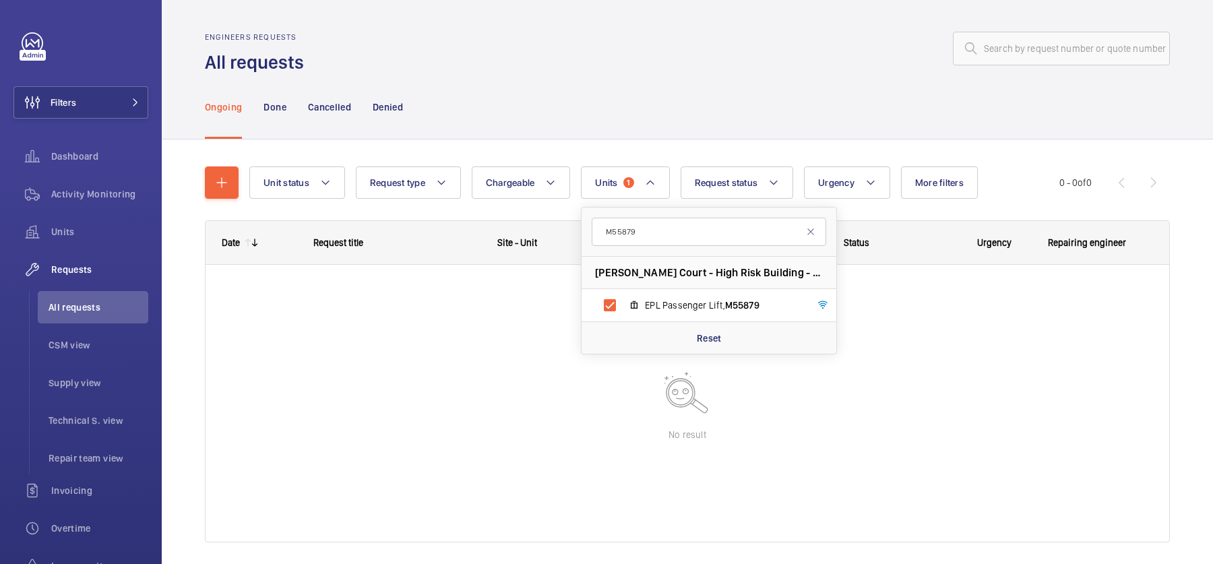
click at [665, 71] on div "Engineers requests All requests" at bounding box center [687, 53] width 965 height 42
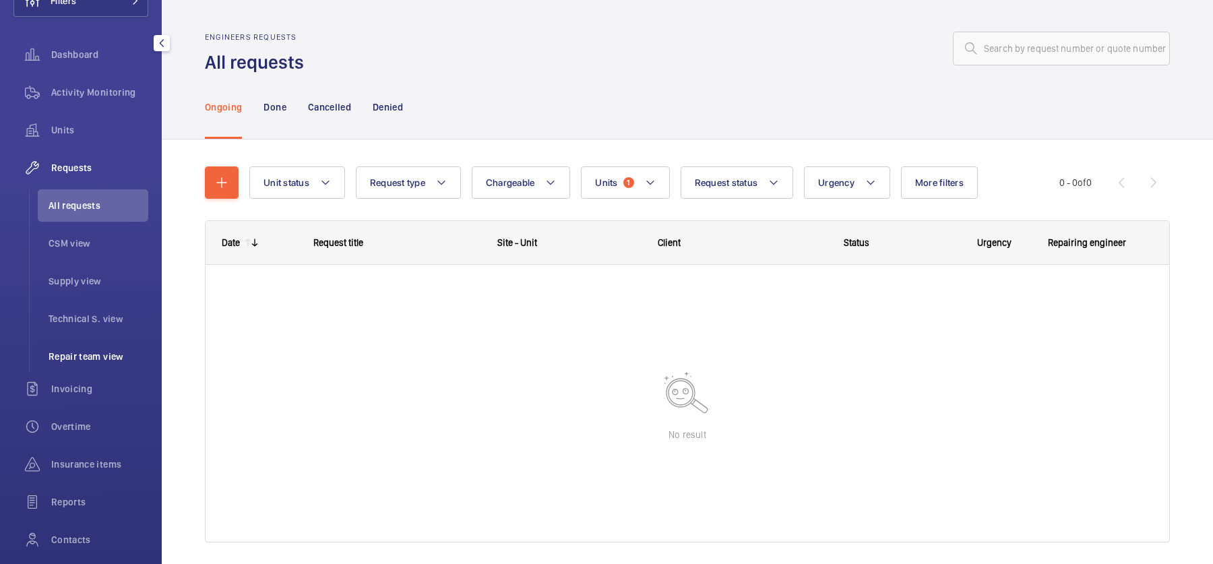
scroll to position [110, 0]
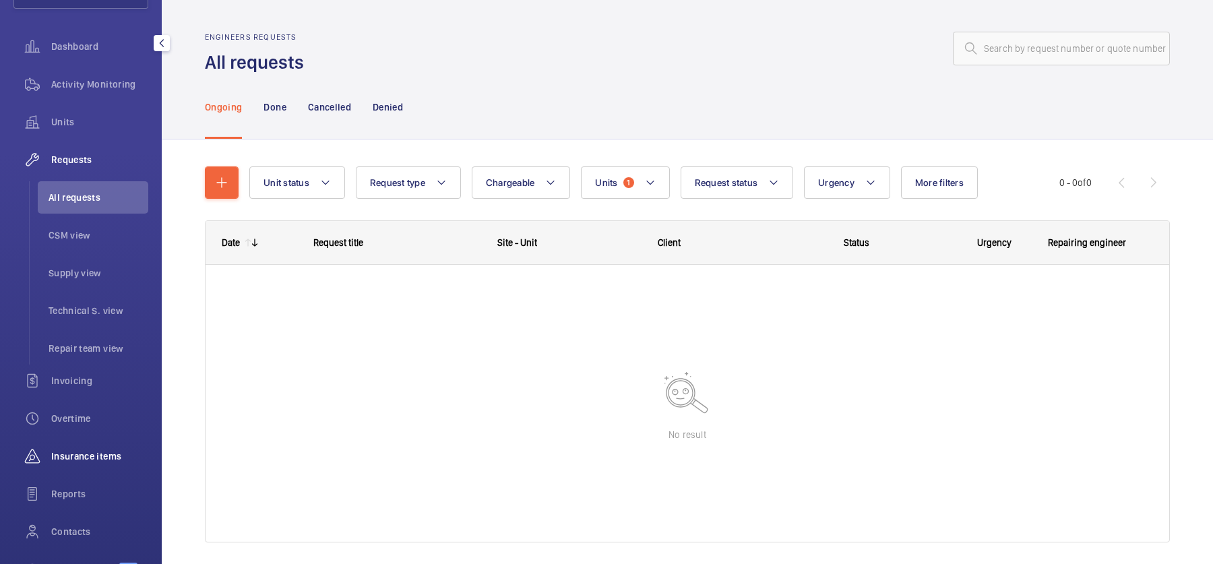
click at [89, 455] on span "Insurance items" at bounding box center [99, 455] width 97 height 13
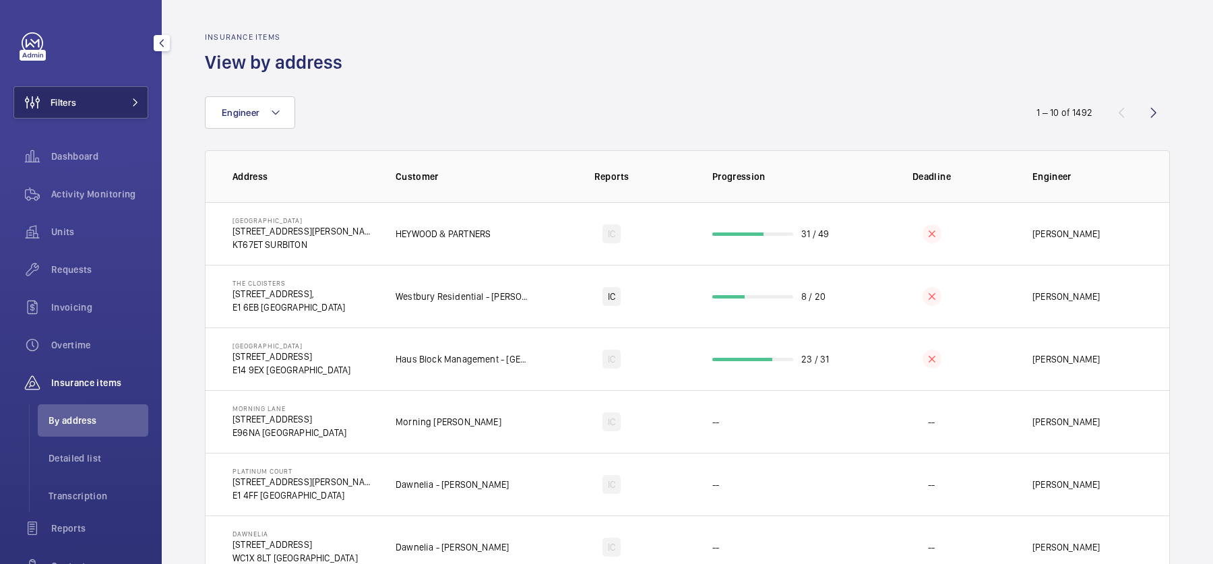
click at [101, 93] on button "Filters" at bounding box center [80, 102] width 135 height 32
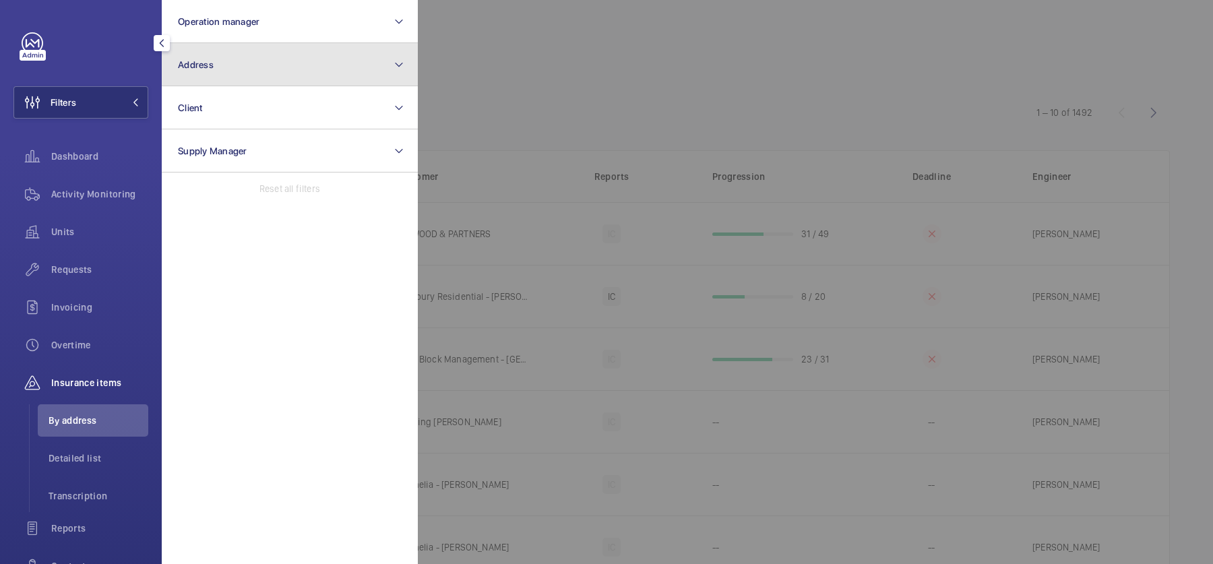
click at [278, 62] on button "Address" at bounding box center [290, 64] width 256 height 43
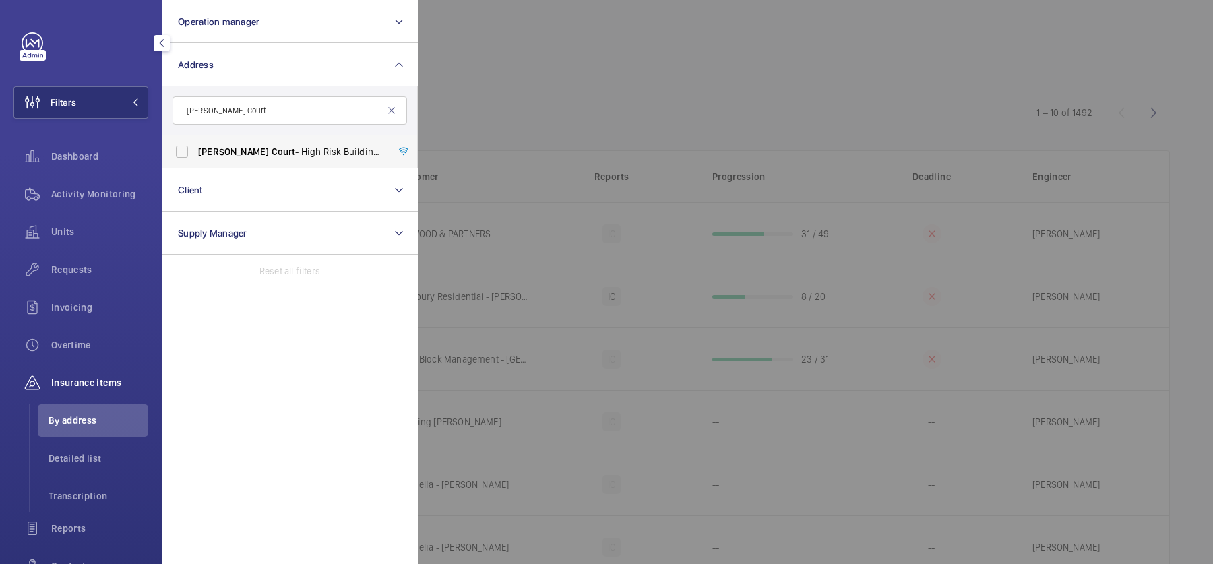
type input "Charles Court"
click at [270, 144] on label "Charles Court - High Risk Building - Charles Court , LONDON W3 7DR" at bounding box center [279, 151] width 234 height 32
click at [195, 144] on input "Charles Court - High Risk Building - Charles Court , LONDON W3 7DR" at bounding box center [181, 151] width 27 height 27
checkbox input "true"
click at [595, 101] on div at bounding box center [1024, 282] width 1213 height 564
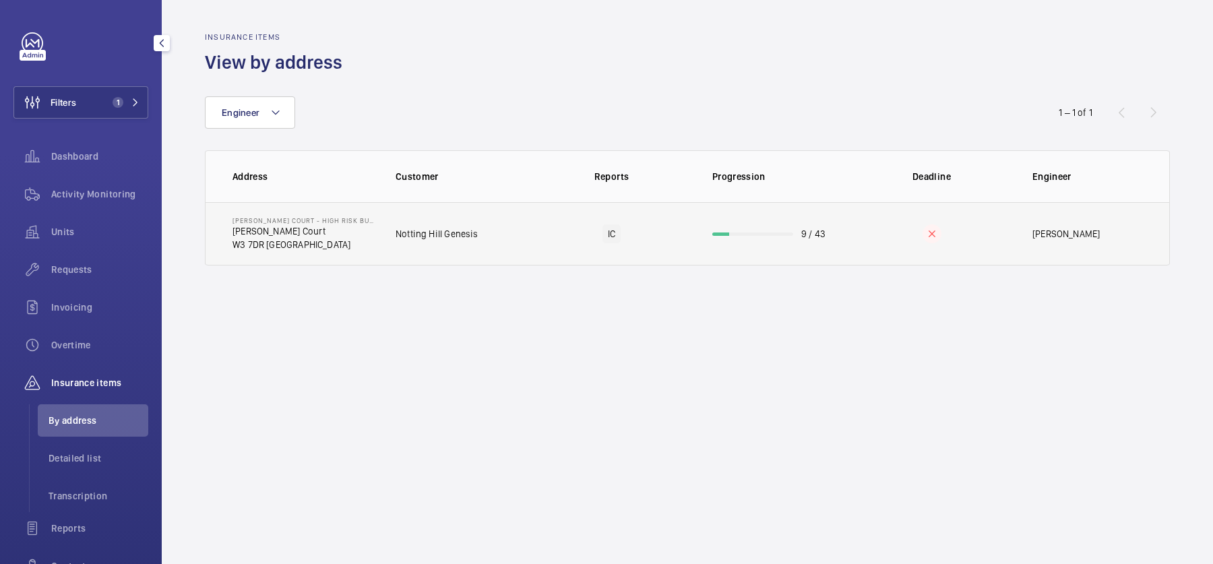
click at [480, 232] on td "Notting Hill Genesis" at bounding box center [453, 233] width 158 height 63
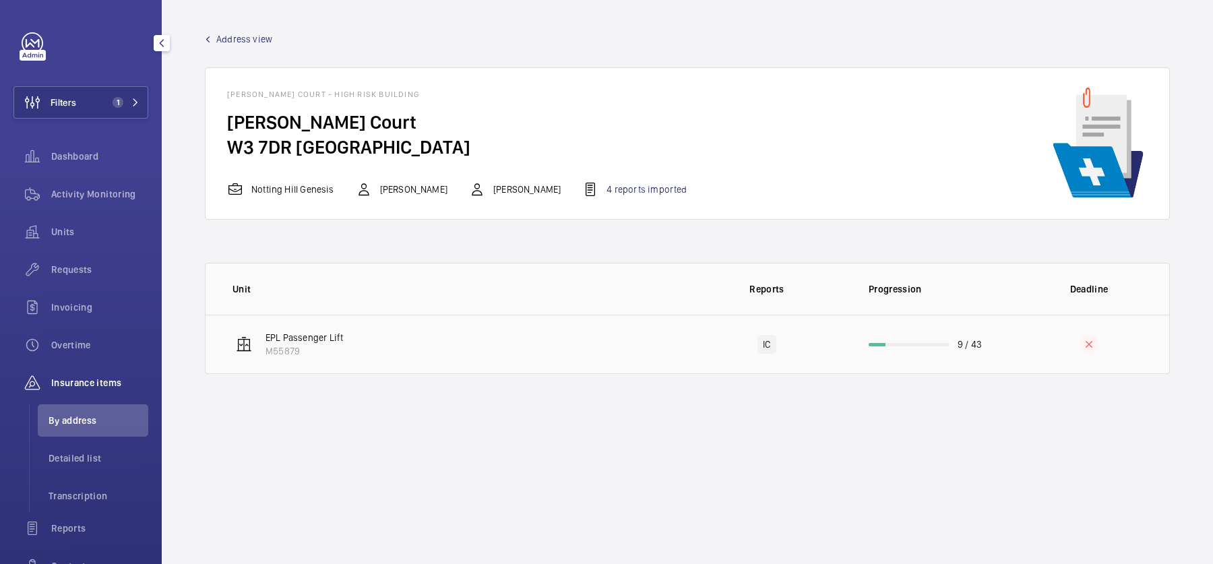
click at [495, 325] on td "EPL Passenger Lift M55879" at bounding box center [445, 344] width 481 height 59
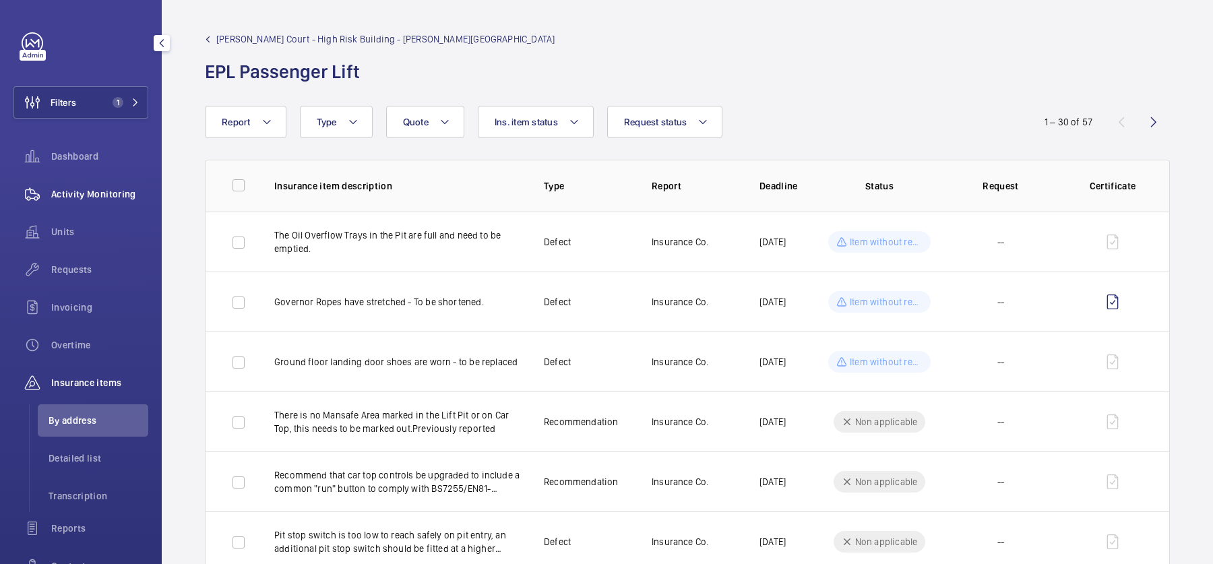
click at [110, 191] on span "Activity Monitoring" at bounding box center [99, 193] width 97 height 13
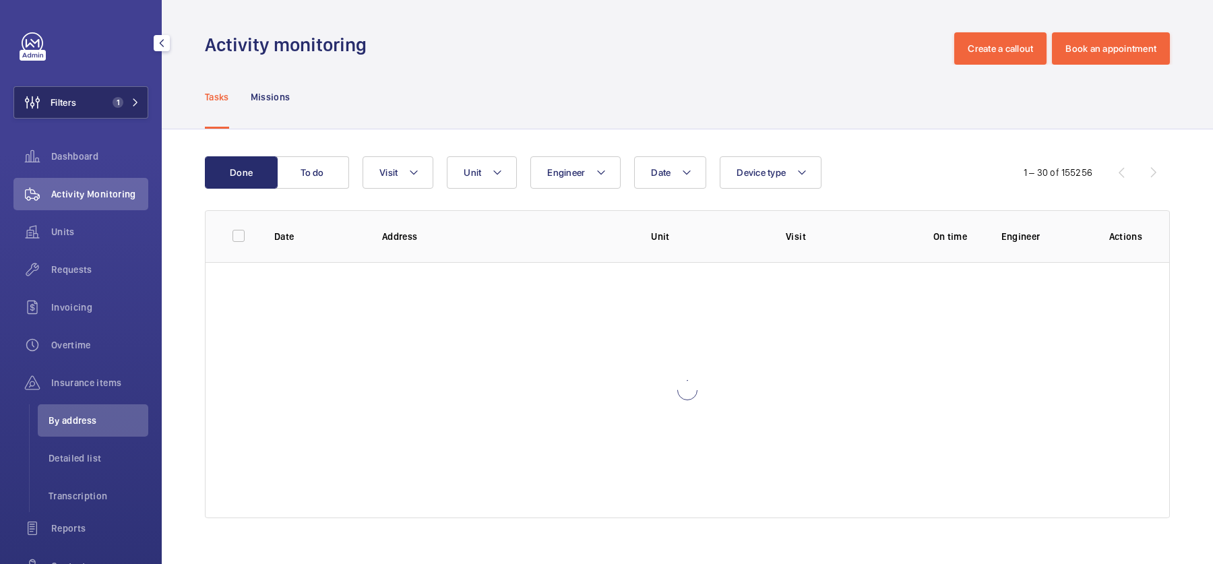
click at [110, 95] on button "Filters 1" at bounding box center [80, 102] width 135 height 32
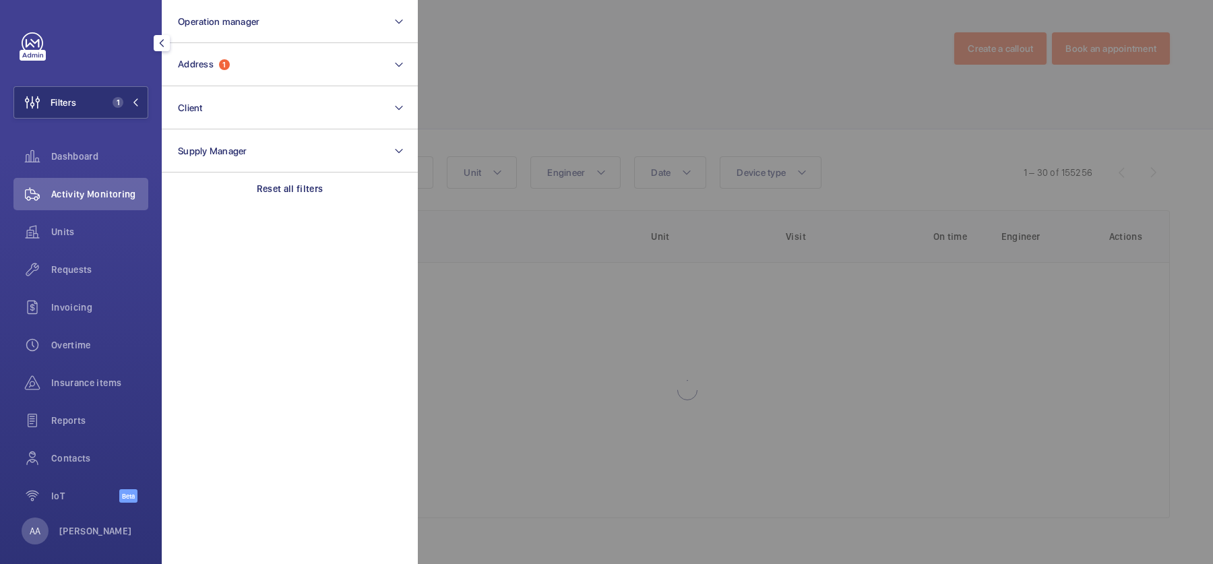
click at [317, 212] on section "Operation manager Address 1 Client Supply Manager Reset all filters" at bounding box center [290, 282] width 256 height 564
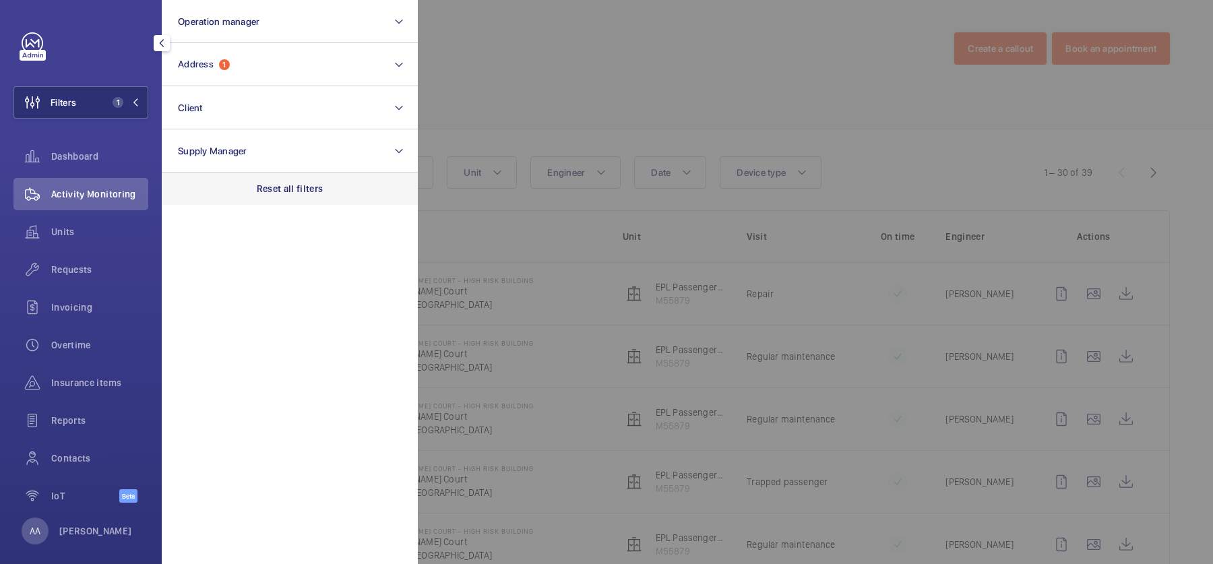
click at [305, 191] on p "Reset all filters" at bounding box center [290, 188] width 67 height 13
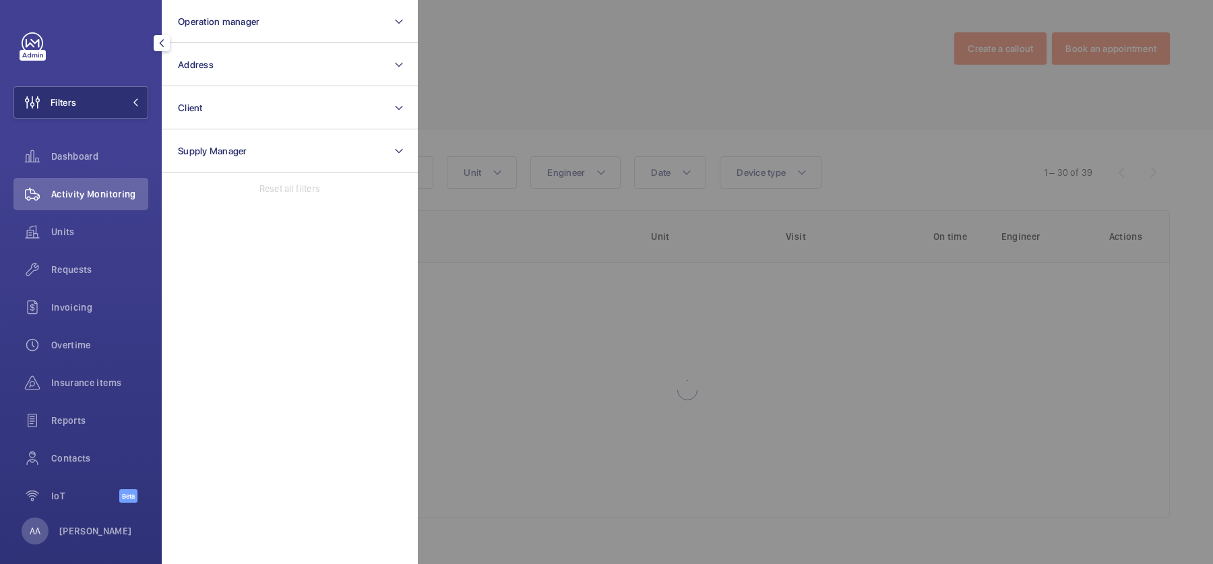
click at [502, 113] on div at bounding box center [1024, 282] width 1213 height 564
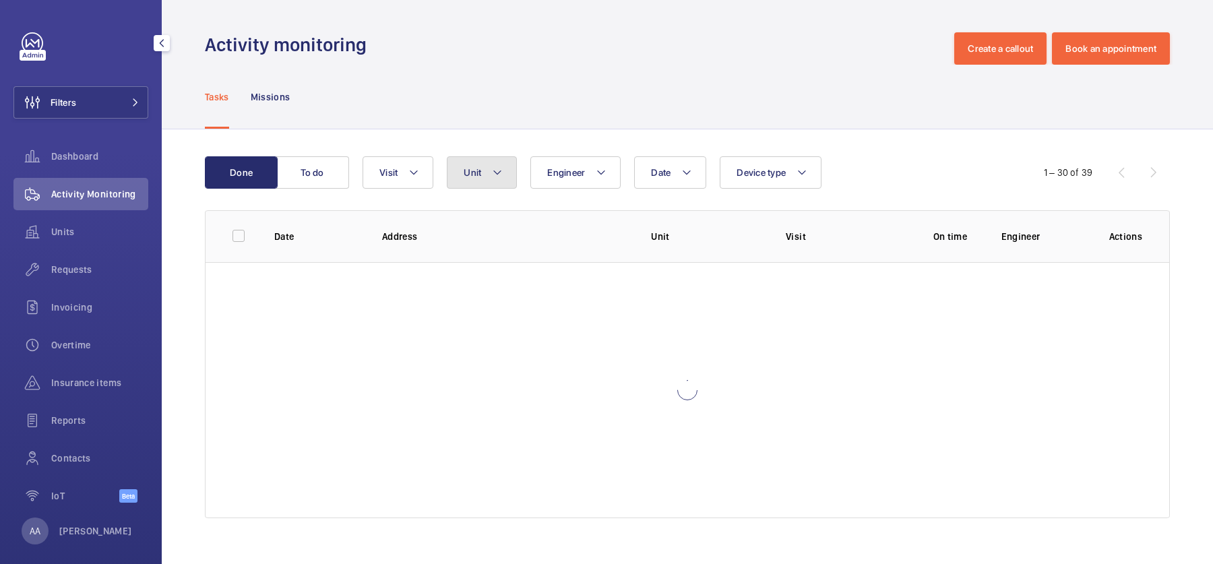
click at [496, 174] on mat-icon at bounding box center [497, 172] width 11 height 16
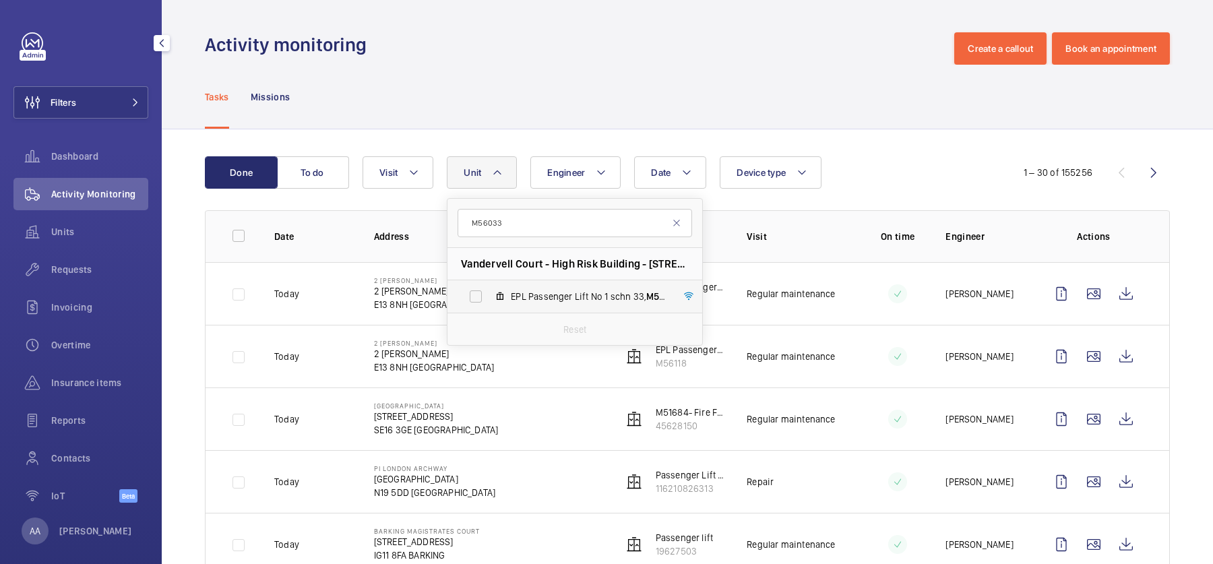
type input "M56033"
click at [524, 284] on label "EPL Passenger Lift No 1 schn 33, M56033" at bounding box center [563, 296] width 233 height 32
click at [489, 284] on input "EPL Passenger Lift No 1 schn 33, M56033" at bounding box center [475, 296] width 27 height 27
checkbox input "true"
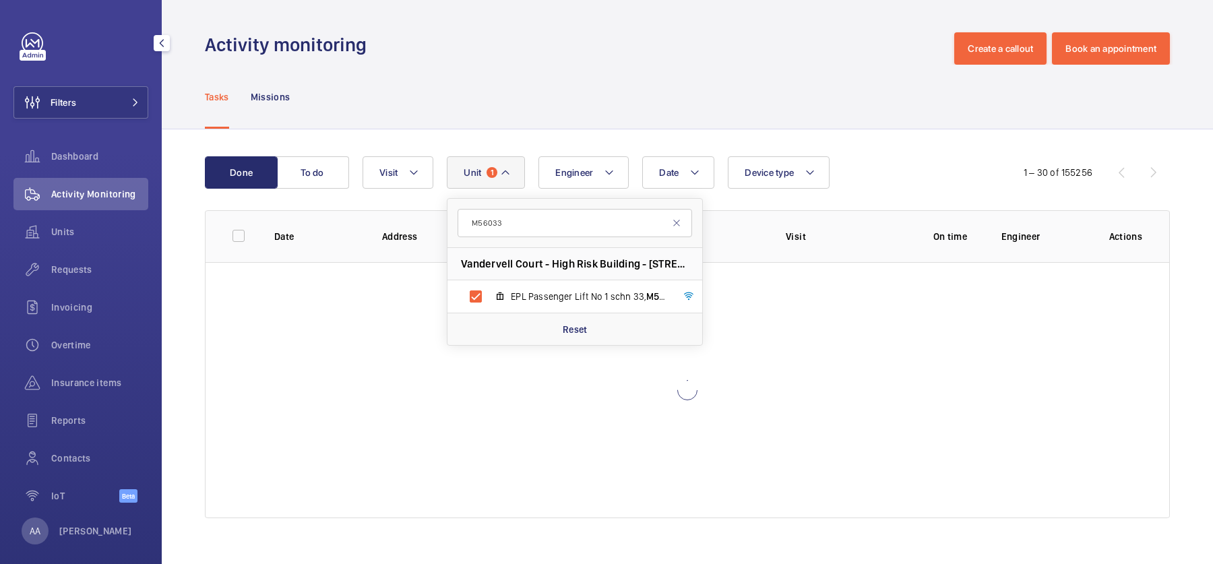
click at [565, 57] on div "Activity monitoring Create a callout Book an appointment" at bounding box center [687, 48] width 965 height 32
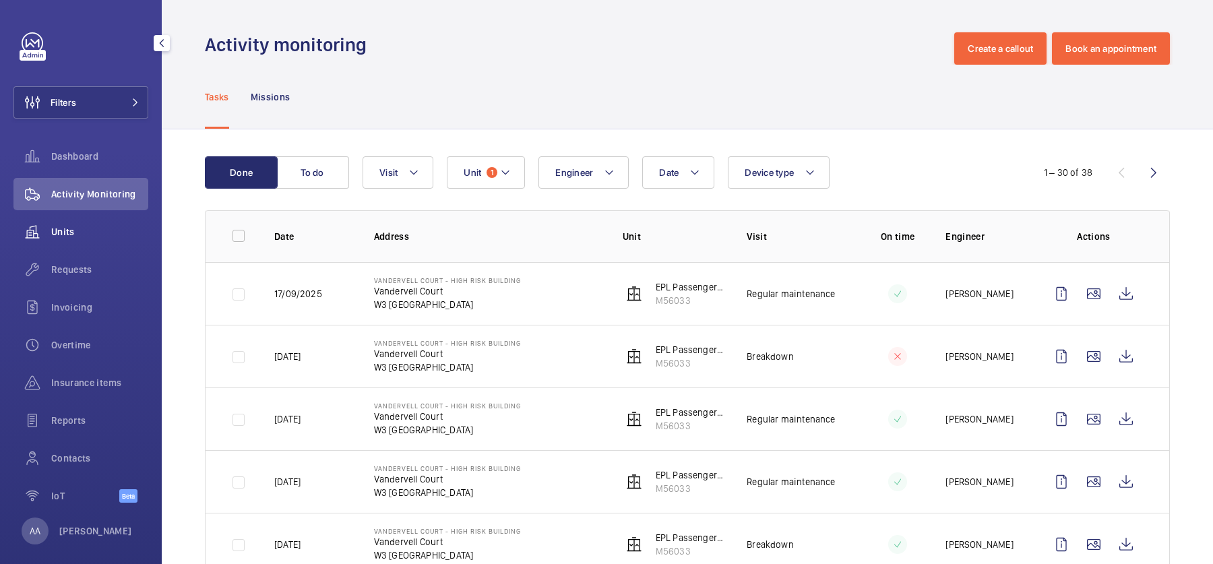
click at [84, 237] on span "Units" at bounding box center [99, 231] width 97 height 13
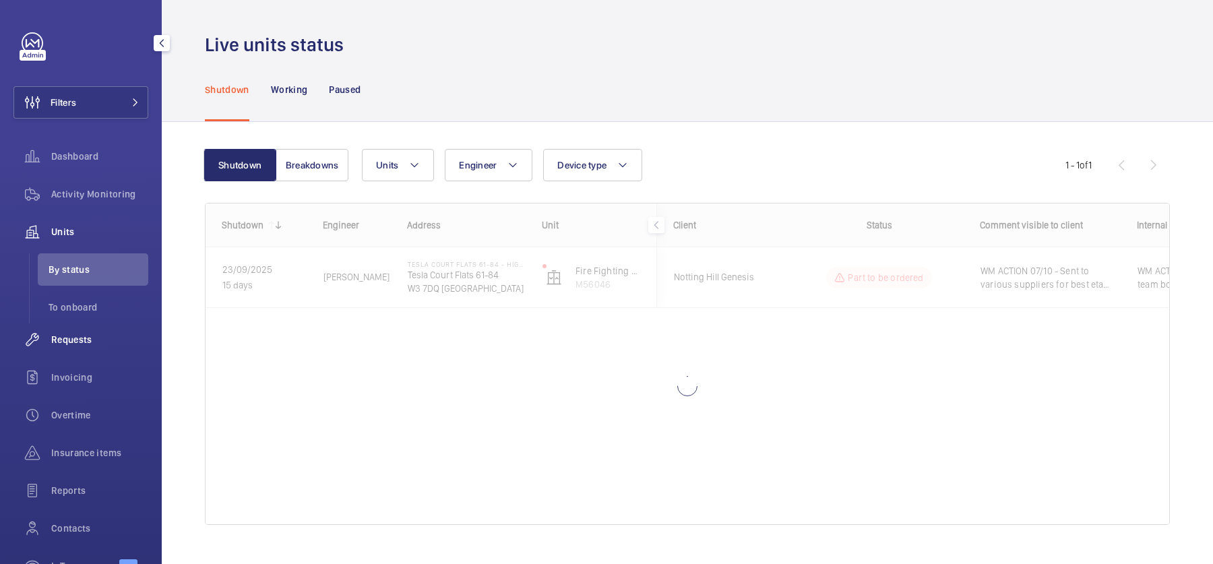
click at [96, 350] on div "Requests" at bounding box center [80, 339] width 135 height 32
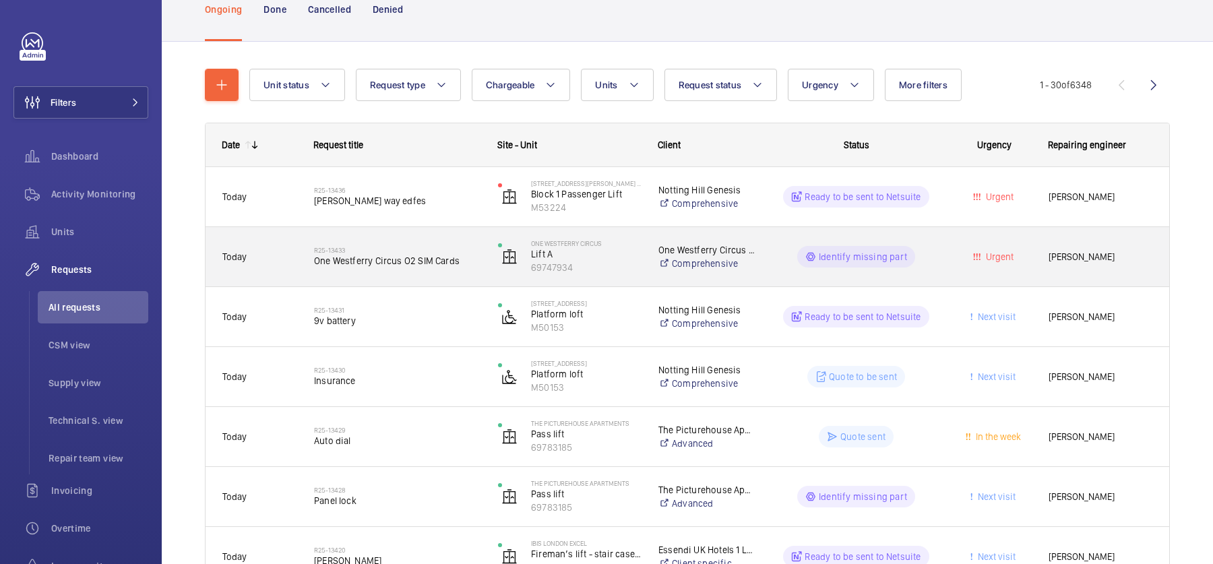
scroll to position [85, 0]
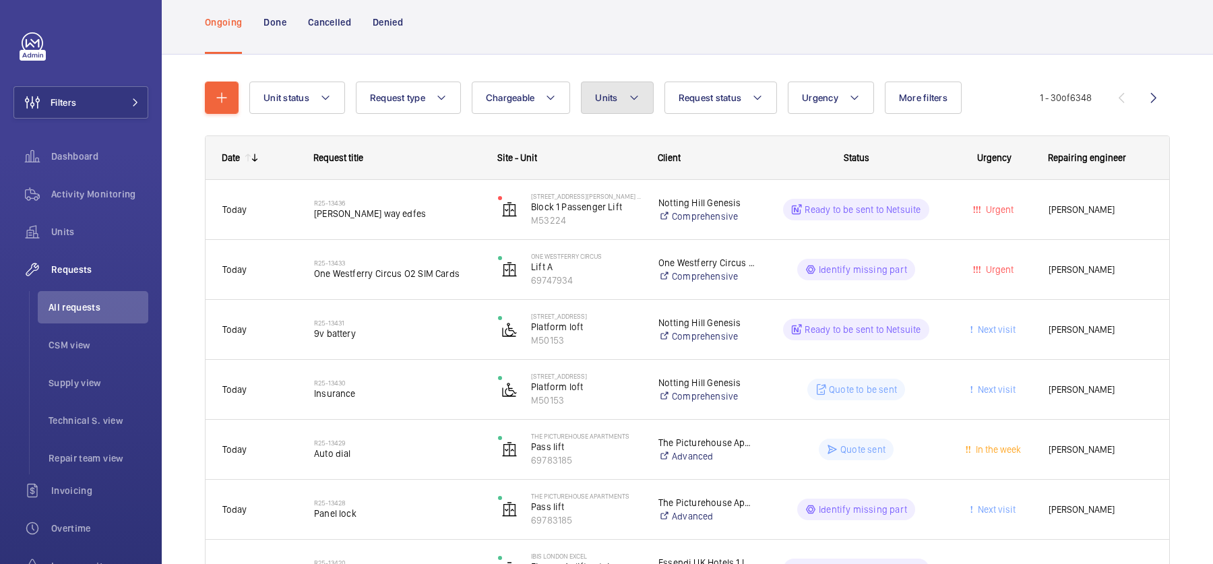
click at [612, 100] on span "Units" at bounding box center [606, 97] width 22 height 11
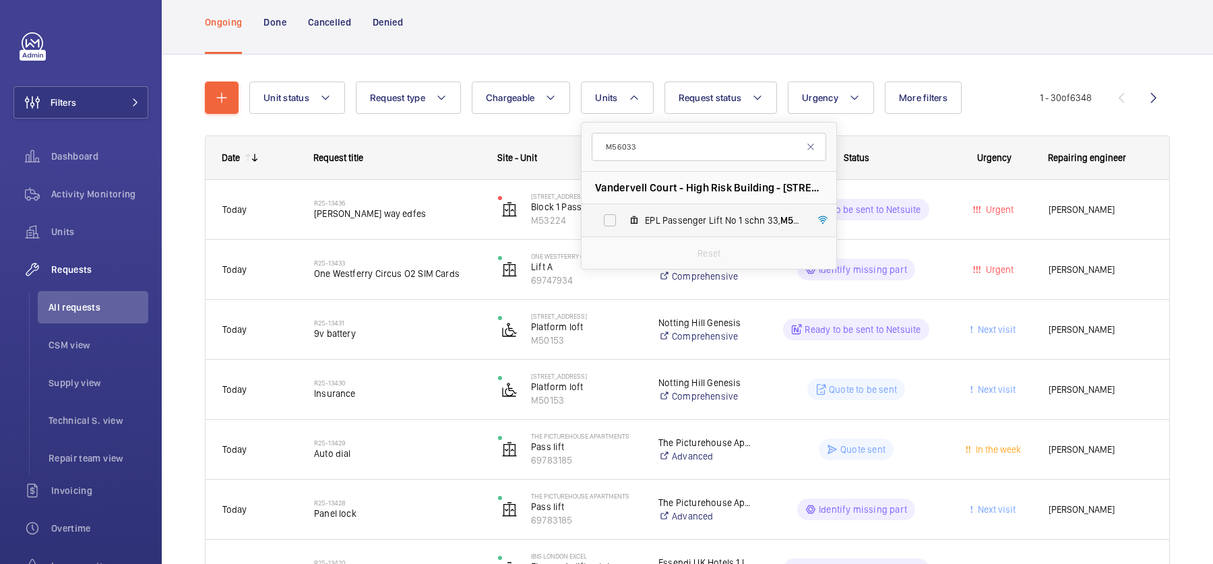
type input "M56033"
click at [638, 216] on label "EPL Passenger Lift No 1 schn 33, M56033" at bounding box center [697, 220] width 233 height 32
click at [623, 216] on input "EPL Passenger Lift No 1 schn 33, M56033" at bounding box center [609, 220] width 27 height 27
checkbox input "true"
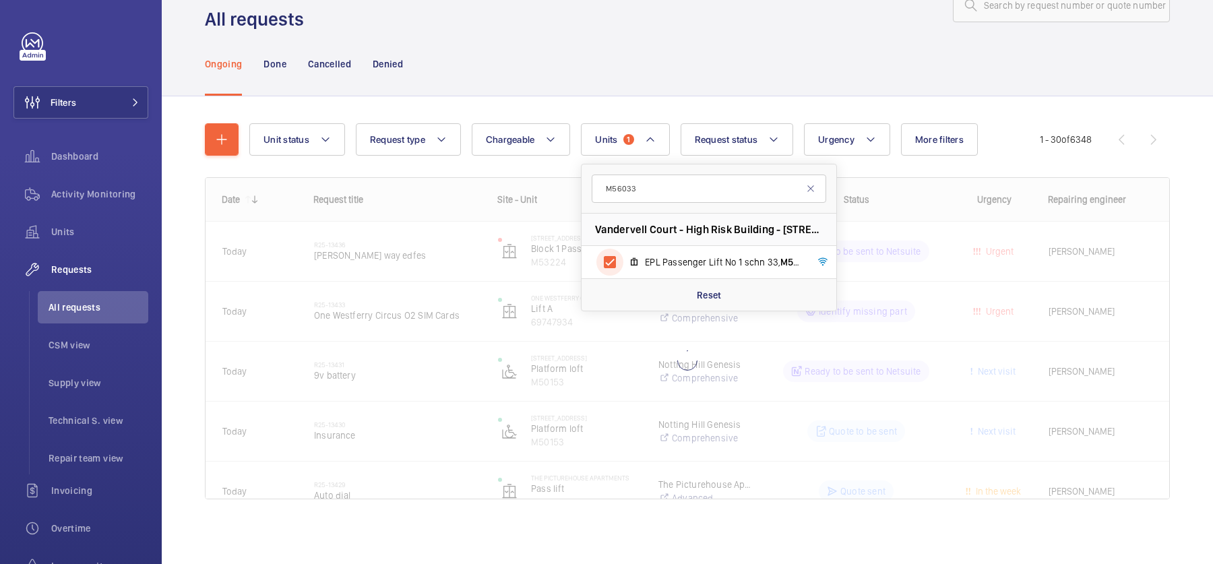
scroll to position [42, 0]
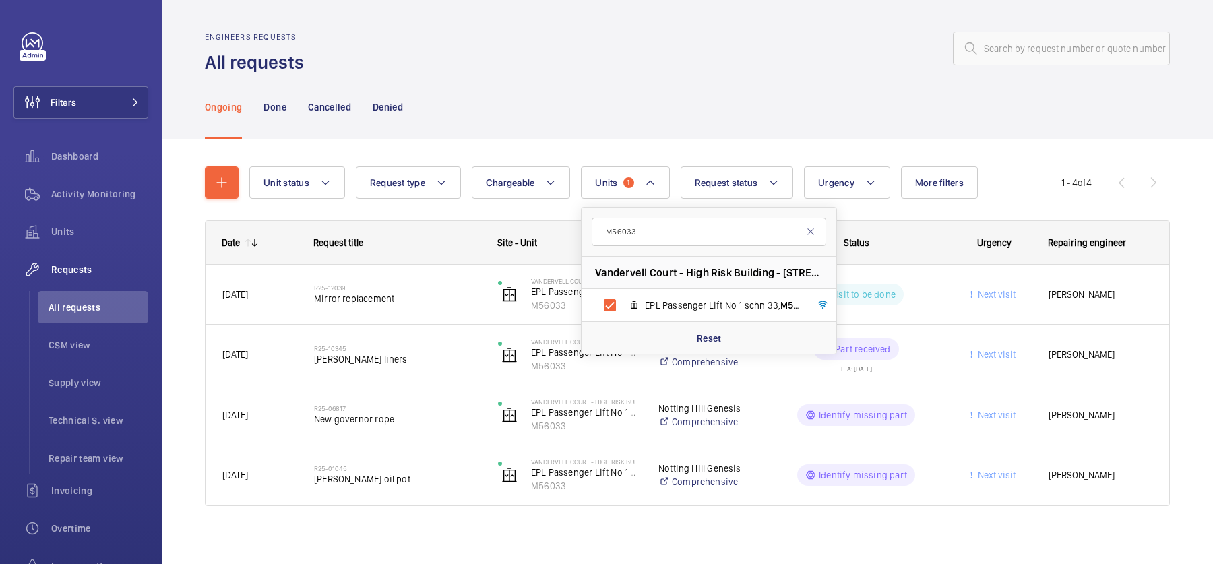
click at [687, 49] on div at bounding box center [741, 48] width 858 height 32
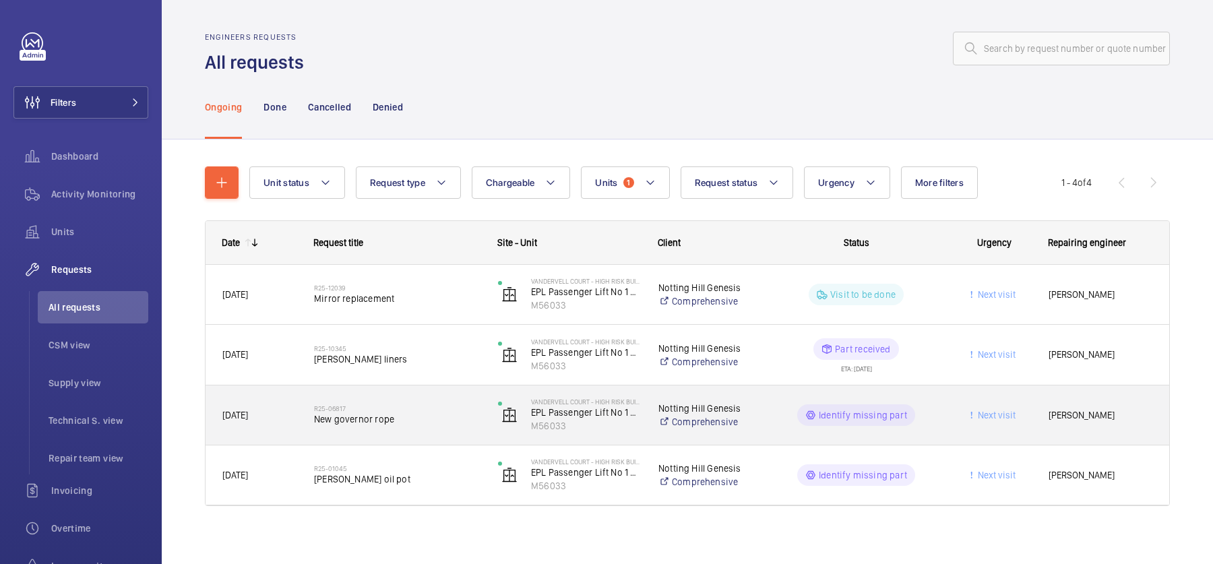
click at [453, 410] on h2 "R25-06817" at bounding box center [397, 408] width 166 height 8
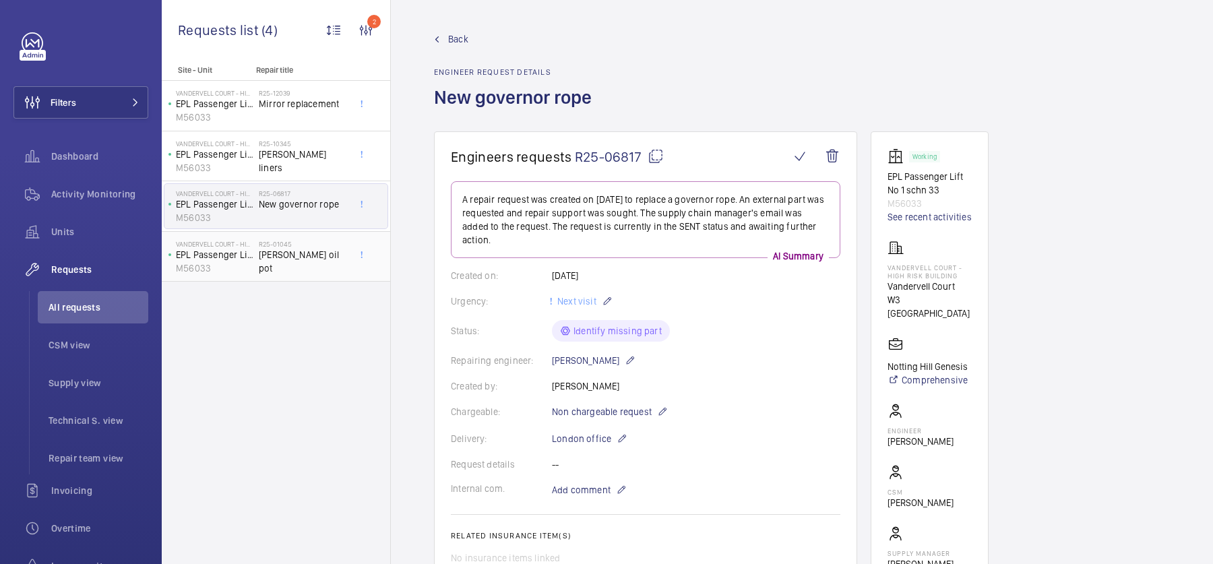
click at [278, 248] on span "Schindler oil pot" at bounding box center [303, 261] width 89 height 27
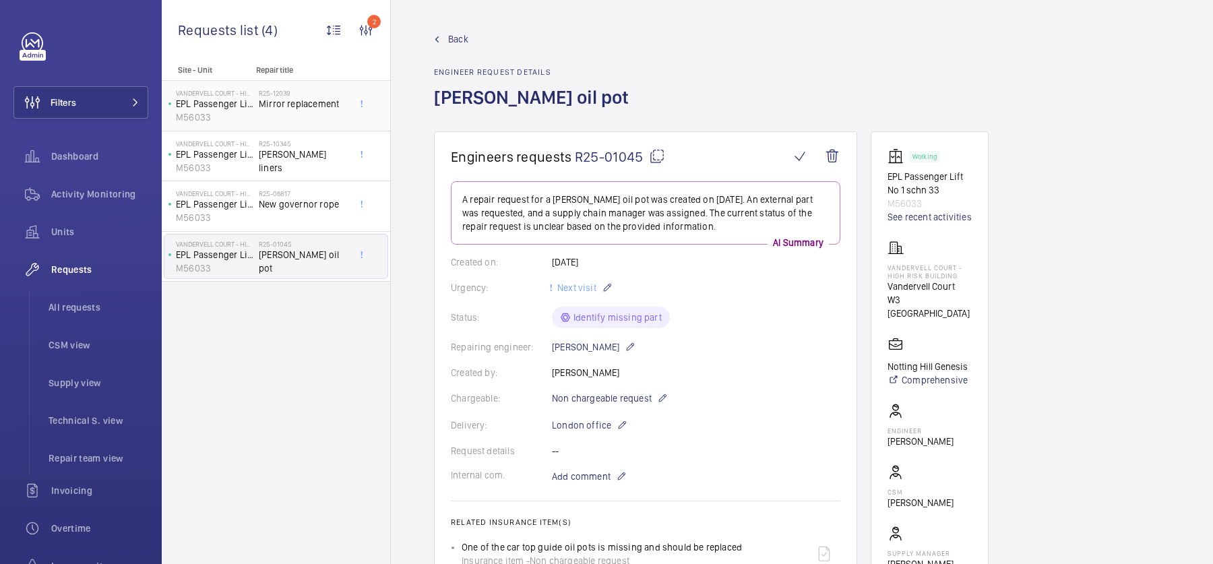
click at [276, 103] on span "Mirror replacement" at bounding box center [303, 103] width 89 height 13
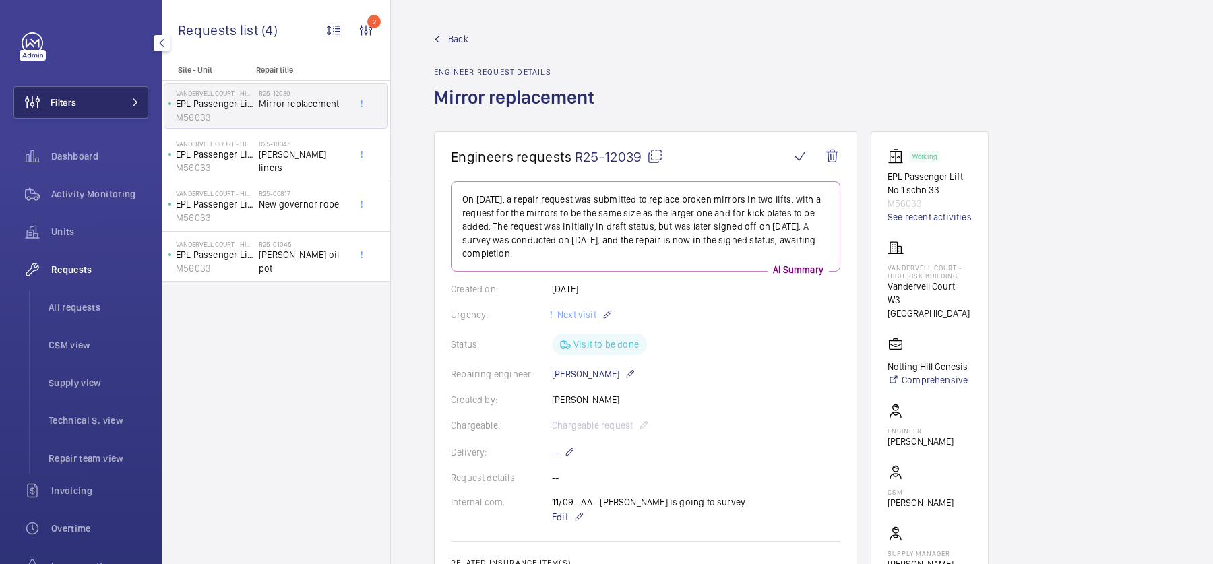
click at [88, 102] on button "Filters" at bounding box center [80, 102] width 135 height 32
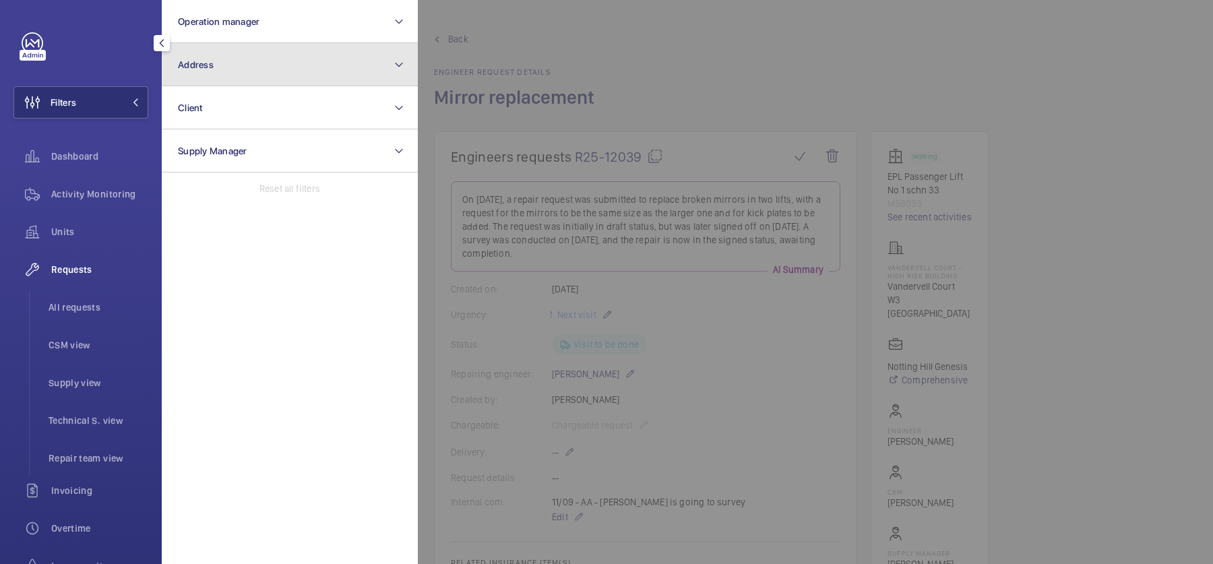
click at [248, 69] on button "Address" at bounding box center [290, 64] width 256 height 43
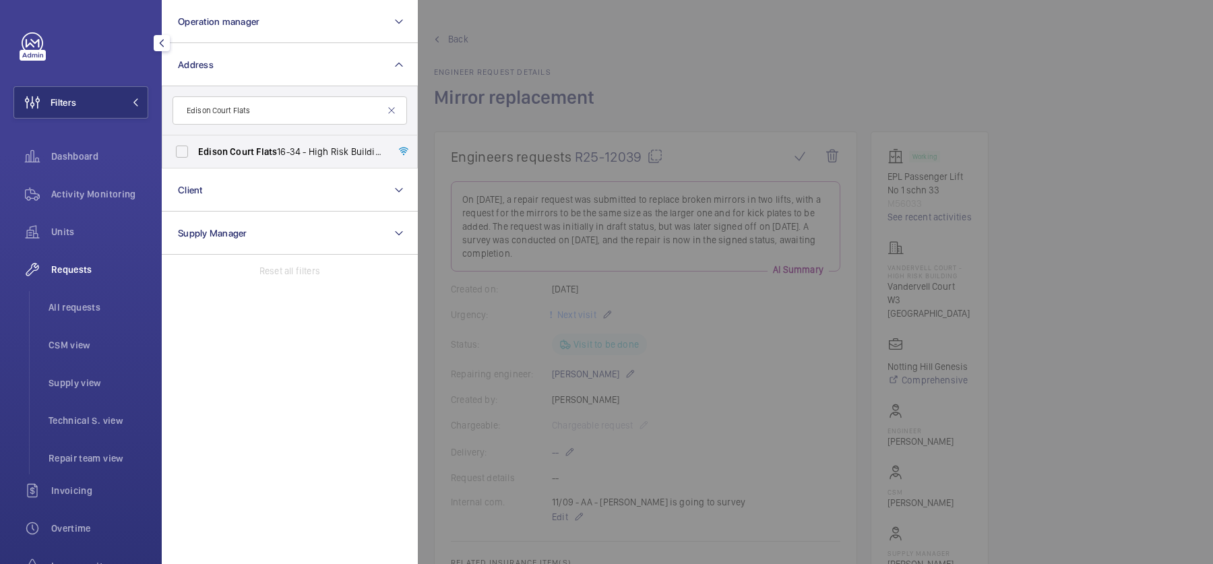
click at [186, 113] on input "Edison Court Flats" at bounding box center [289, 110] width 234 height 28
click at [115, 196] on span "Activity Monitoring" at bounding box center [99, 193] width 97 height 13
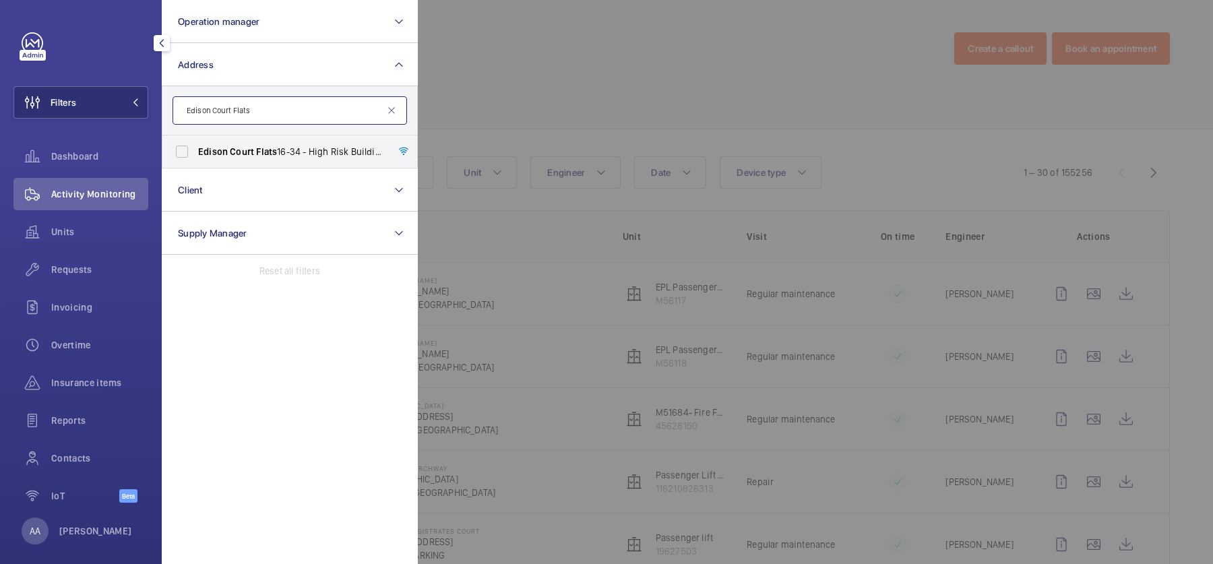
click at [286, 115] on input "Edison Court Flats" at bounding box center [289, 110] width 234 height 28
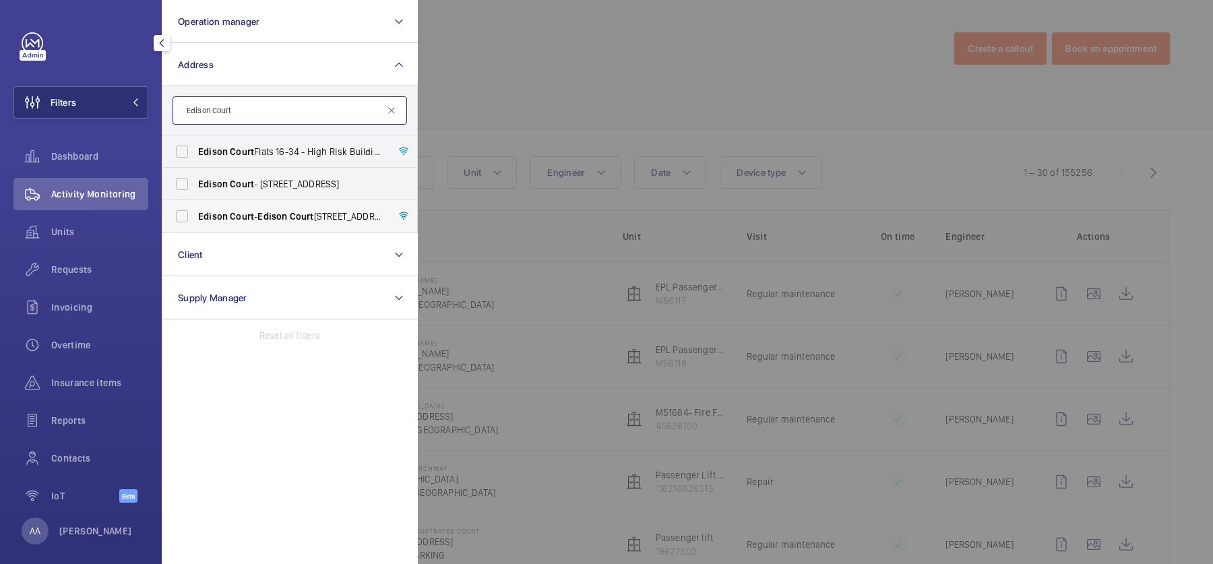
type input "Edison Court"
click at [299, 216] on span "Court" at bounding box center [302, 216] width 24 height 11
click at [195, 216] on input "Edison Court - Edison Court , LONDON W3 7HJ" at bounding box center [181, 216] width 27 height 27
checkbox input "true"
click at [507, 101] on div at bounding box center [1024, 282] width 1213 height 564
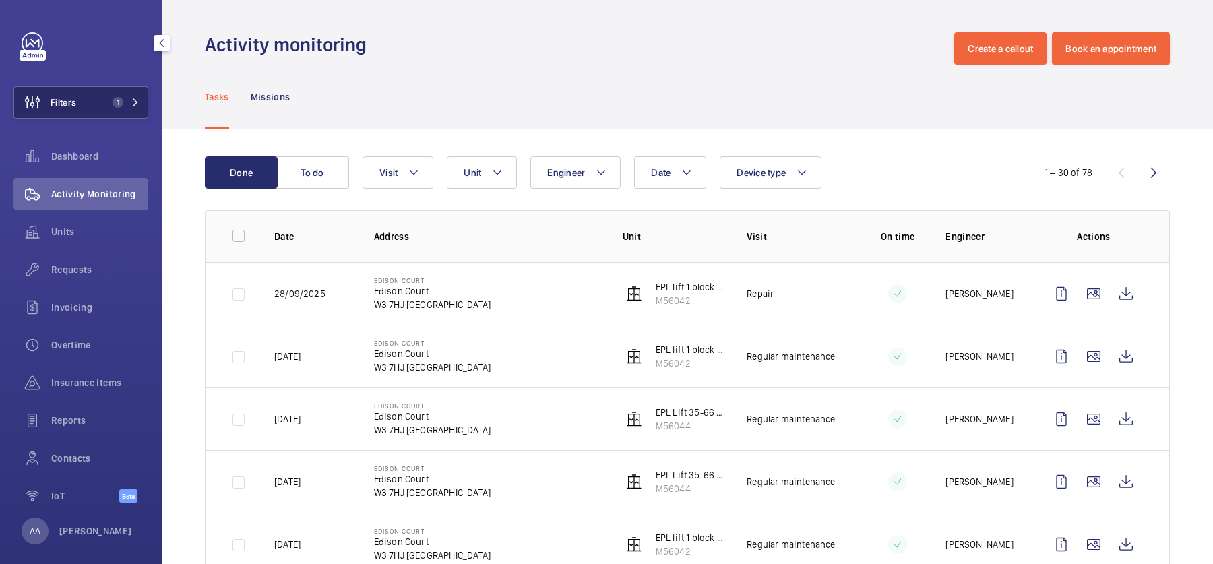
click at [102, 94] on button "Filters 1" at bounding box center [80, 102] width 135 height 32
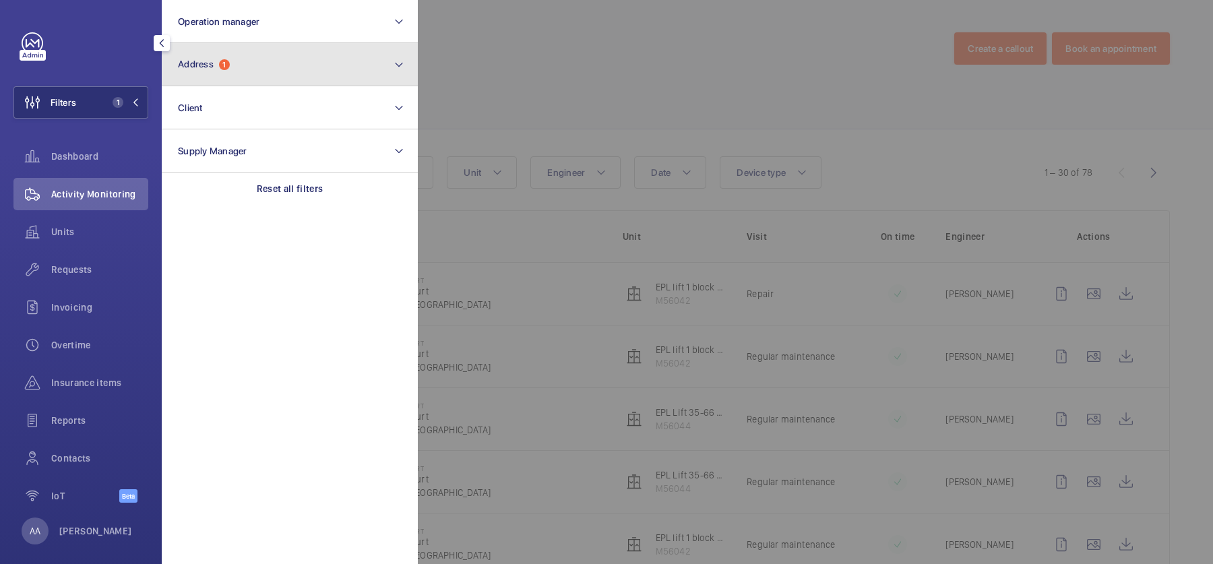
click at [284, 71] on button "Address 1" at bounding box center [290, 64] width 256 height 43
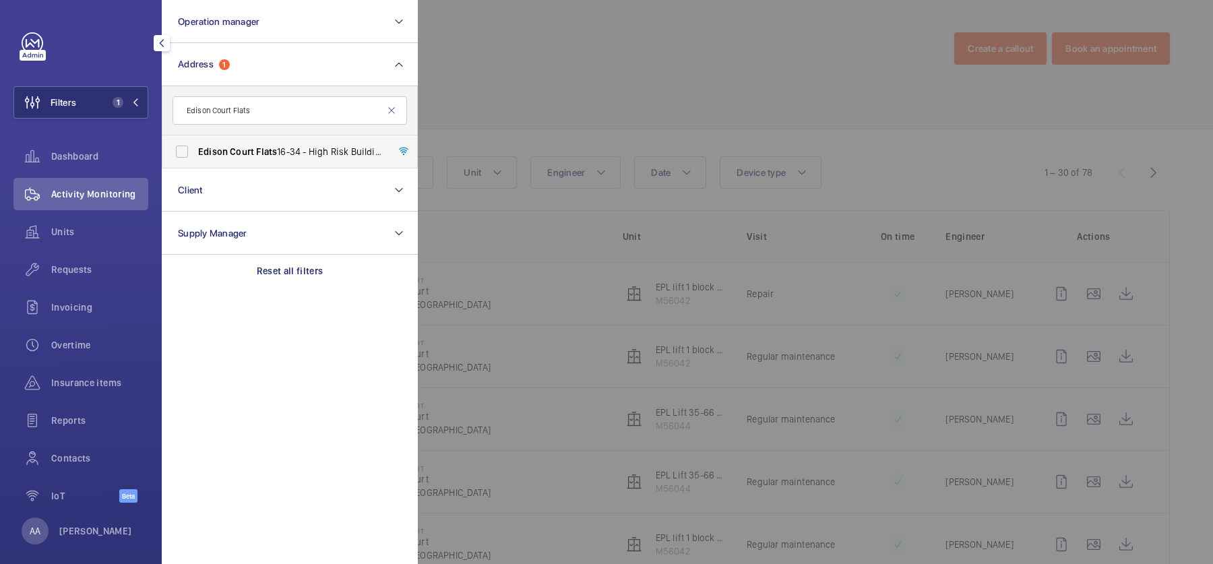
type input "Edison Court Flats"
click at [292, 156] on span "Edison Court Flats 16-34 - High Risk Building - Edison Court Flats 16-34, LONDO…" at bounding box center [290, 151] width 185 height 13
click at [195, 156] on input "Edison Court Flats 16-34 - High Risk Building - Edison Court Flats 16-34, LONDO…" at bounding box center [181, 151] width 27 height 27
checkbox input "true"
click at [522, 102] on div at bounding box center [1024, 282] width 1213 height 564
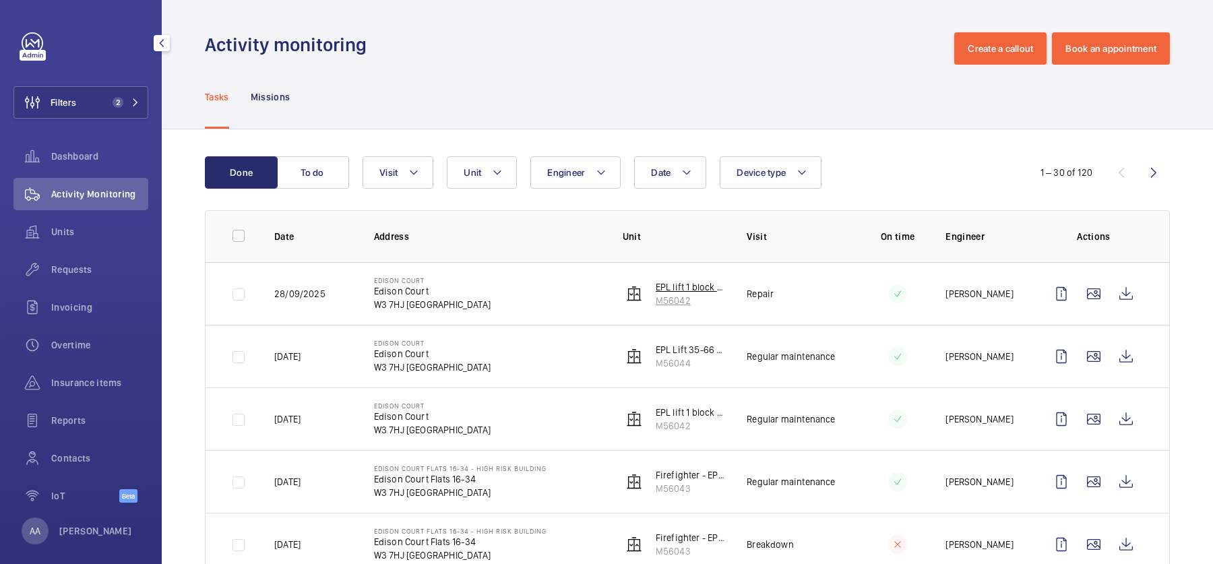
drag, startPoint x: 714, startPoint y: 300, endPoint x: 649, endPoint y: 300, distance: 64.7
click at [649, 300] on wm-front-device-cell "EPL lift 1 block 1-15 schn 33 M56042" at bounding box center [674, 293] width 103 height 27
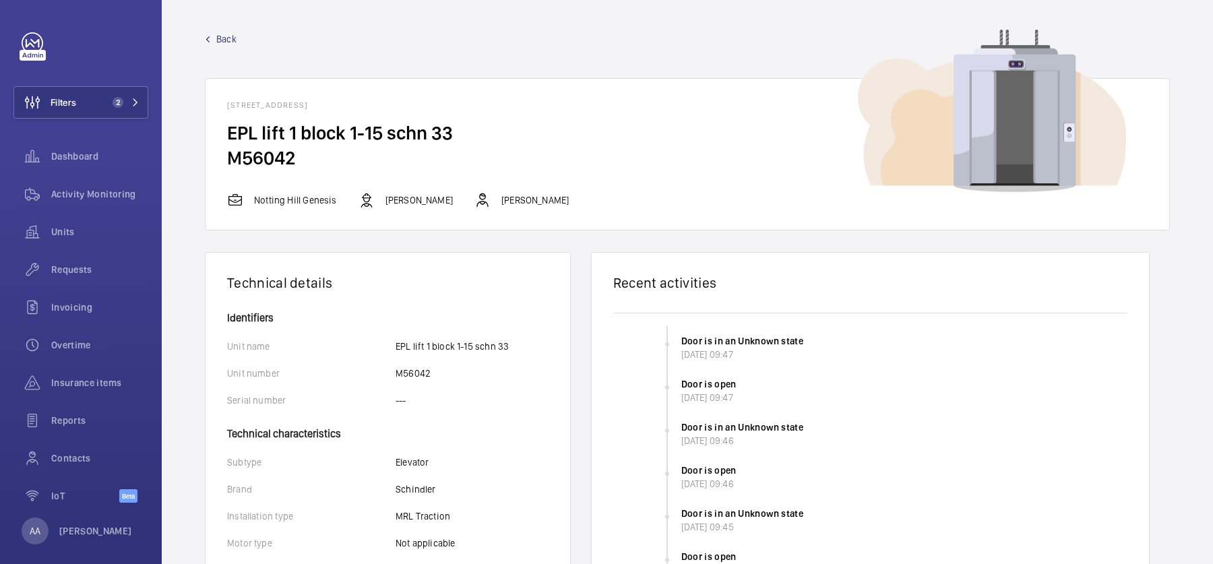
click at [216, 42] on link "Back" at bounding box center [687, 38] width 965 height 13
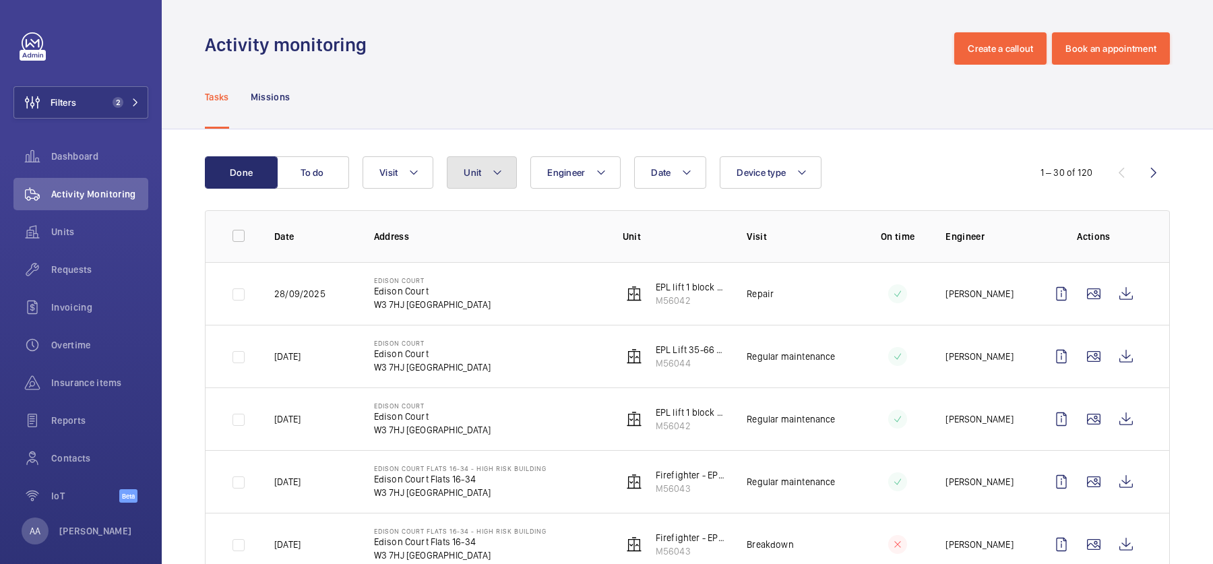
click at [467, 177] on span "Unit" at bounding box center [473, 172] width 18 height 11
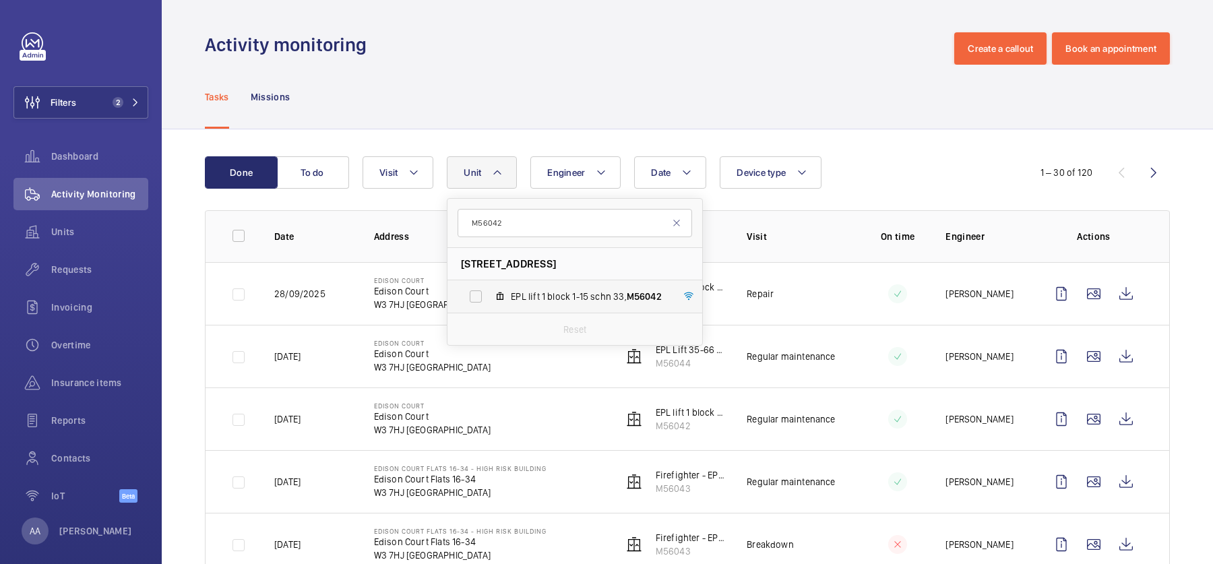
type input "M56042"
click at [530, 286] on label "EPL lift 1 block 1-15 schn 33, M56042" at bounding box center [563, 296] width 233 height 32
click at [489, 286] on input "EPL lift 1 block 1-15 schn 33, M56042" at bounding box center [475, 296] width 27 height 27
checkbox input "true"
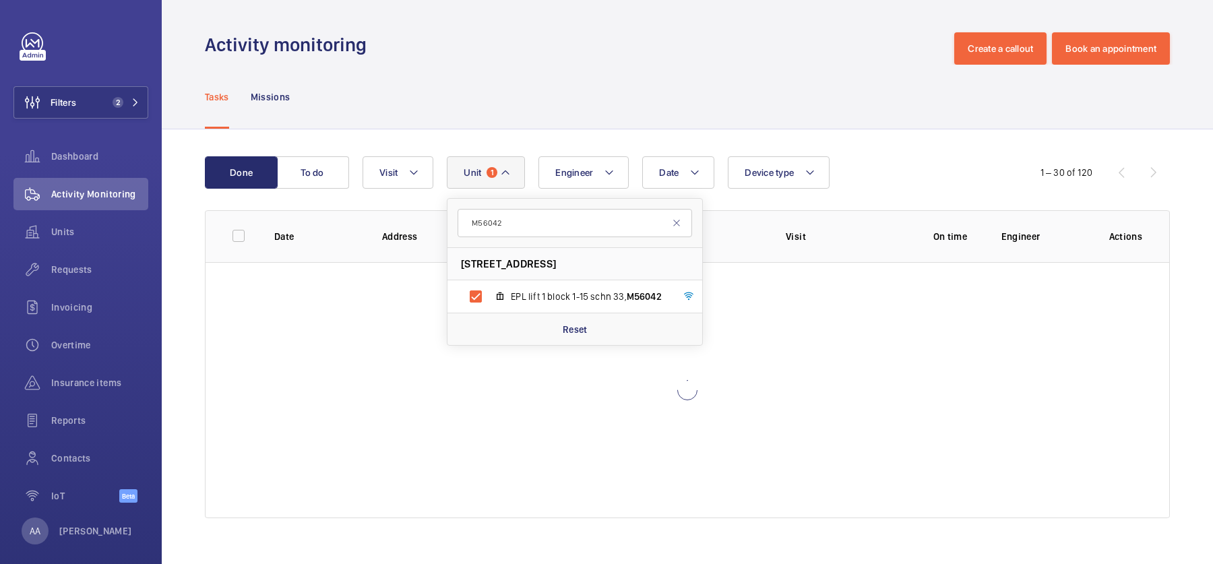
click at [521, 115] on div "Tasks Missions" at bounding box center [687, 97] width 965 height 64
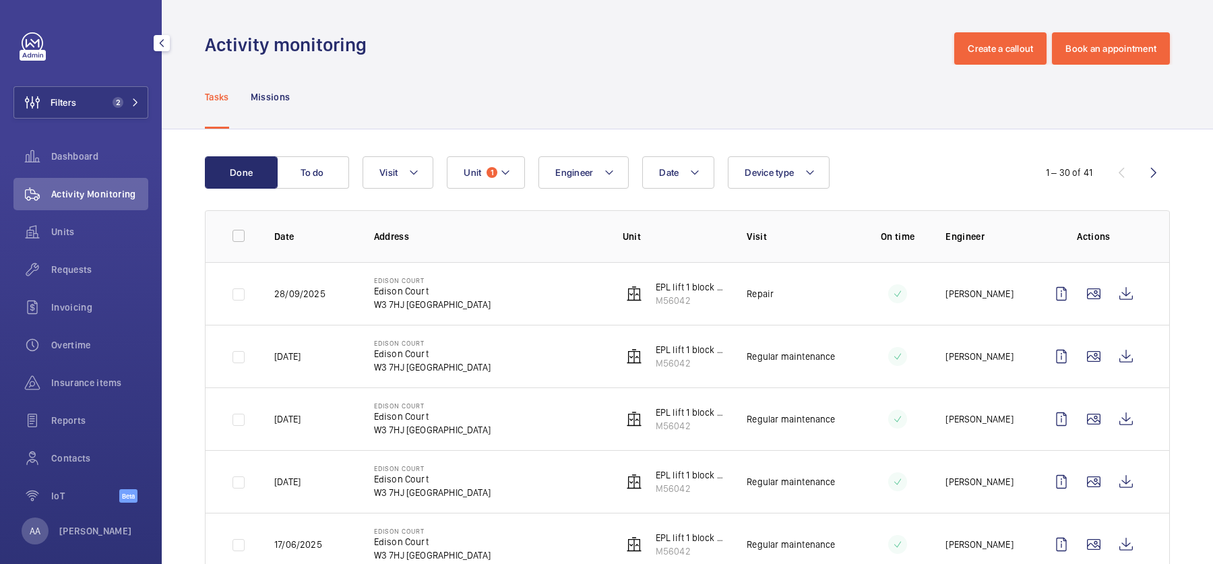
click at [103, 253] on div "Requests" at bounding box center [80, 272] width 135 height 38
click at [111, 268] on span "Requests" at bounding box center [99, 269] width 97 height 13
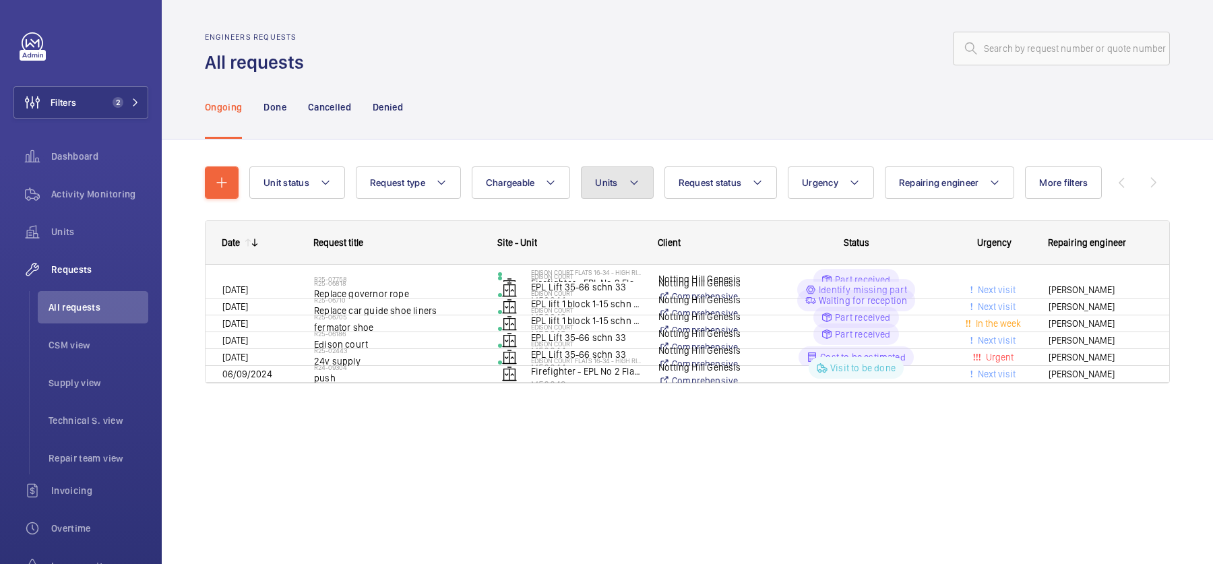
click at [607, 186] on span "Units" at bounding box center [606, 182] width 22 height 11
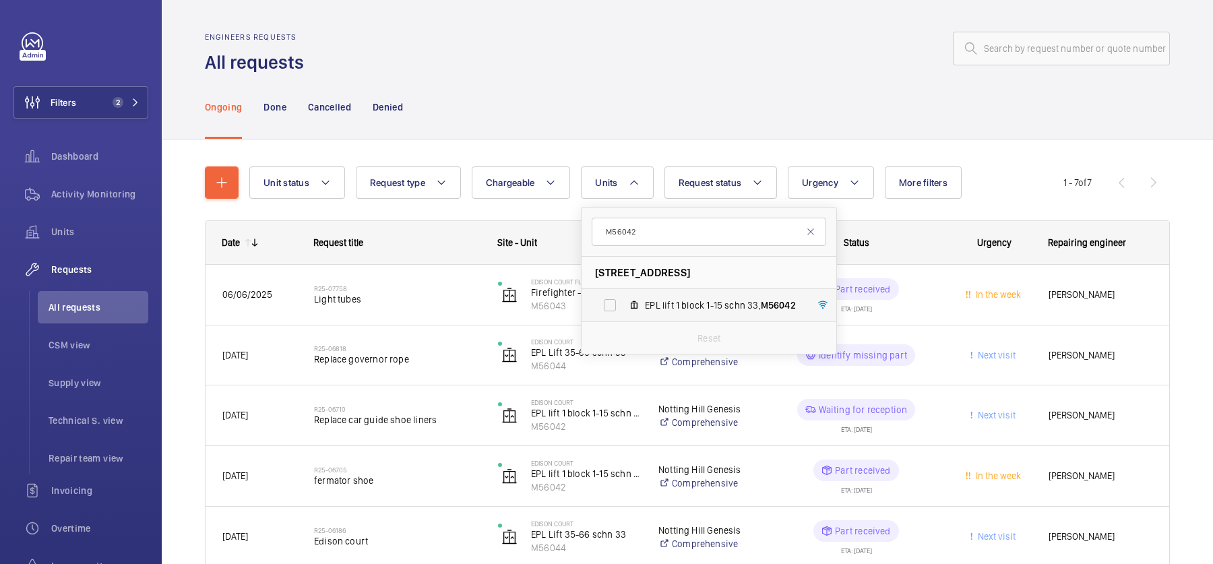
type input "M56042"
click at [673, 301] on span "EPL lift 1 block 1-15 schn 33, M56042" at bounding box center [723, 304] width 156 height 13
click at [623, 301] on input "EPL lift 1 block 1-15 schn 33, M56042" at bounding box center [609, 305] width 27 height 27
checkbox input "true"
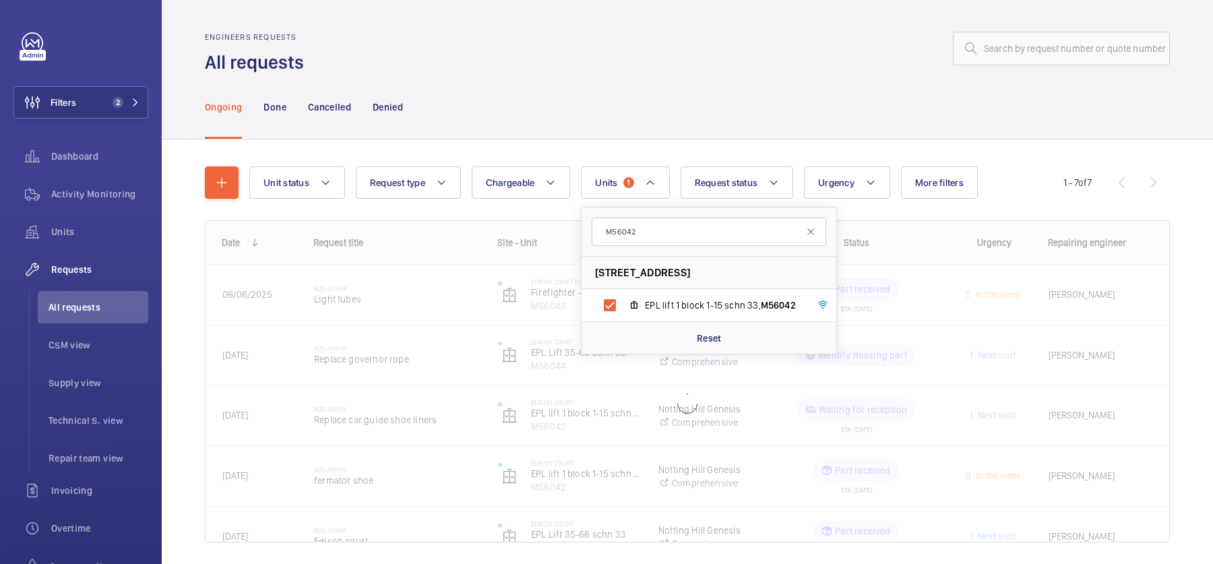
click at [612, 91] on div "Ongoing Done Cancelled Denied" at bounding box center [687, 107] width 965 height 64
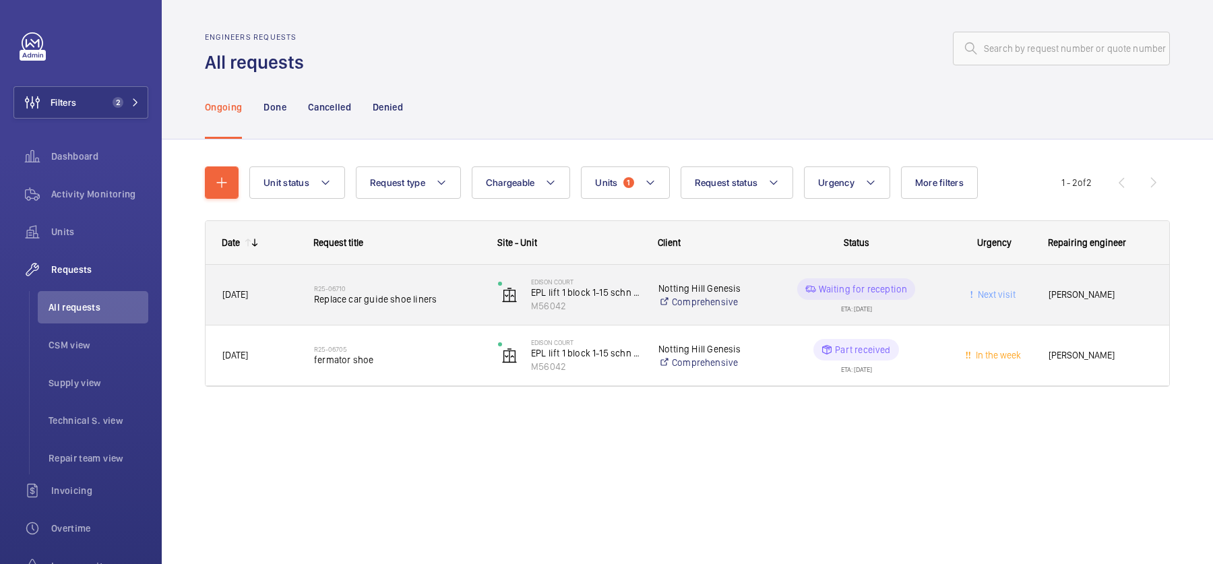
click at [454, 288] on h2 "R25-06710" at bounding box center [397, 288] width 166 height 8
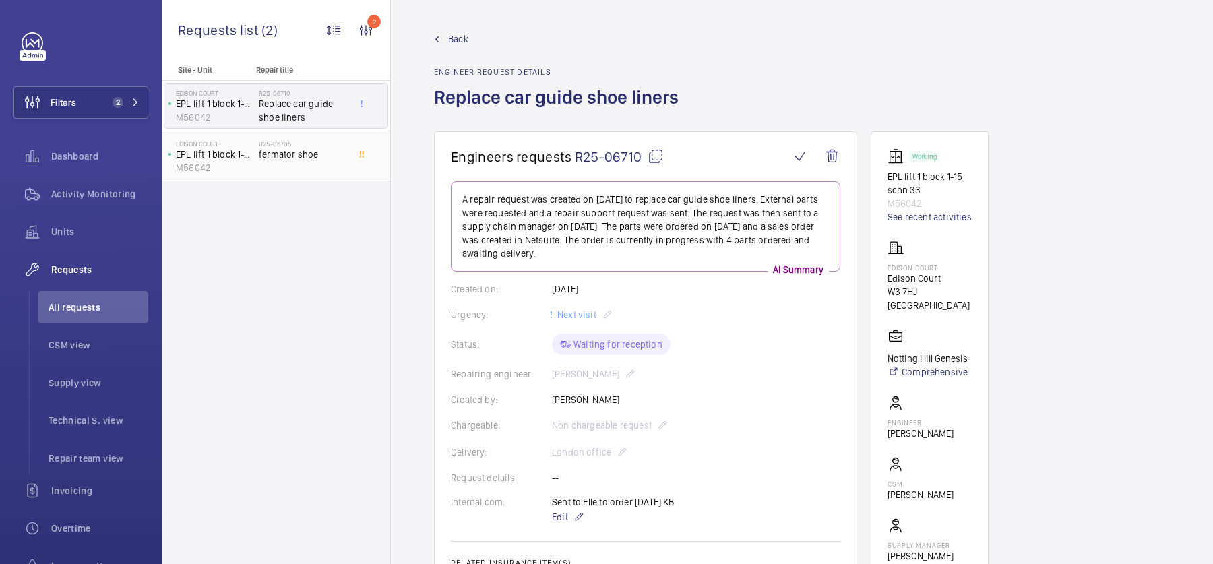
click at [307, 156] on span "fermator shoe" at bounding box center [303, 154] width 89 height 13
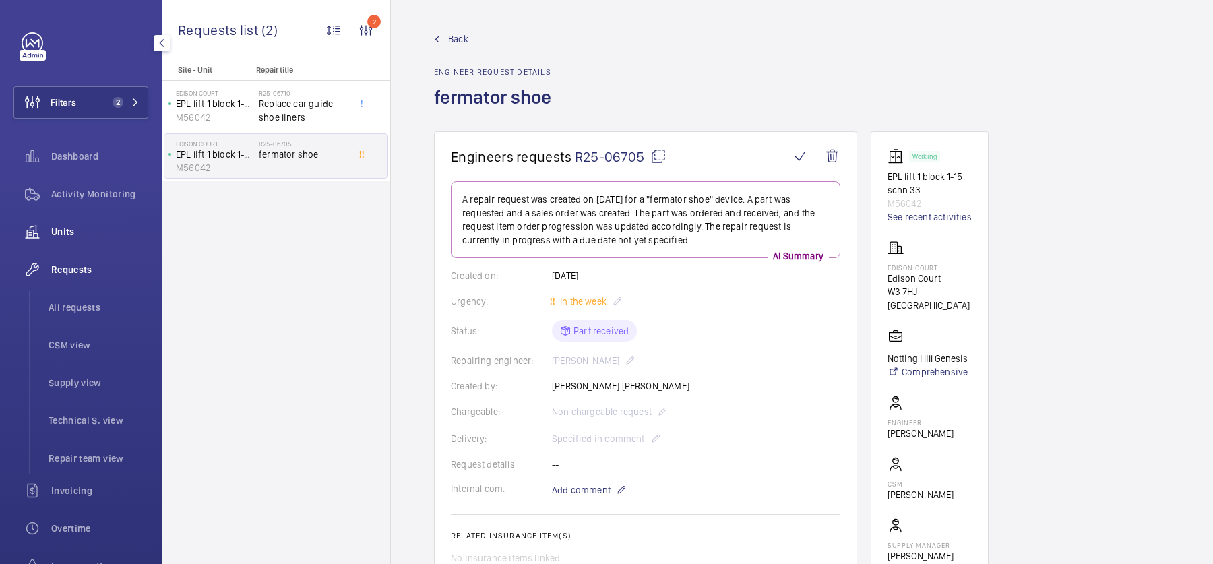
click at [87, 225] on span "Units" at bounding box center [99, 231] width 97 height 13
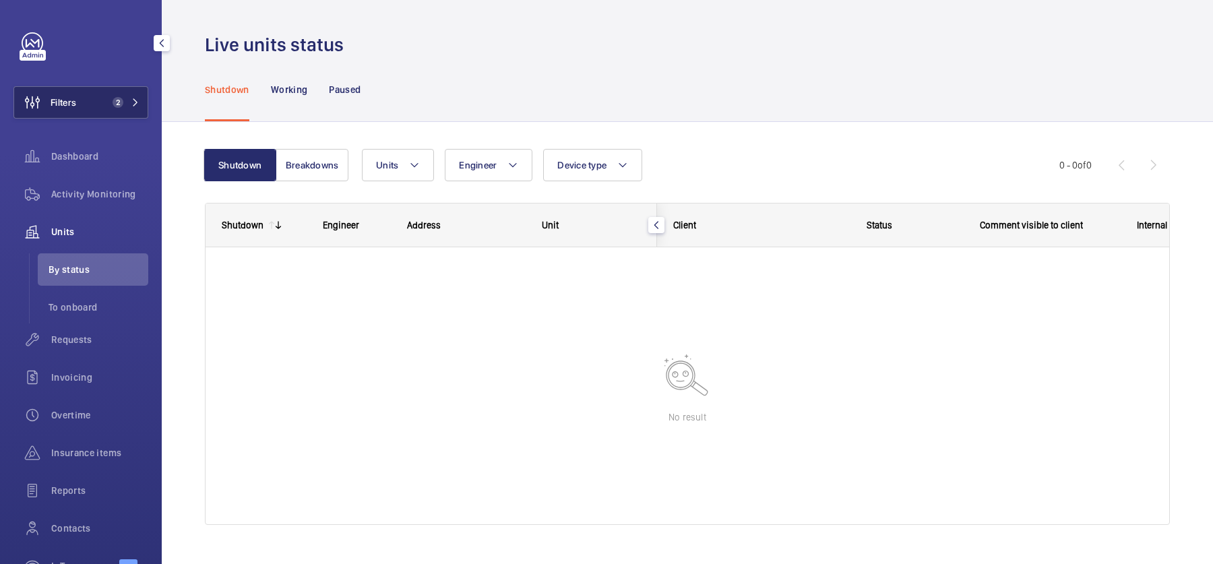
click at [128, 98] on span "2" at bounding box center [123, 102] width 32 height 11
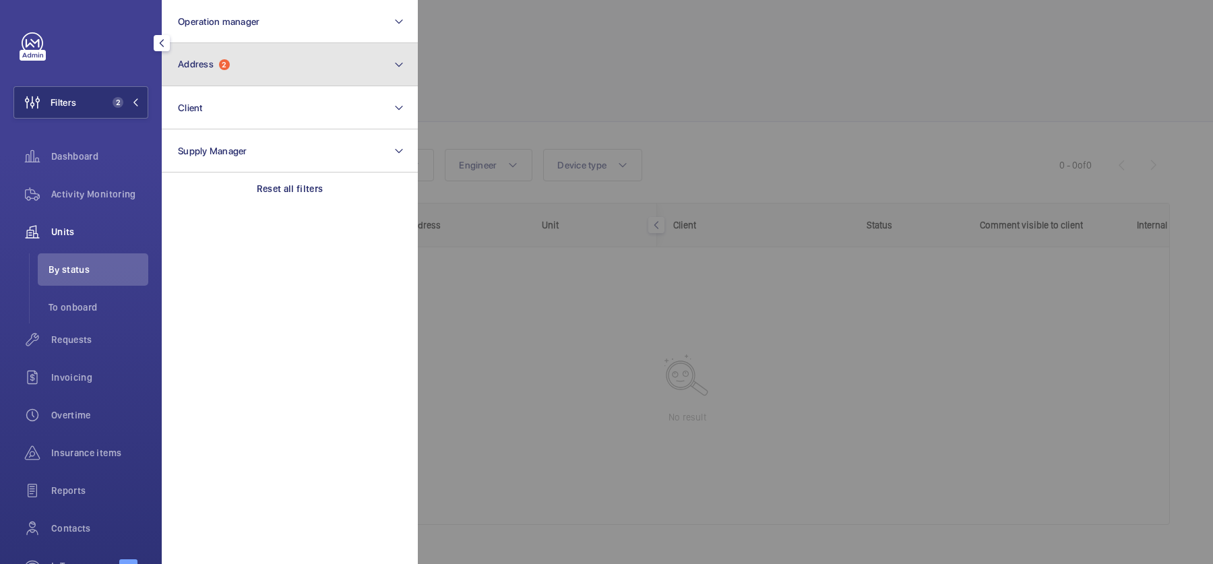
click at [231, 63] on button "Address 2" at bounding box center [290, 64] width 256 height 43
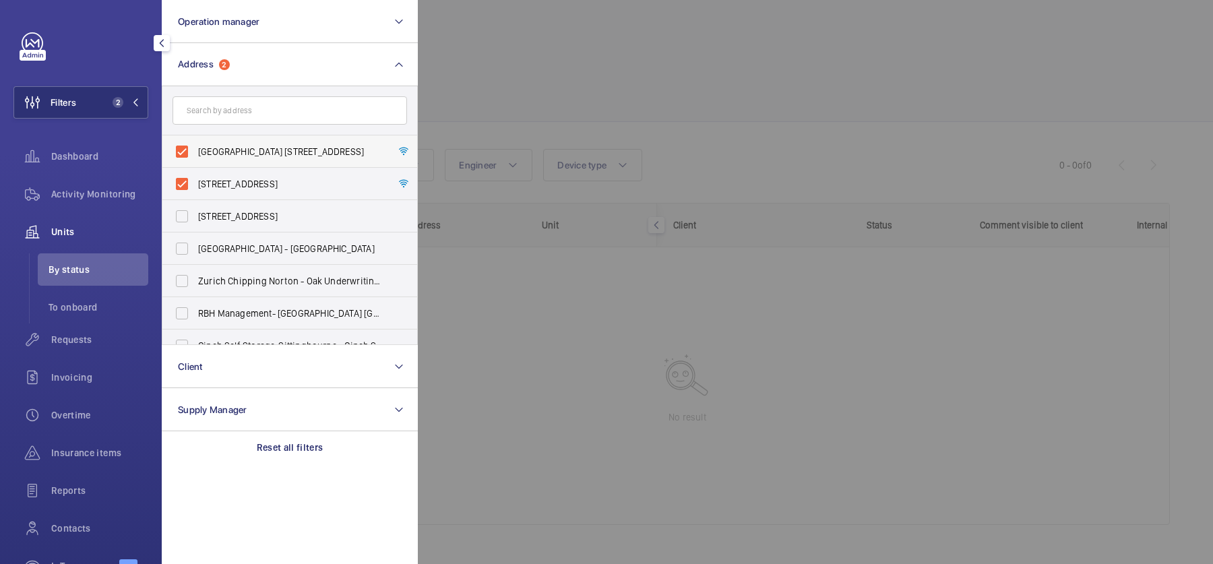
click at [239, 143] on label "Edison Court Flats 16-34 - High Risk Building - Edison Court Flats 16-34, LONDO…" at bounding box center [279, 151] width 234 height 32
click at [195, 143] on input "Edison Court Flats 16-34 - High Risk Building - Edison Court Flats 16-34, LONDO…" at bounding box center [181, 151] width 27 height 27
checkbox input "false"
click at [252, 197] on label "Edison Court - Edison Court, LONDON W3 7HJ" at bounding box center [279, 184] width 234 height 32
click at [195, 197] on input "Edison Court - Edison Court, LONDON W3 7HJ" at bounding box center [181, 183] width 27 height 27
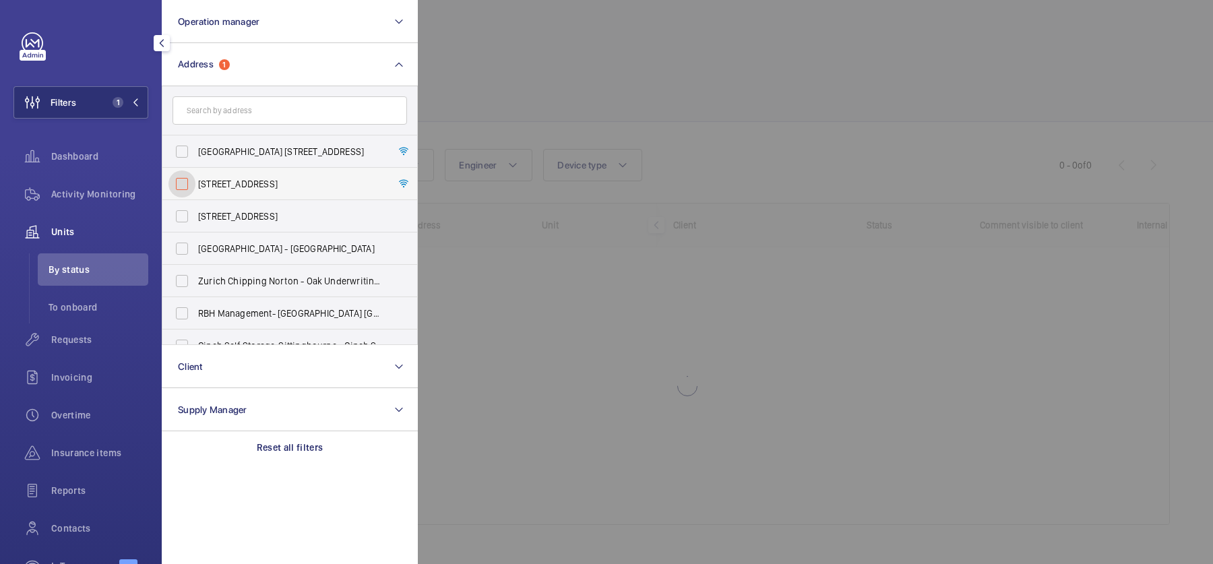
checkbox input "false"
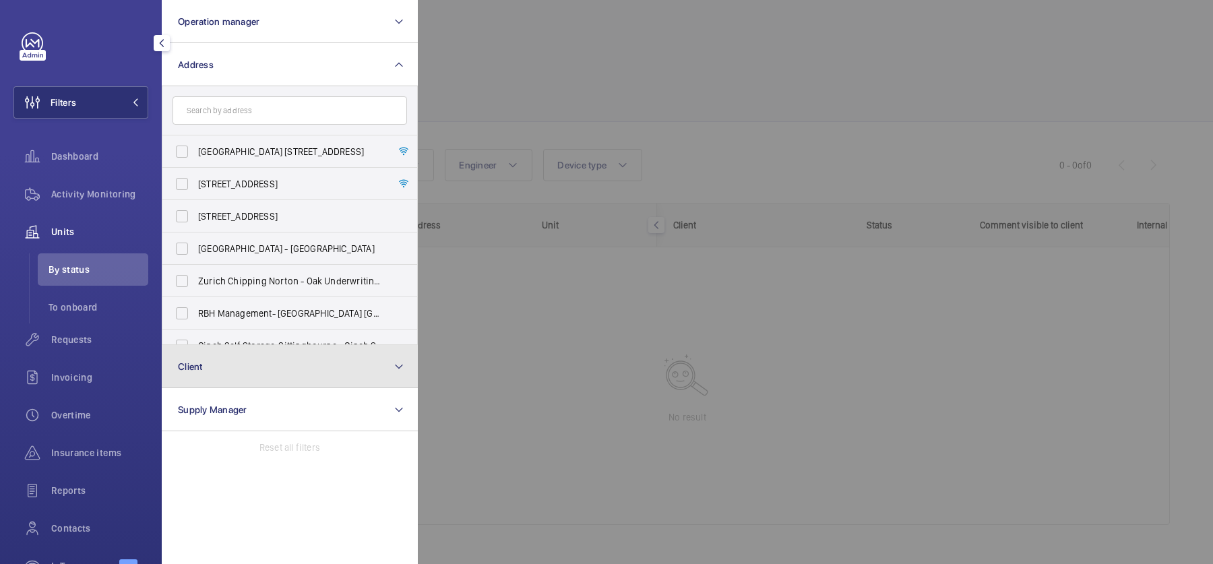
click at [220, 369] on button "Client" at bounding box center [290, 366] width 256 height 43
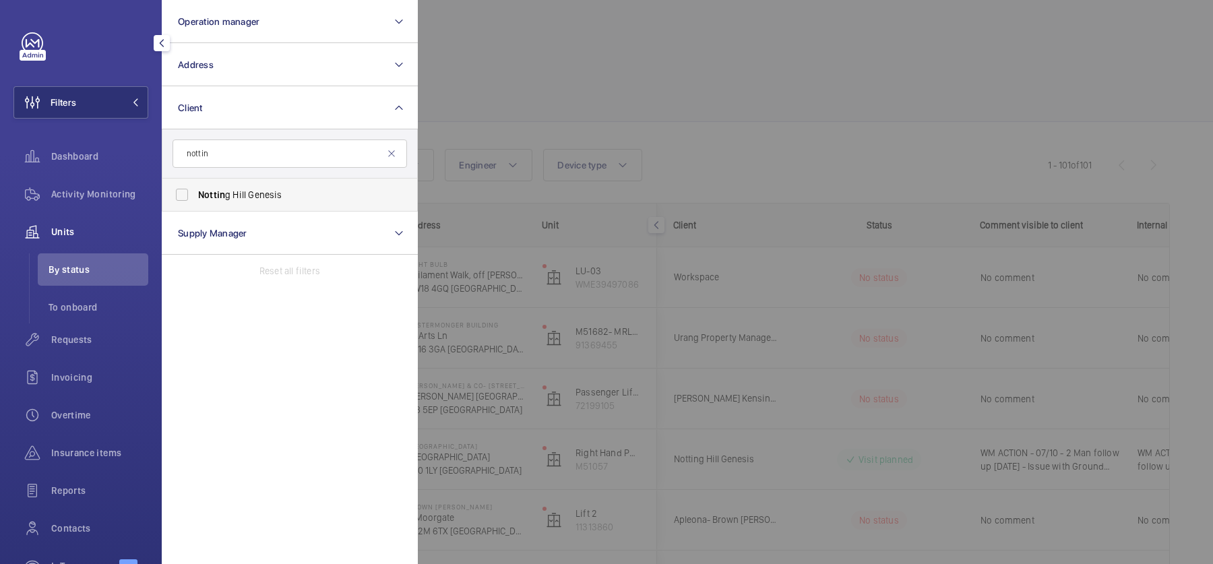
type input "nottin"
click at [279, 185] on label "Nottin g Hill Genesis" at bounding box center [279, 195] width 234 height 32
click at [195, 185] on input "Nottin g Hill Genesis" at bounding box center [181, 194] width 27 height 27
checkbox input "true"
click at [678, 84] on div at bounding box center [1024, 282] width 1213 height 564
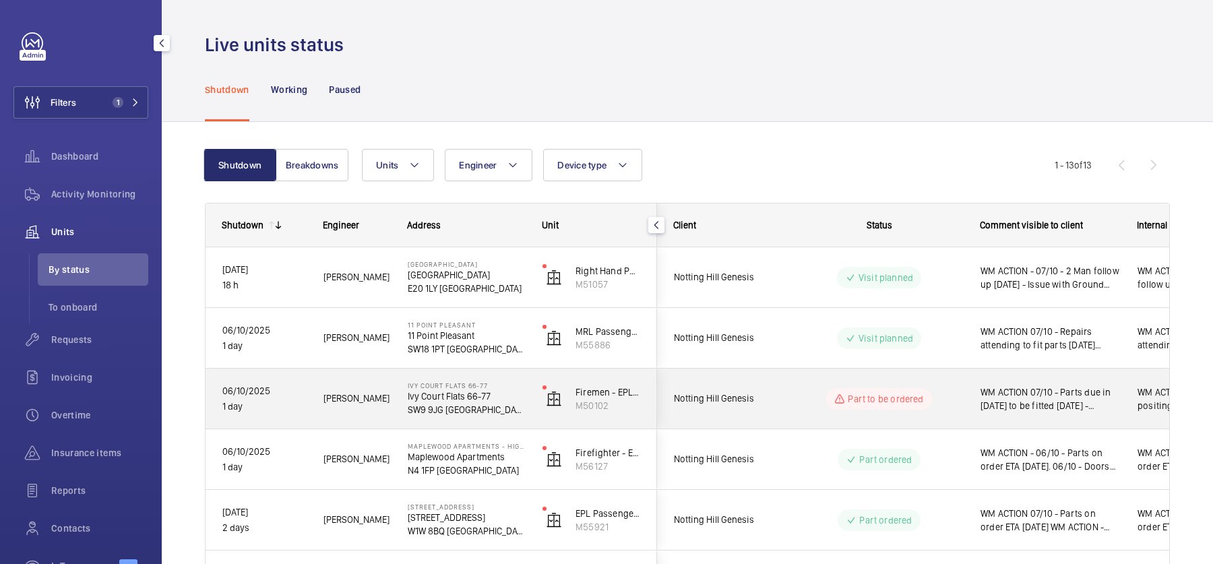
scroll to position [536, 0]
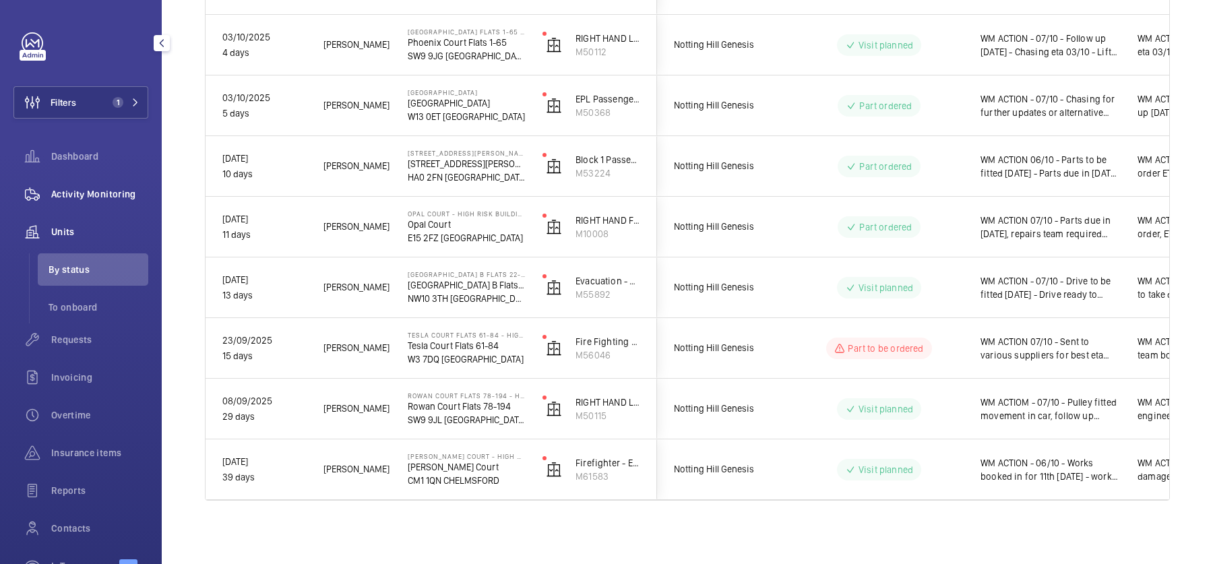
click at [104, 205] on div "Activity Monitoring" at bounding box center [80, 194] width 135 height 32
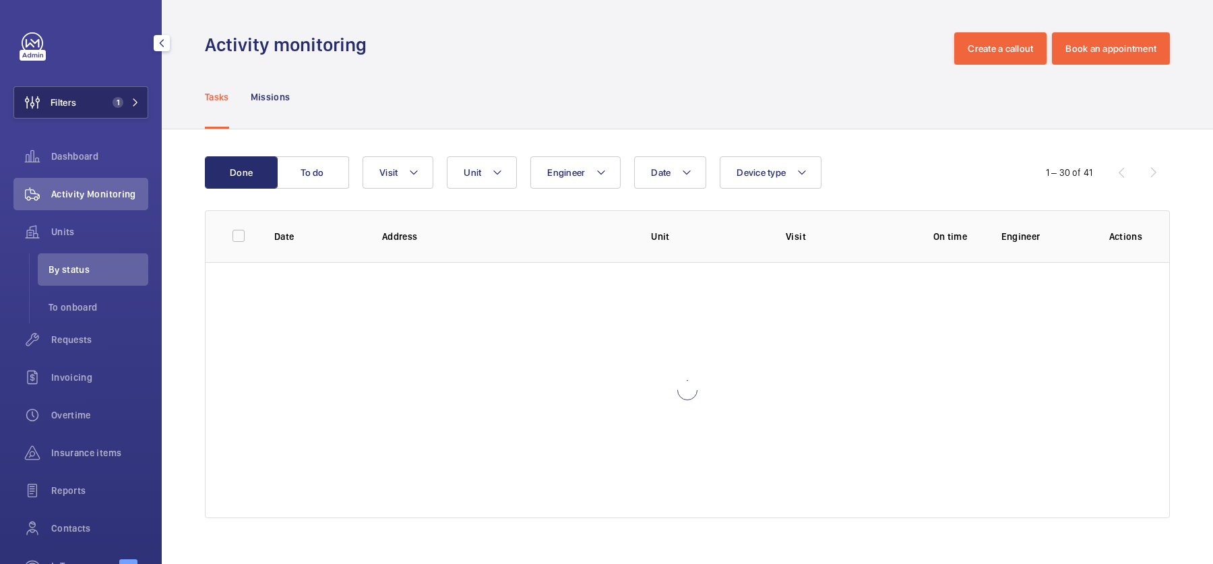
click at [102, 110] on button "Filters 1" at bounding box center [80, 102] width 135 height 32
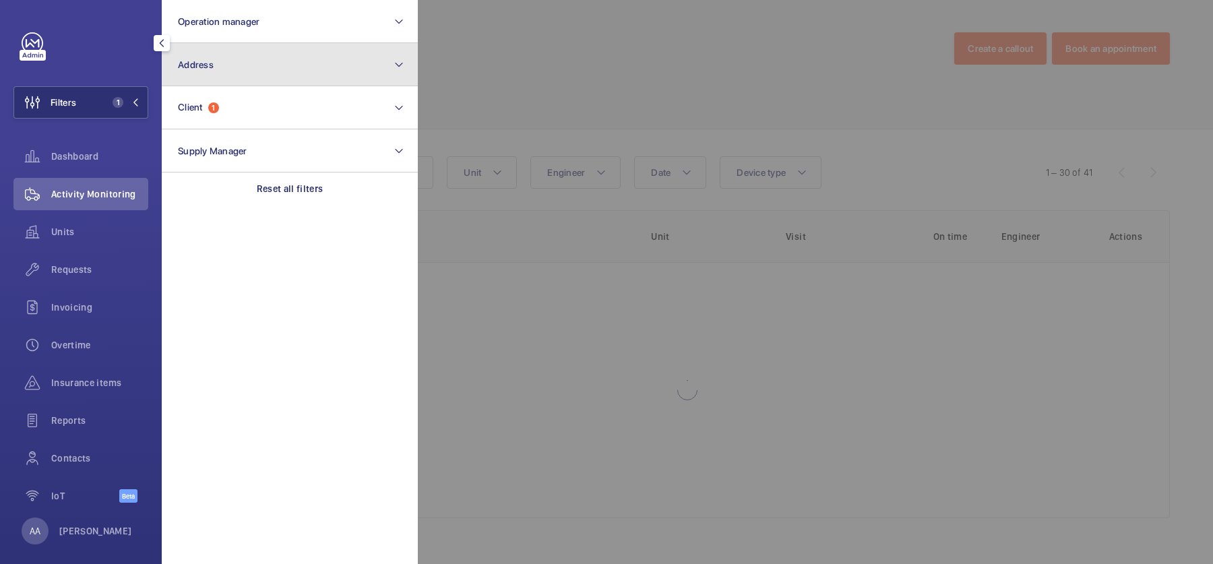
click at [259, 73] on button "Address" at bounding box center [290, 64] width 256 height 43
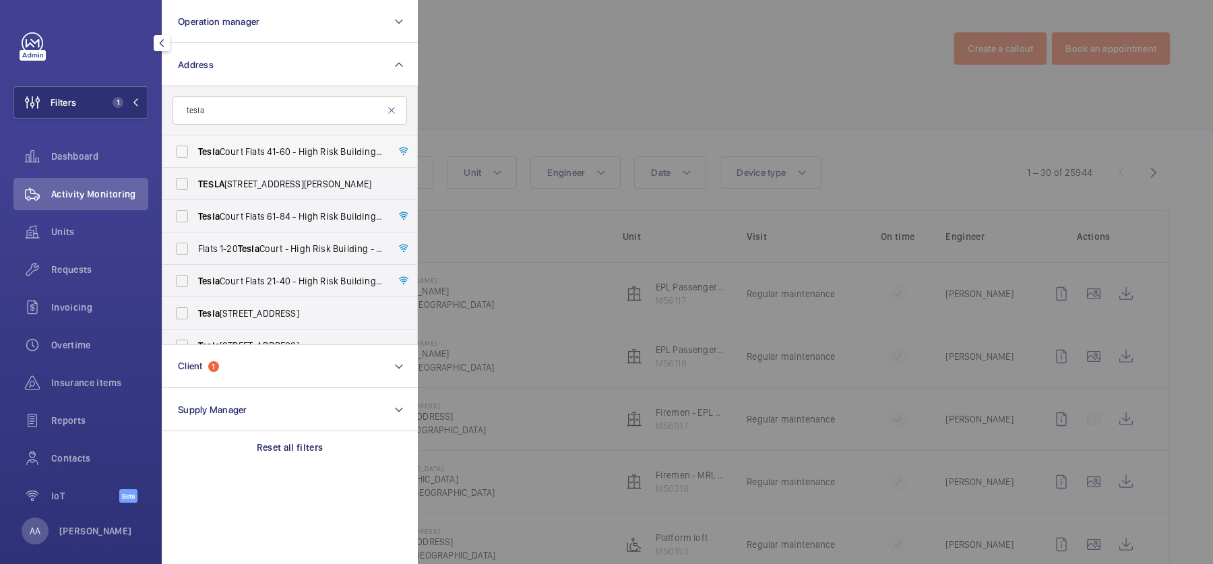
type input "tesla"
click at [284, 148] on span "Tesla Court Flats [STREET_ADDRESS]" at bounding box center [290, 151] width 185 height 13
click at [195, 148] on input "Tesla Court Flats [STREET_ADDRESS]" at bounding box center [181, 151] width 27 height 27
checkbox input "true"
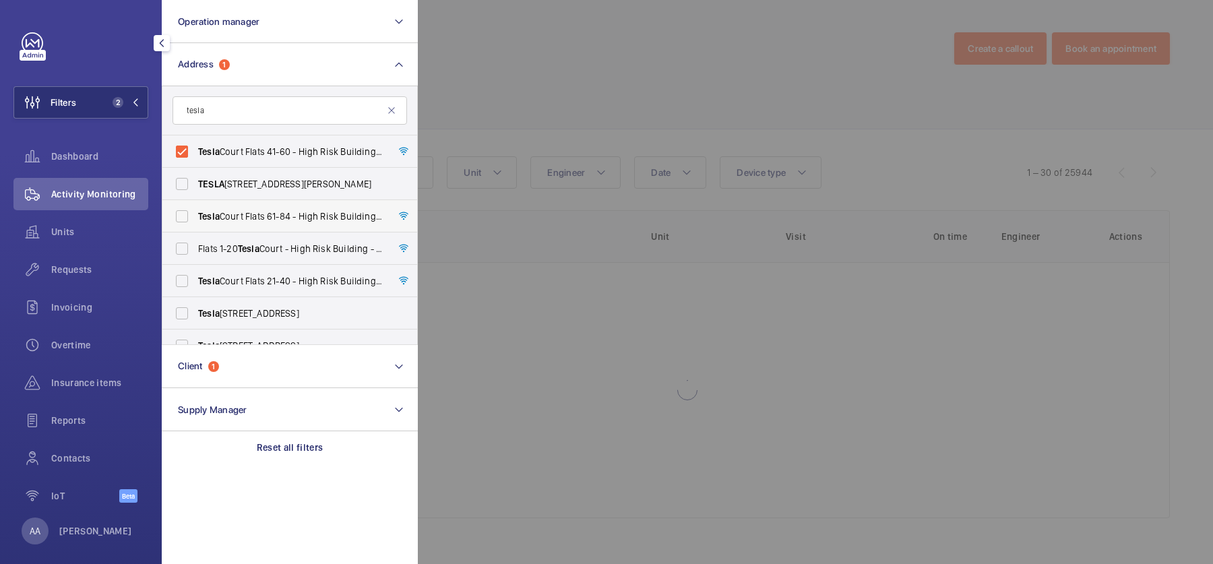
click at [290, 218] on span "Tesla Court Flats [STREET_ADDRESS]" at bounding box center [290, 216] width 185 height 13
click at [195, 218] on input "Tesla Court Flats [STREET_ADDRESS]" at bounding box center [181, 216] width 27 height 27
checkbox input "true"
click at [290, 247] on span "Flats 1-20 Tesla Court - High Risk Building - Flats [STREET_ADDRESS]" at bounding box center [290, 248] width 185 height 13
click at [195, 247] on input "Flats 1-20 Tesla Court - High Risk Building - Flats [STREET_ADDRESS]" at bounding box center [181, 248] width 27 height 27
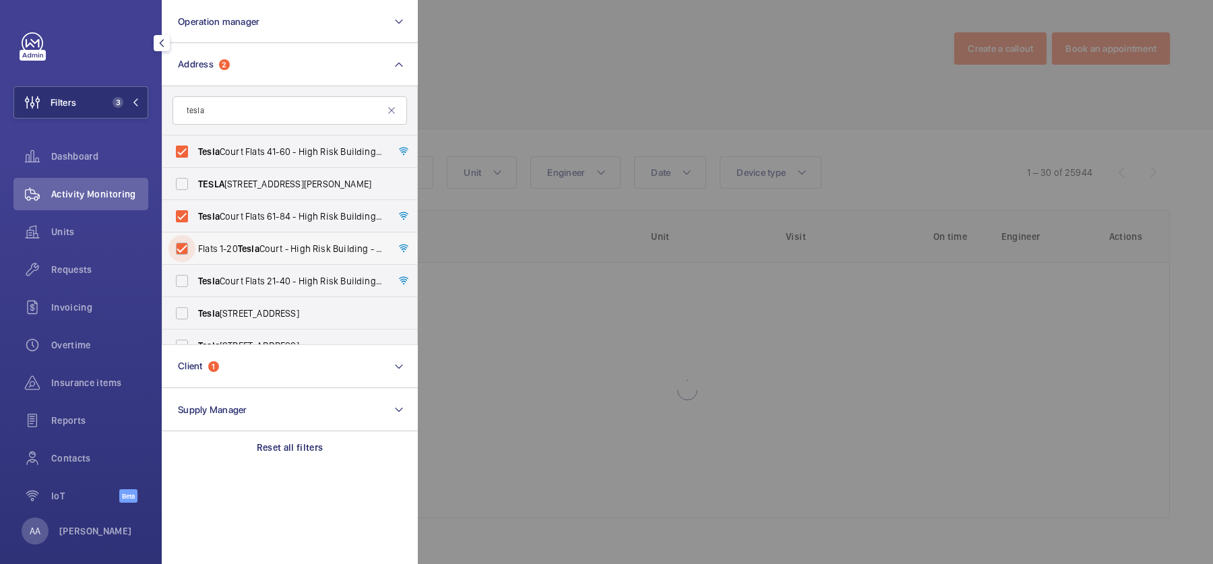
checkbox input "true"
click at [294, 277] on span "Tesla Court Flats 21-40 - High Risk Building - [STREET_ADDRESS]" at bounding box center [290, 280] width 185 height 13
click at [195, 277] on input "Tesla Court Flats 21-40 - High Risk Building - [STREET_ADDRESS]" at bounding box center [181, 280] width 27 height 27
checkbox input "true"
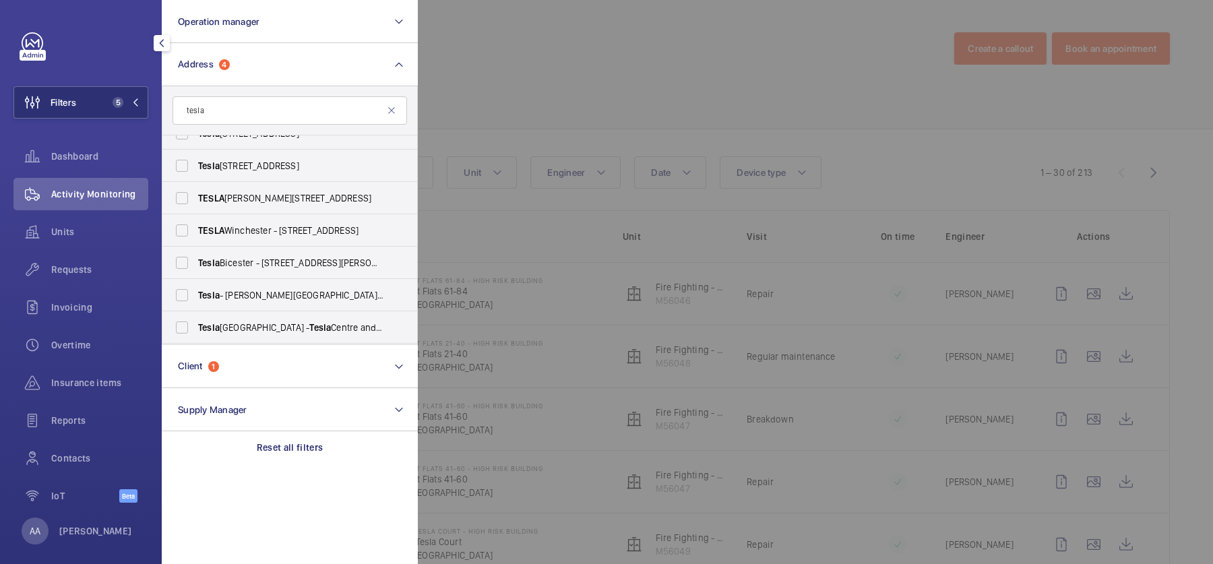
scroll to position [211, 0]
click at [680, 80] on div at bounding box center [1024, 282] width 1213 height 564
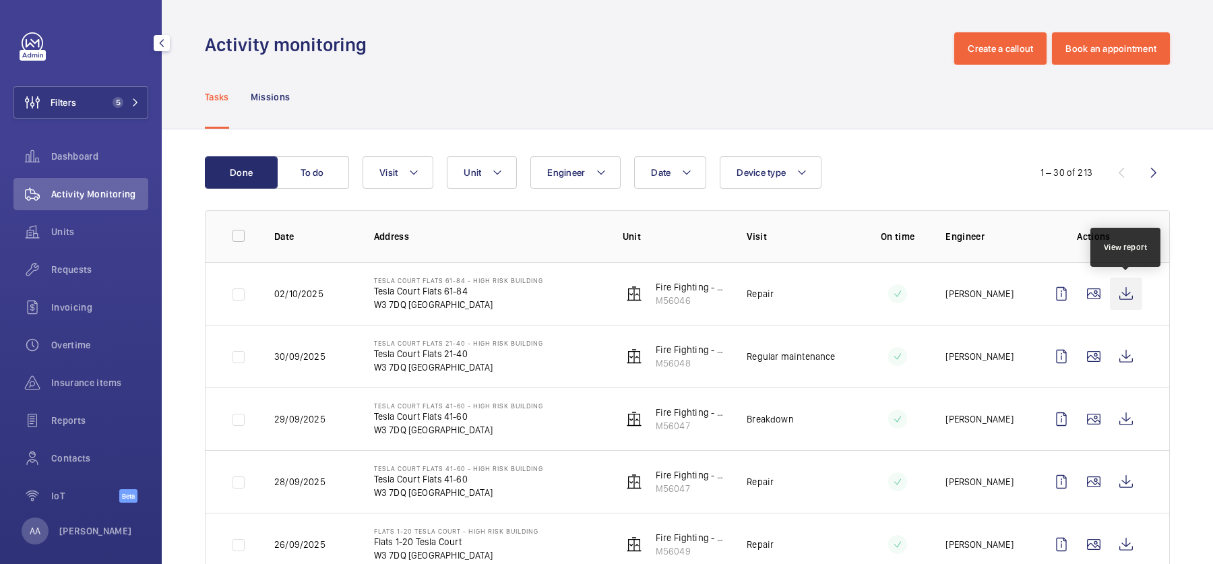
click at [1127, 290] on wm-front-icon-button at bounding box center [1126, 294] width 32 height 32
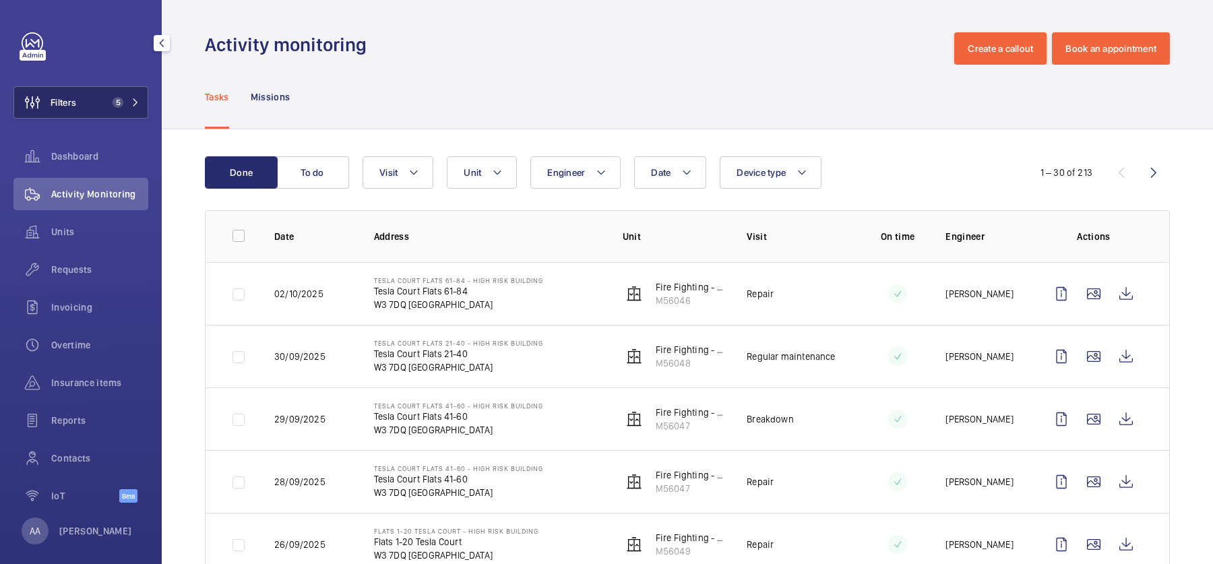
click at [123, 92] on button "Filters 5" at bounding box center [80, 102] width 135 height 32
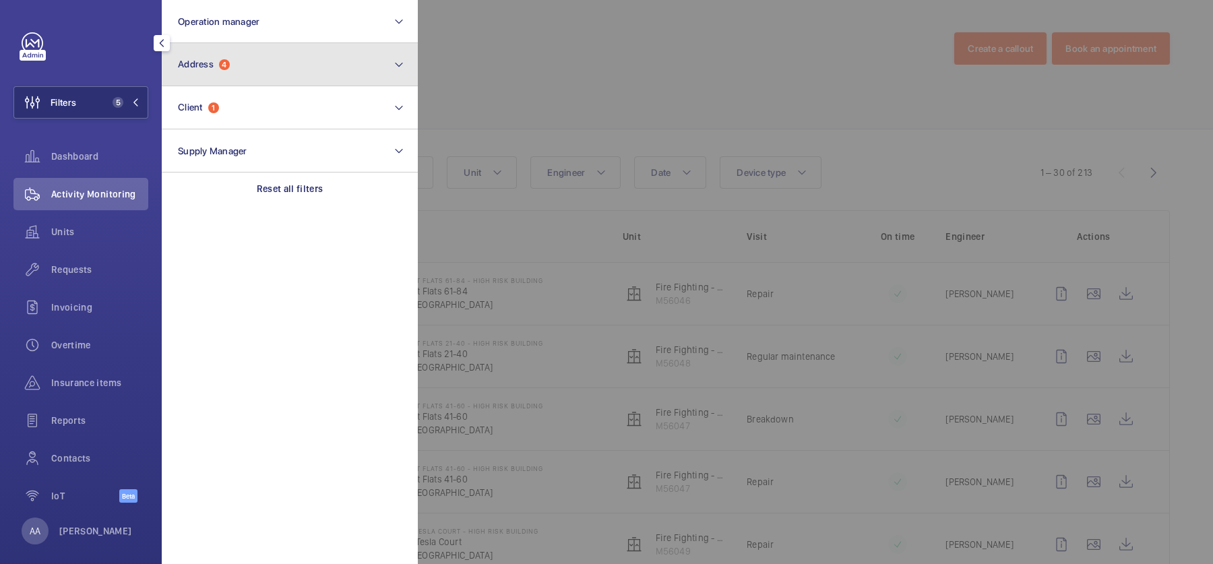
click at [243, 78] on button "Address 4" at bounding box center [290, 64] width 256 height 43
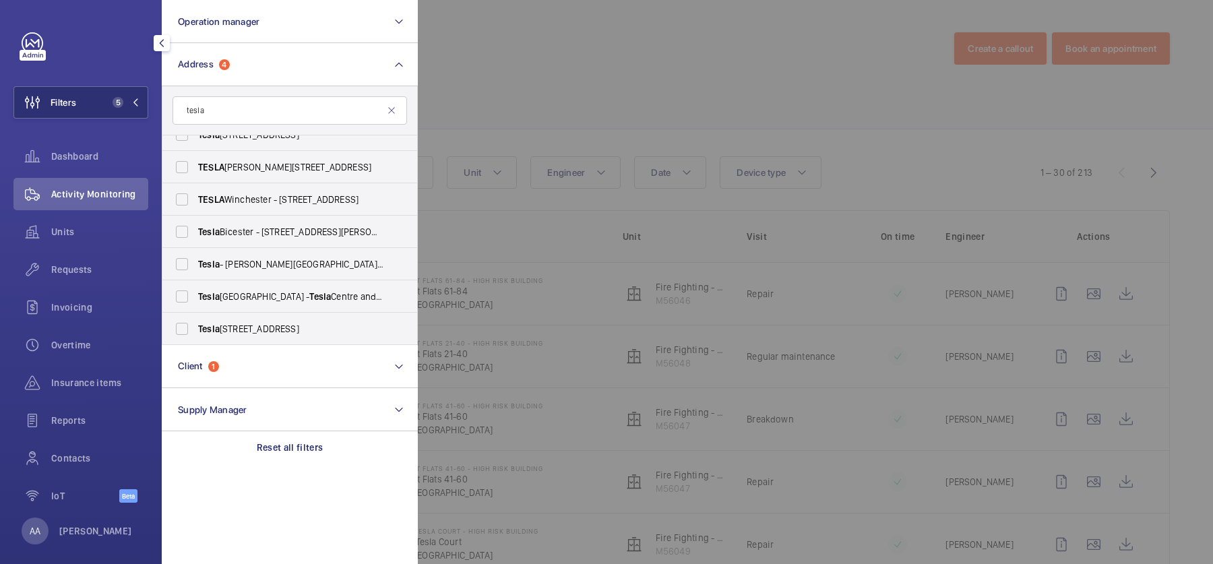
scroll to position [0, 0]
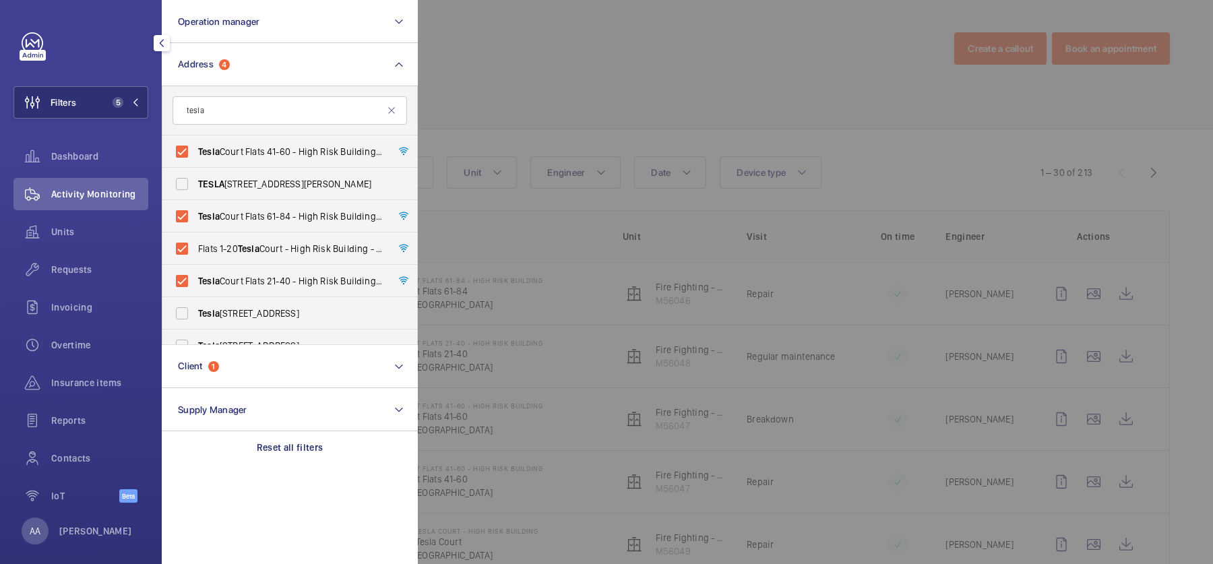
type input "tesla"
click at [645, 120] on div at bounding box center [1024, 282] width 1213 height 564
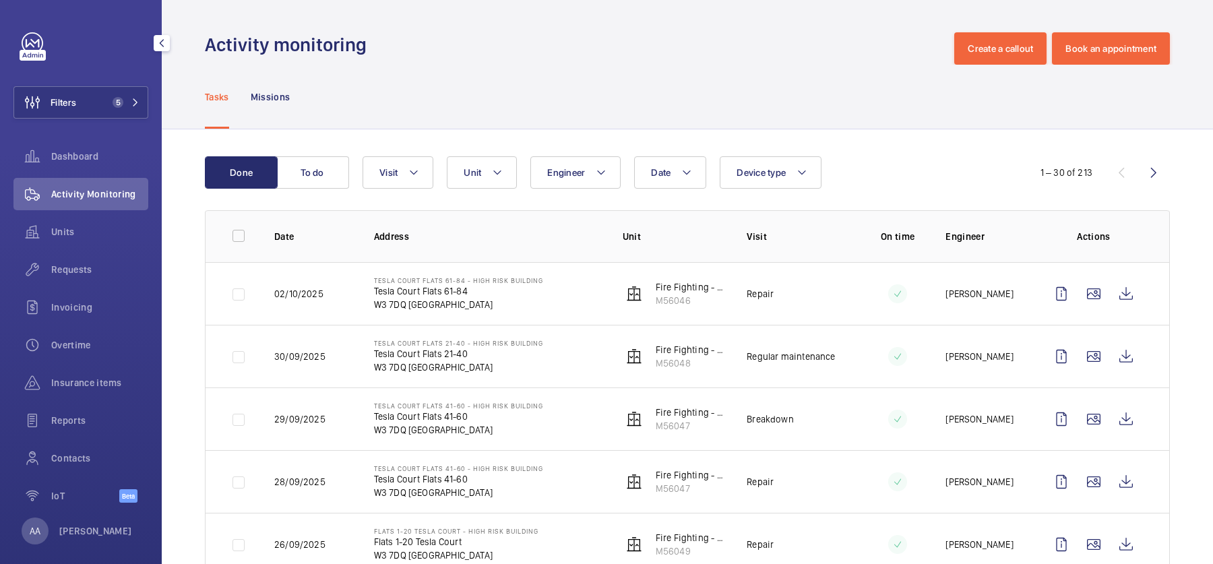
scroll to position [109, 0]
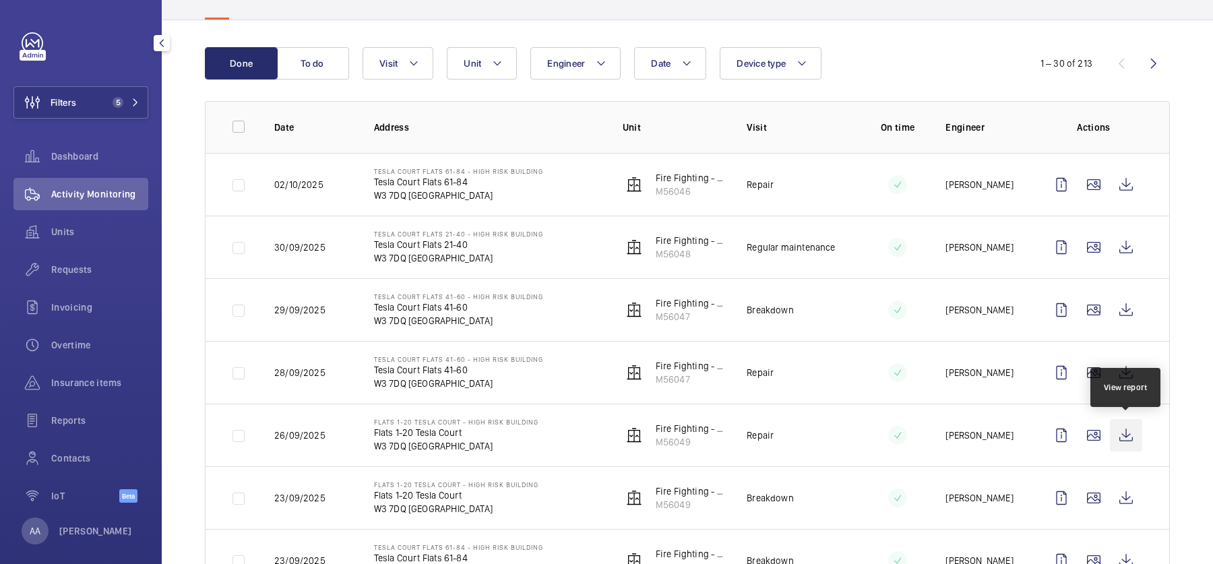
click at [1133, 436] on wm-front-icon-button at bounding box center [1126, 435] width 32 height 32
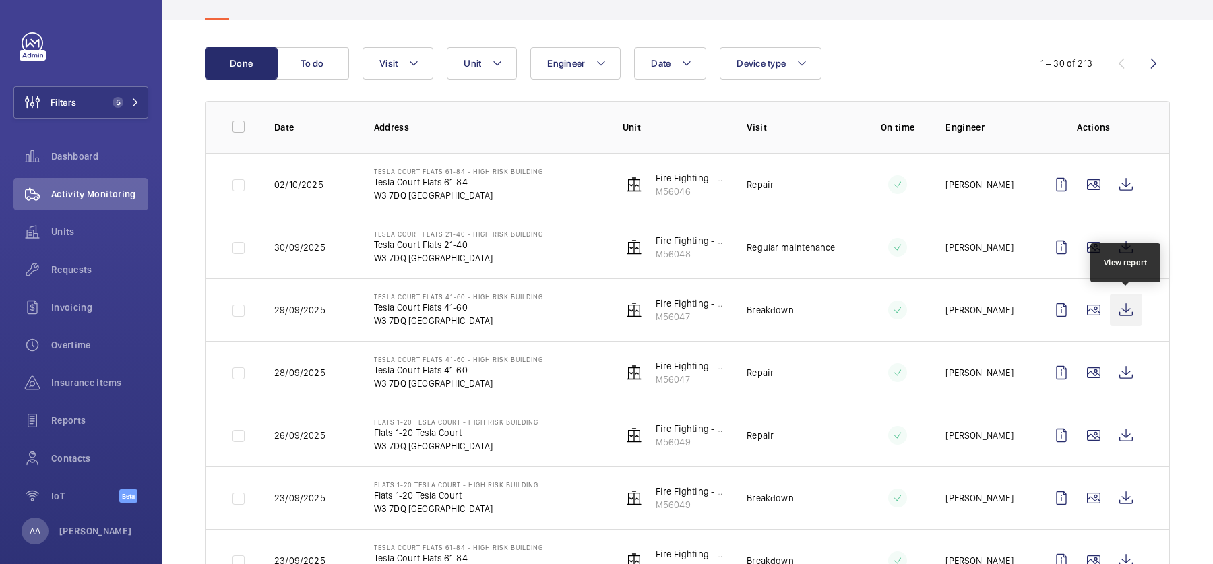
click at [1131, 307] on wm-front-icon-button at bounding box center [1126, 310] width 32 height 32
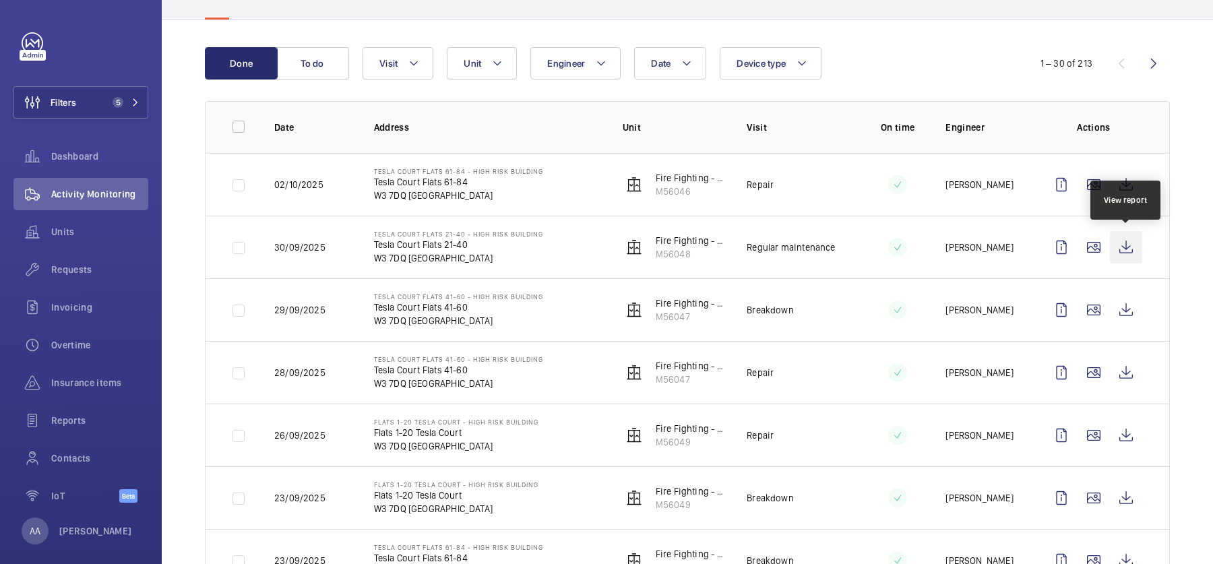
click at [1134, 240] on wm-front-icon-button at bounding box center [1126, 247] width 32 height 32
click at [73, 263] on span "Requests" at bounding box center [99, 269] width 97 height 13
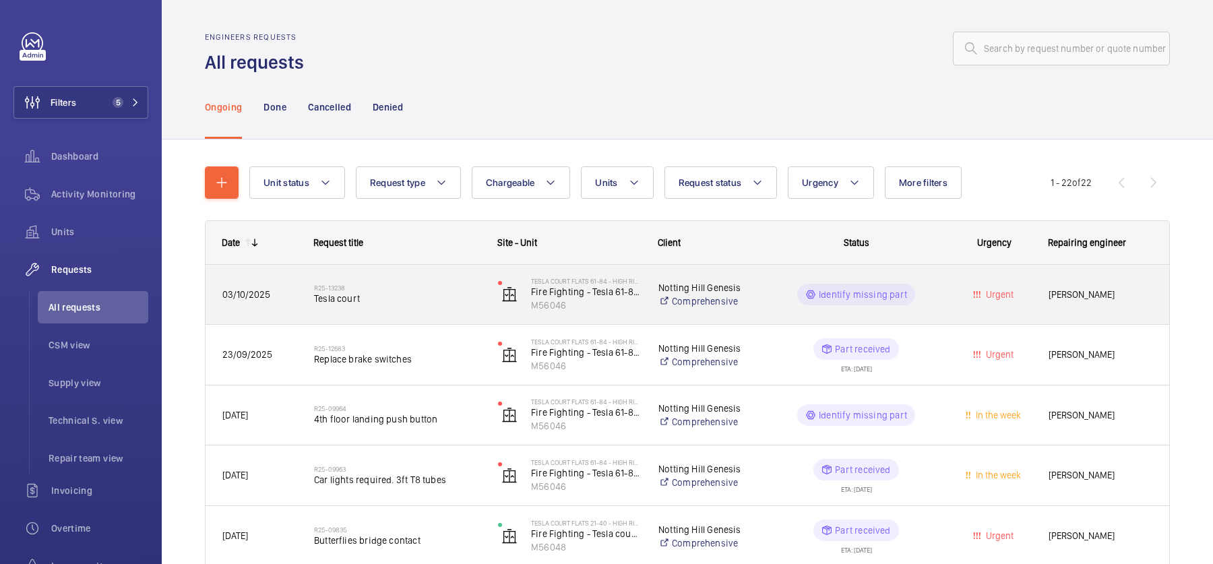
click at [382, 312] on div "R25-13238 Tesla court" at bounding box center [397, 294] width 166 height 39
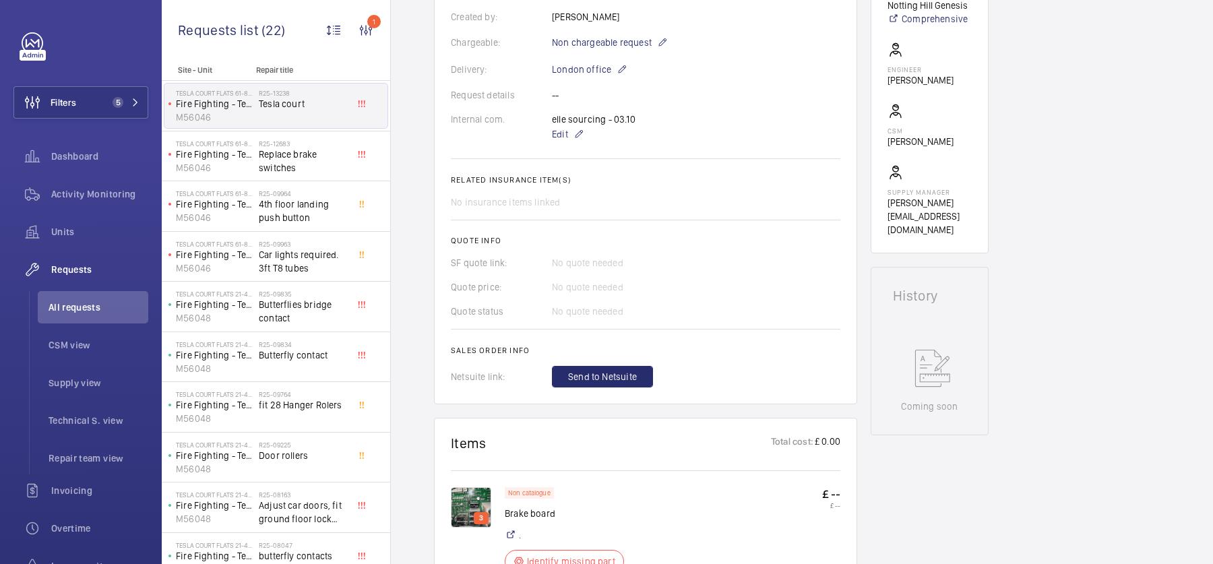
scroll to position [620, 0]
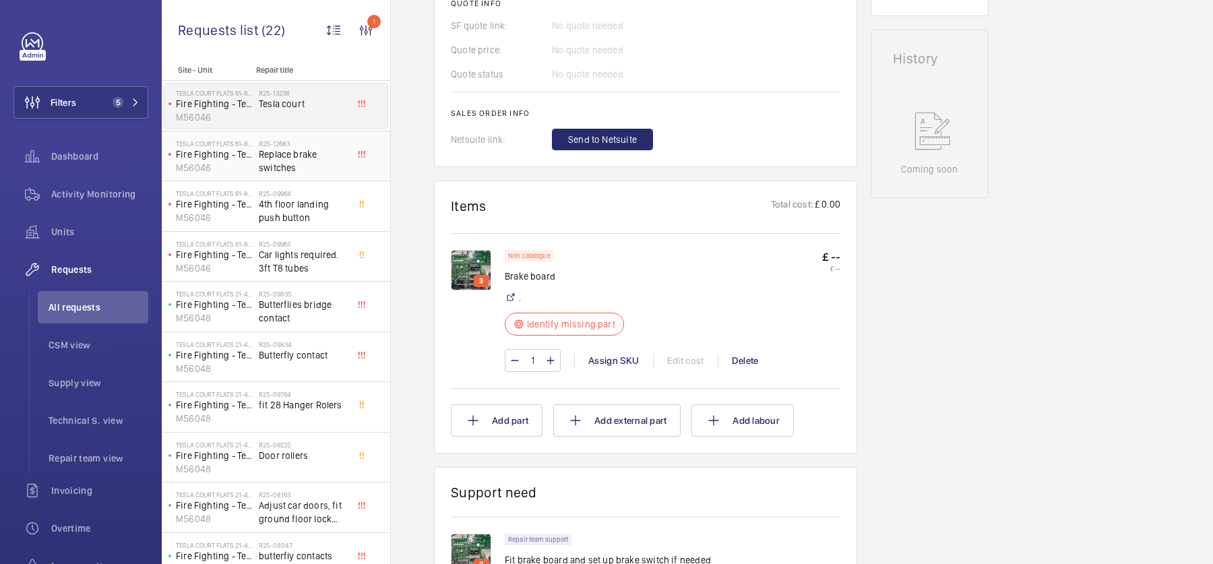
click at [327, 160] on span "Replace brake switches" at bounding box center [303, 161] width 89 height 27
